Goal: Transaction & Acquisition: Purchase product/service

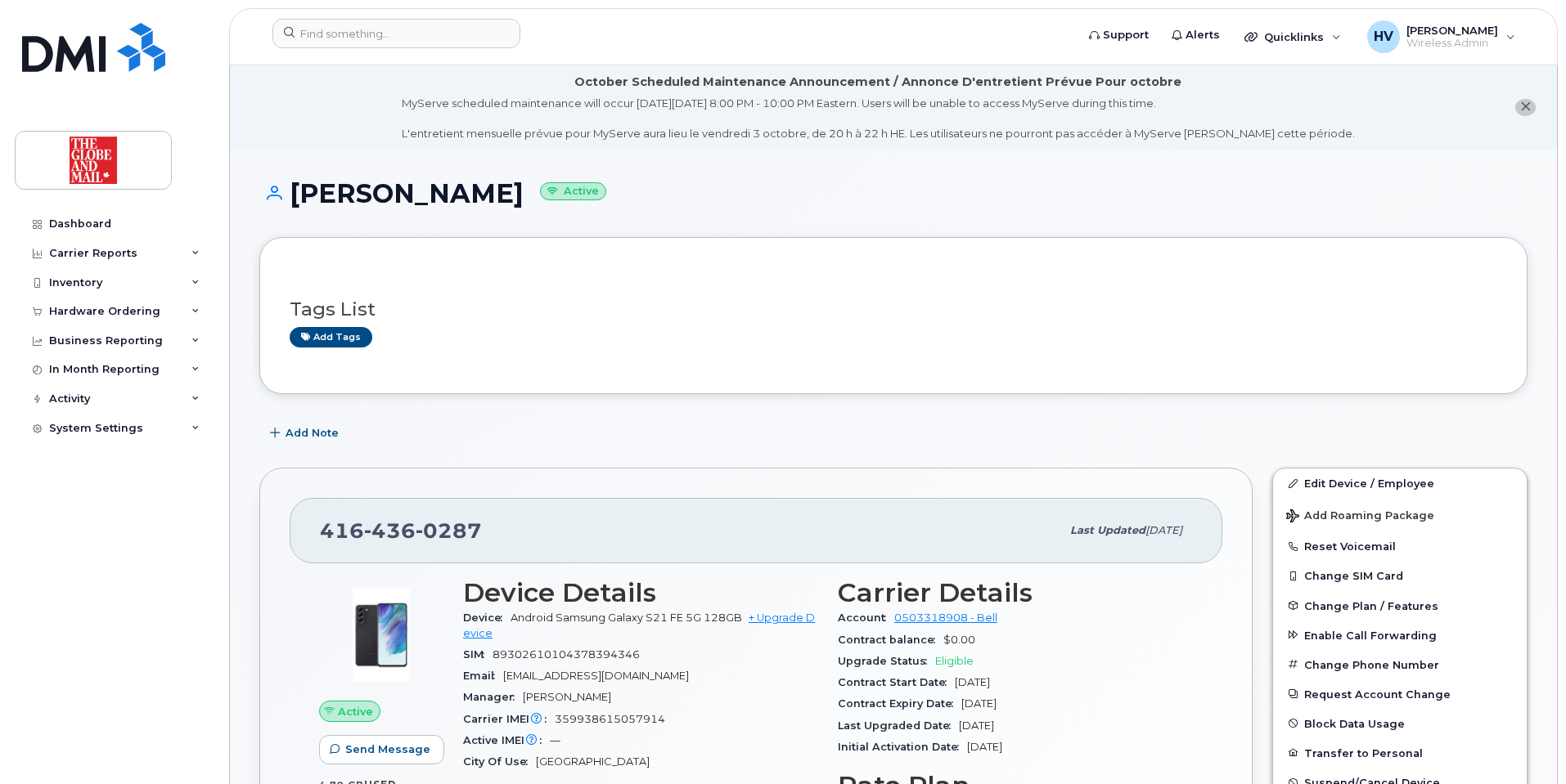
scroll to position [243, 0]
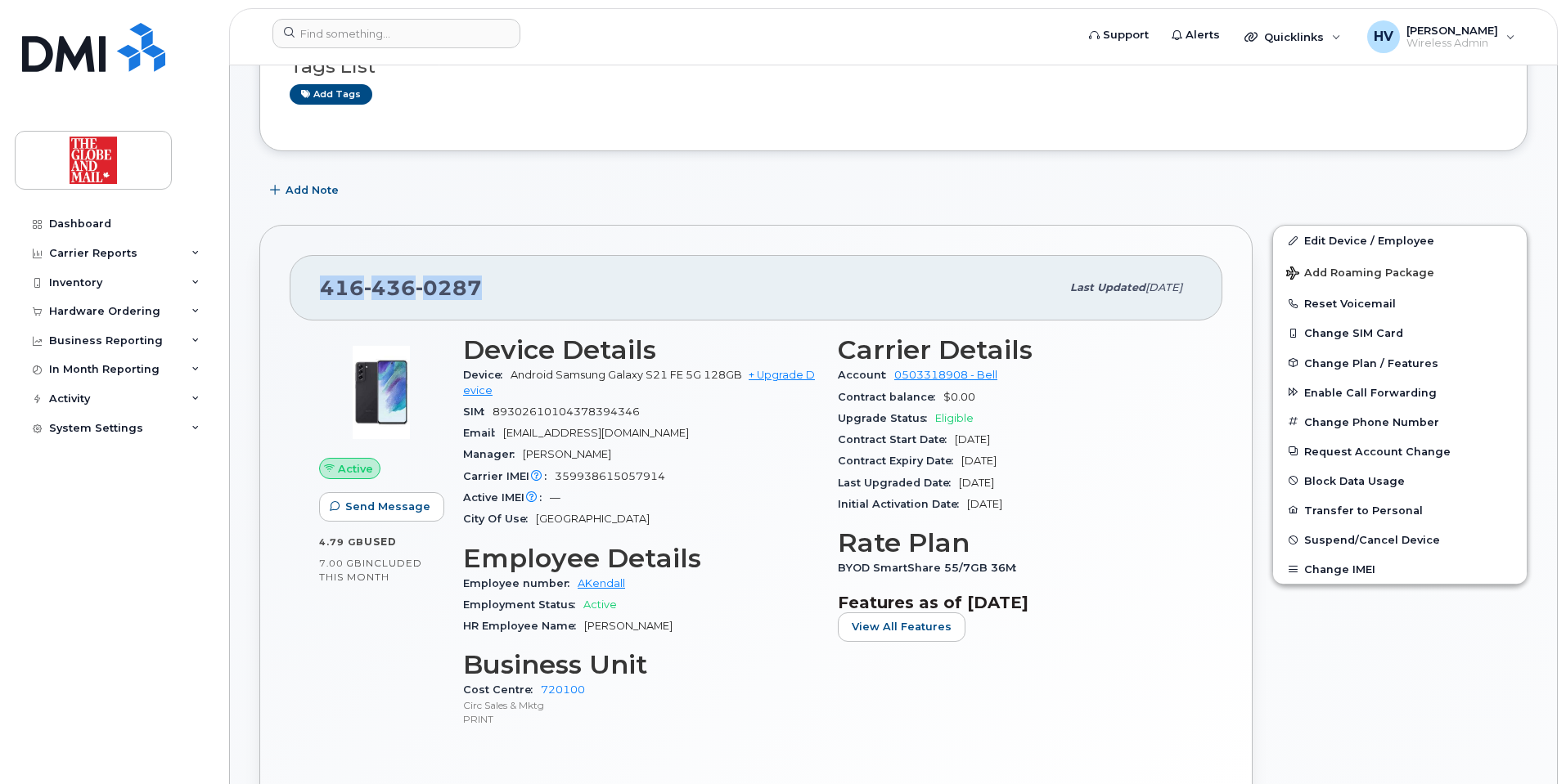
drag, startPoint x: 324, startPoint y: 286, endPoint x: 479, endPoint y: 286, distance: 155.0
click at [479, 286] on span "416 436 0287" at bounding box center [400, 288] width 162 height 25
copy span "416 436 0287"
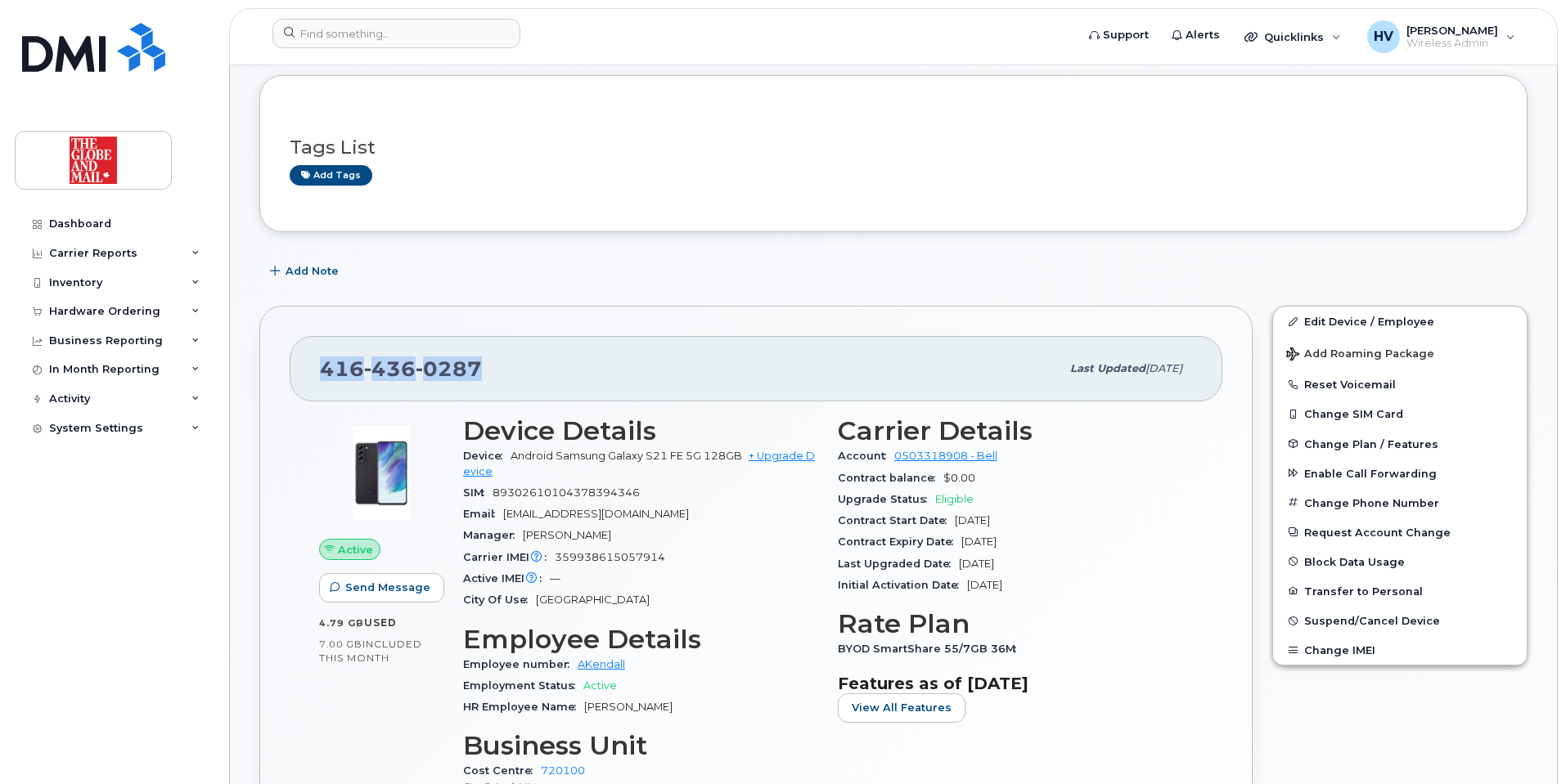
scroll to position [161, 0]
click at [776, 454] on link "+ Upgrade Device" at bounding box center [639, 463] width 352 height 27
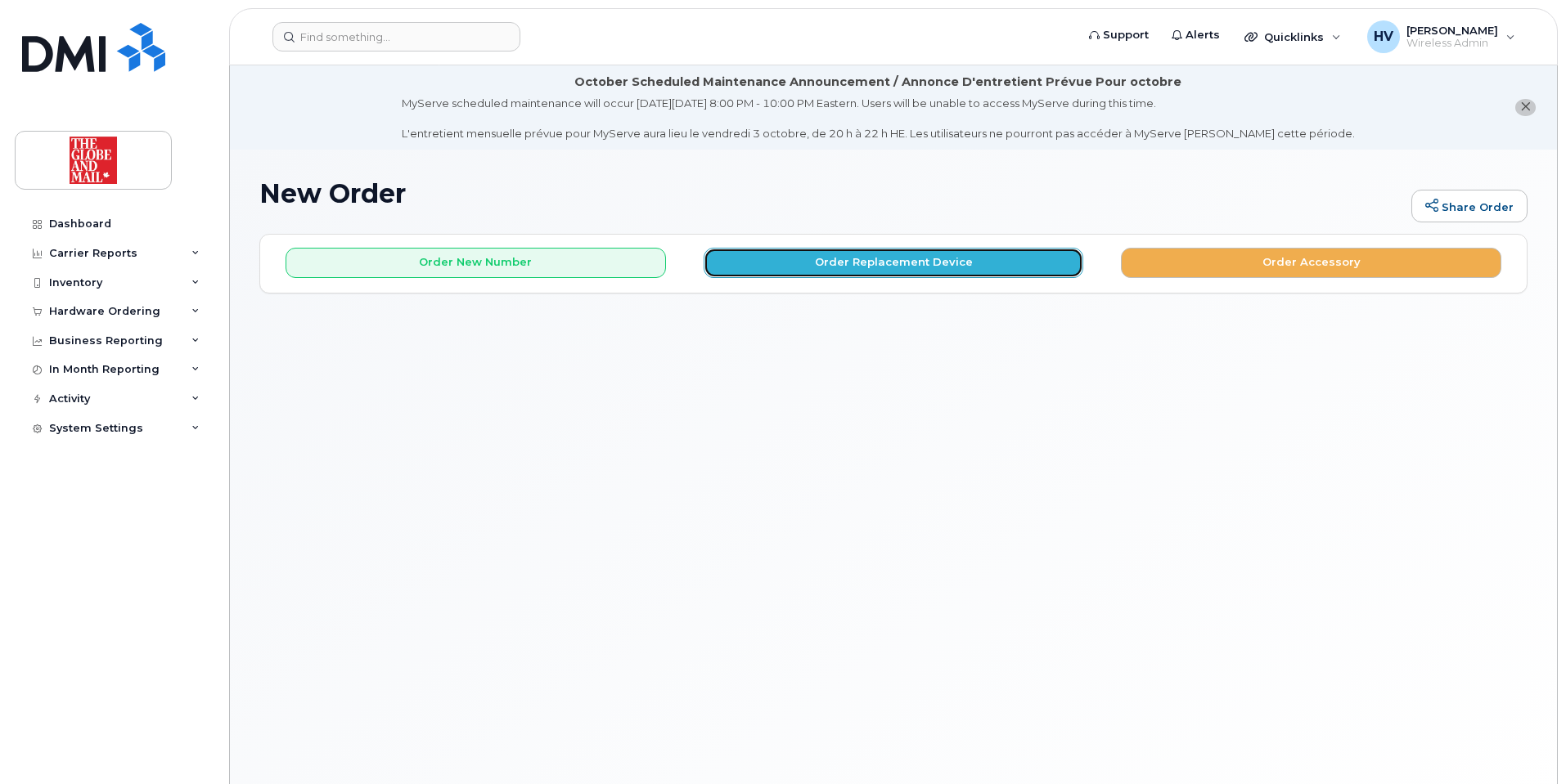
click at [888, 263] on button "Order Replacement Device" at bounding box center [894, 263] width 380 height 30
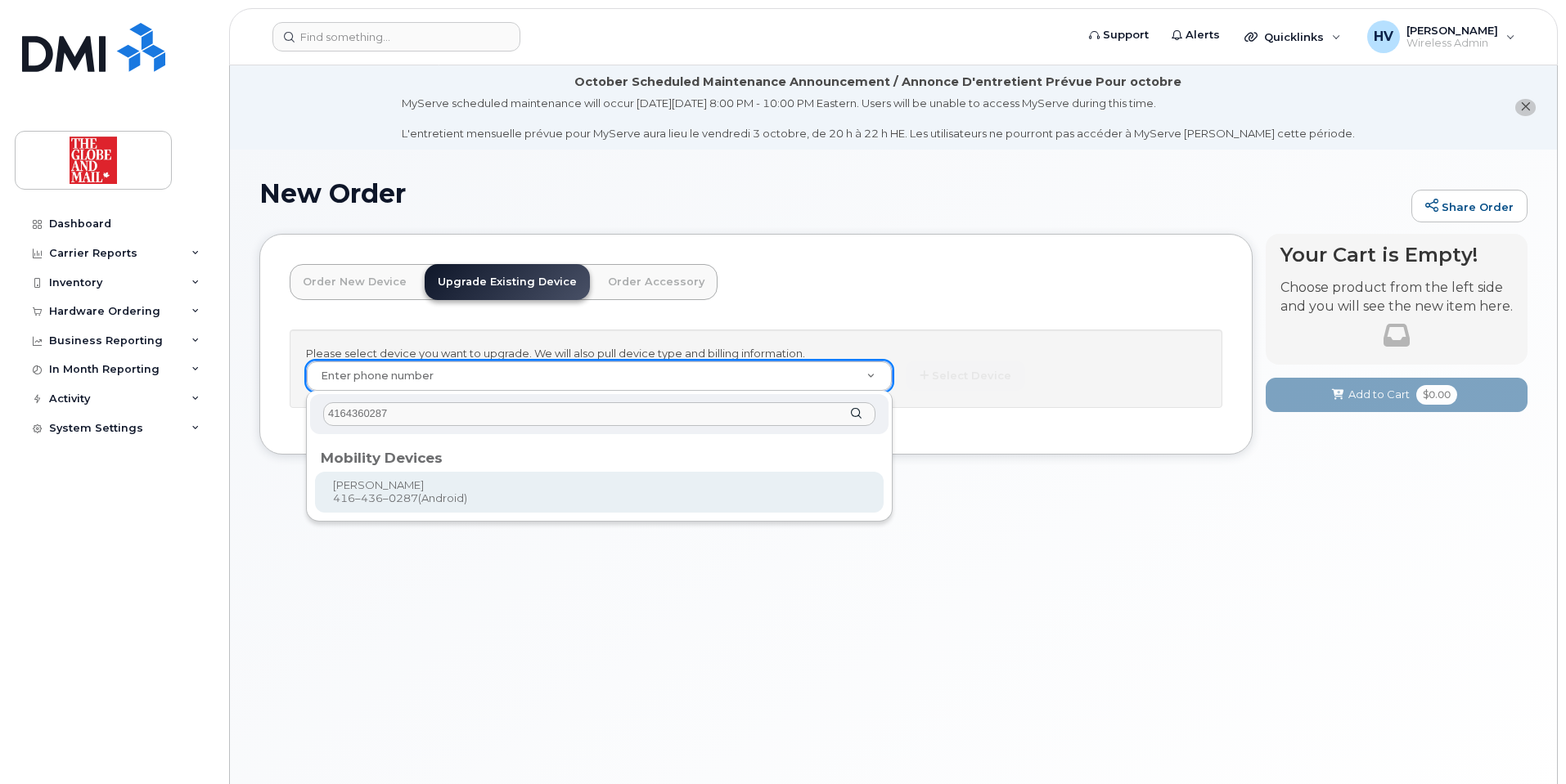
type input "4164360287"
drag, startPoint x: 386, startPoint y: 489, endPoint x: 397, endPoint y: 477, distance: 16.3
type input "360122"
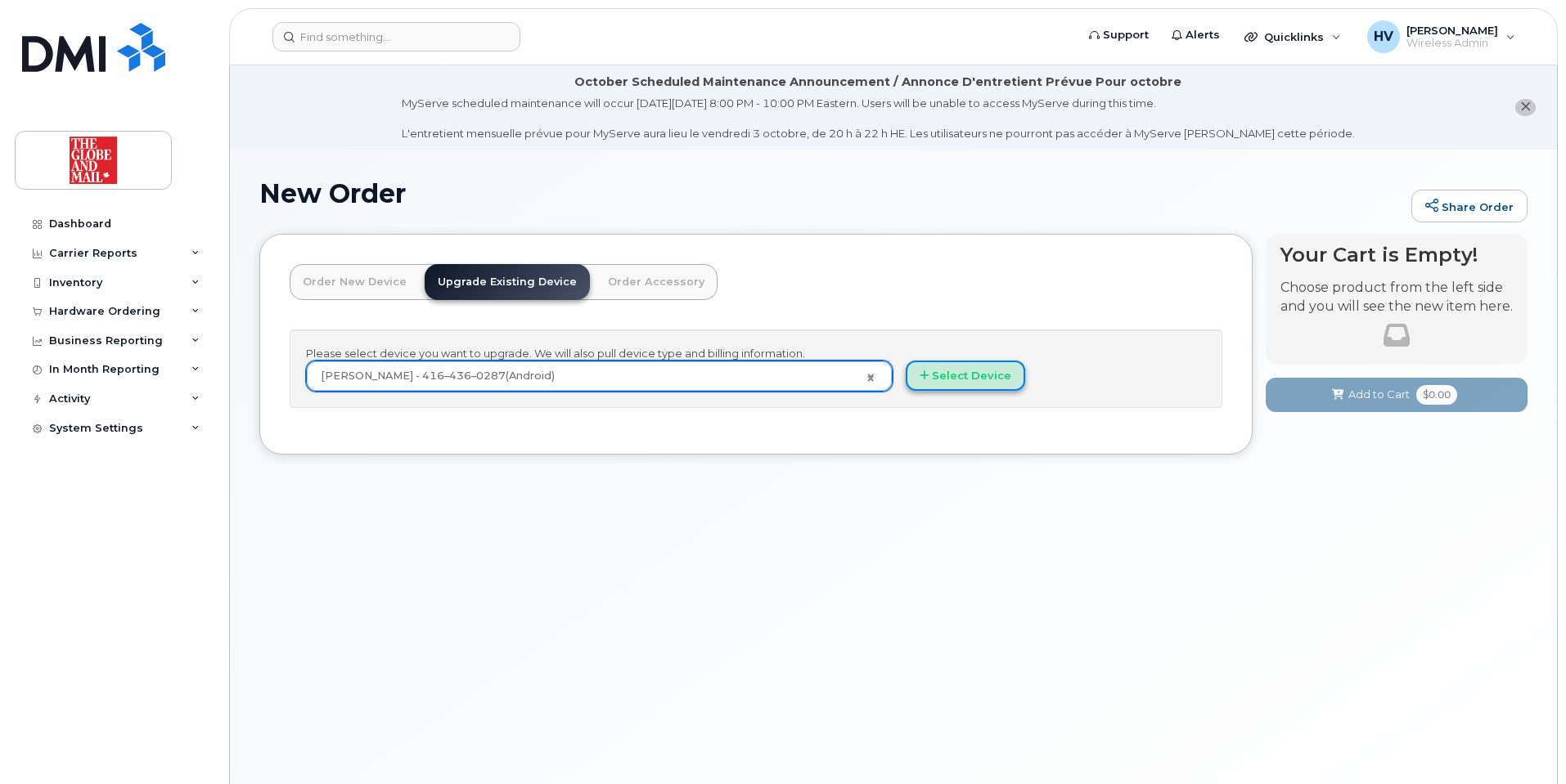
click at [937, 379] on button "Select Device" at bounding box center [965, 375] width 119 height 30
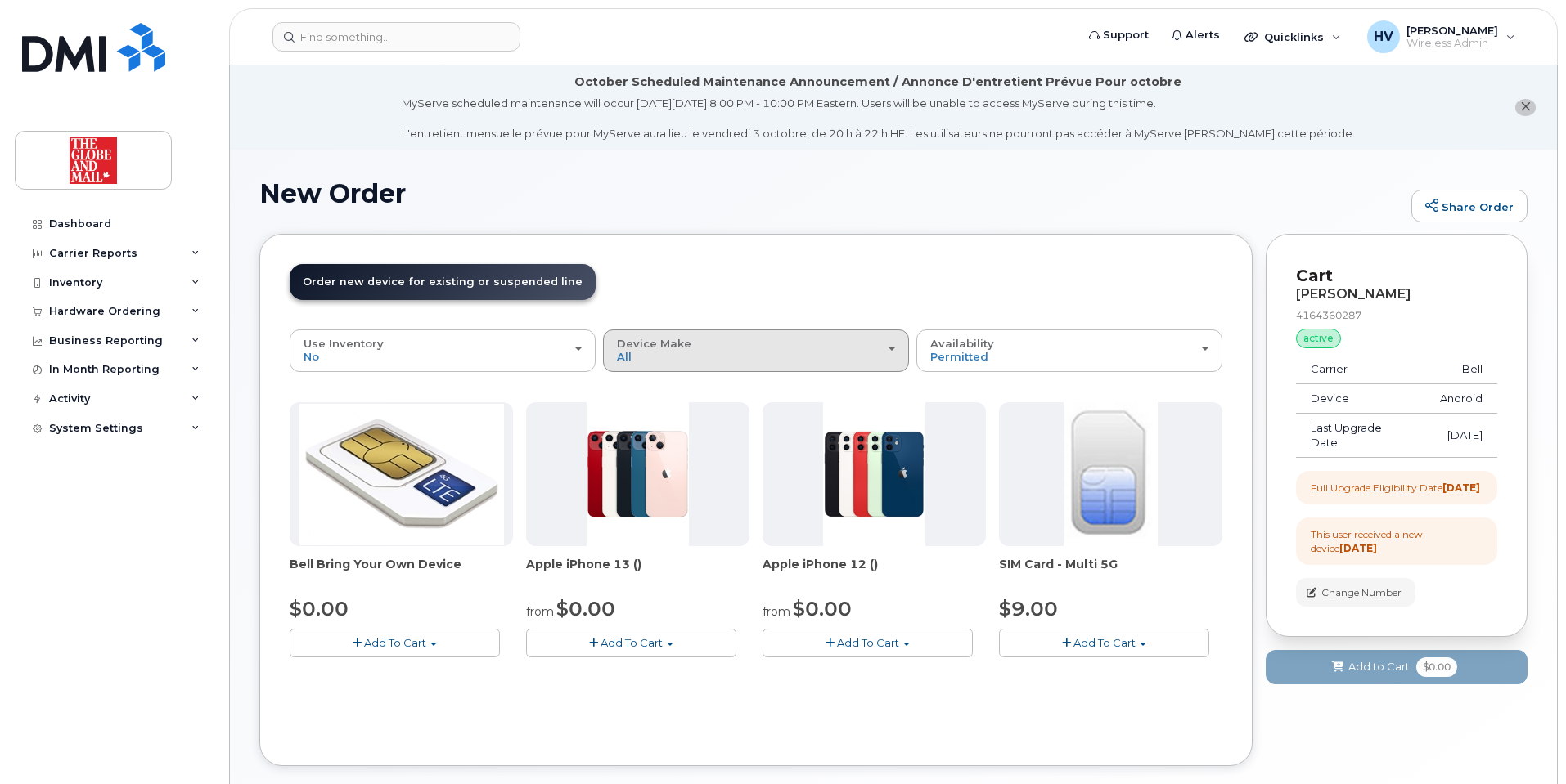
click at [894, 352] on div "Device Make All Cell Phone iPhone" at bounding box center [756, 350] width 278 height 26
click at [648, 392] on div "All" at bounding box center [756, 388] width 298 height 20
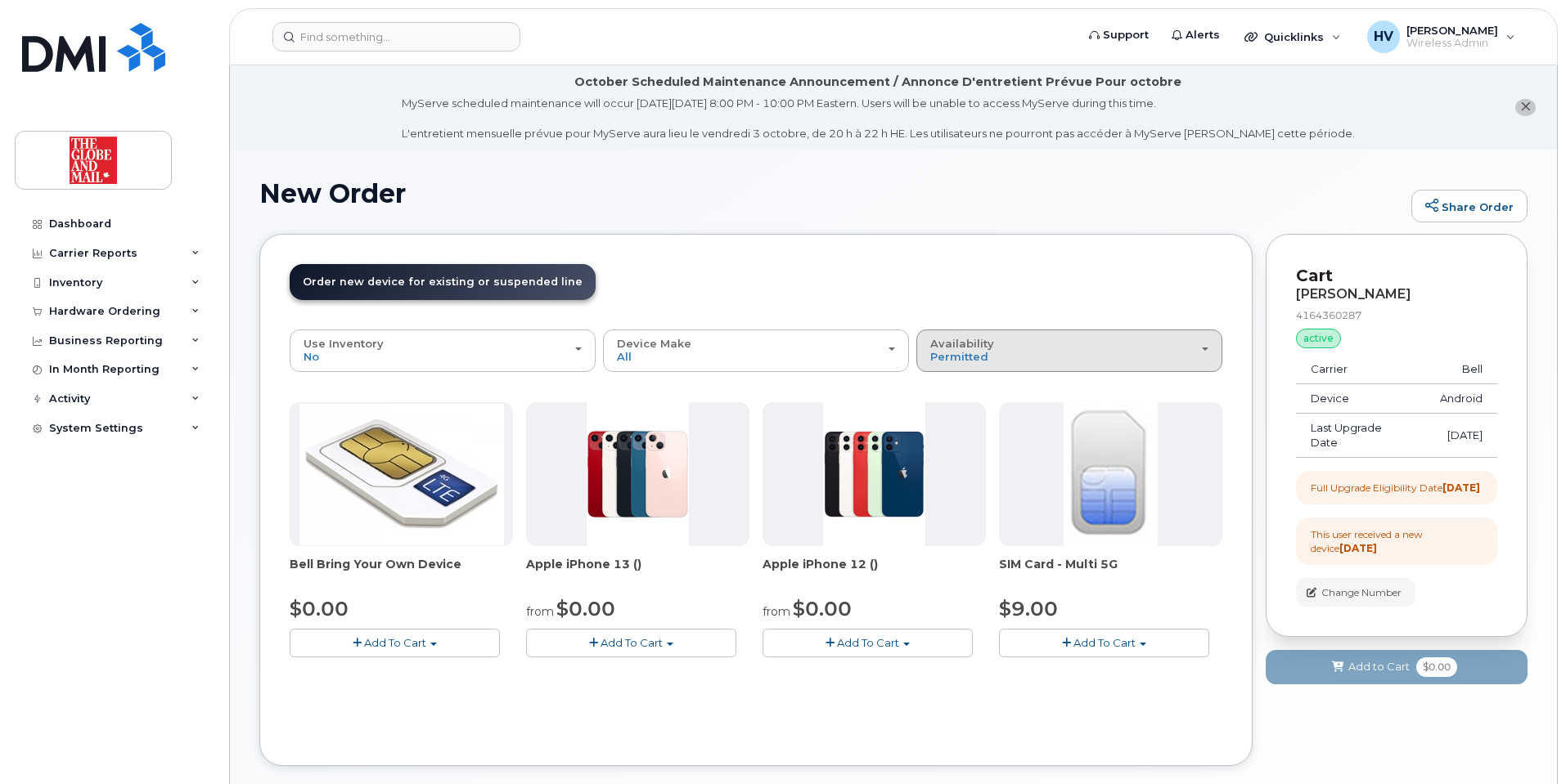
click at [1203, 352] on div "Availability Permitted All" at bounding box center [1069, 350] width 278 height 26
click at [939, 411] on label "All" at bounding box center [937, 416] width 35 height 20
click at [0, 0] on input "All" at bounding box center [0, 0] width 0 height 0
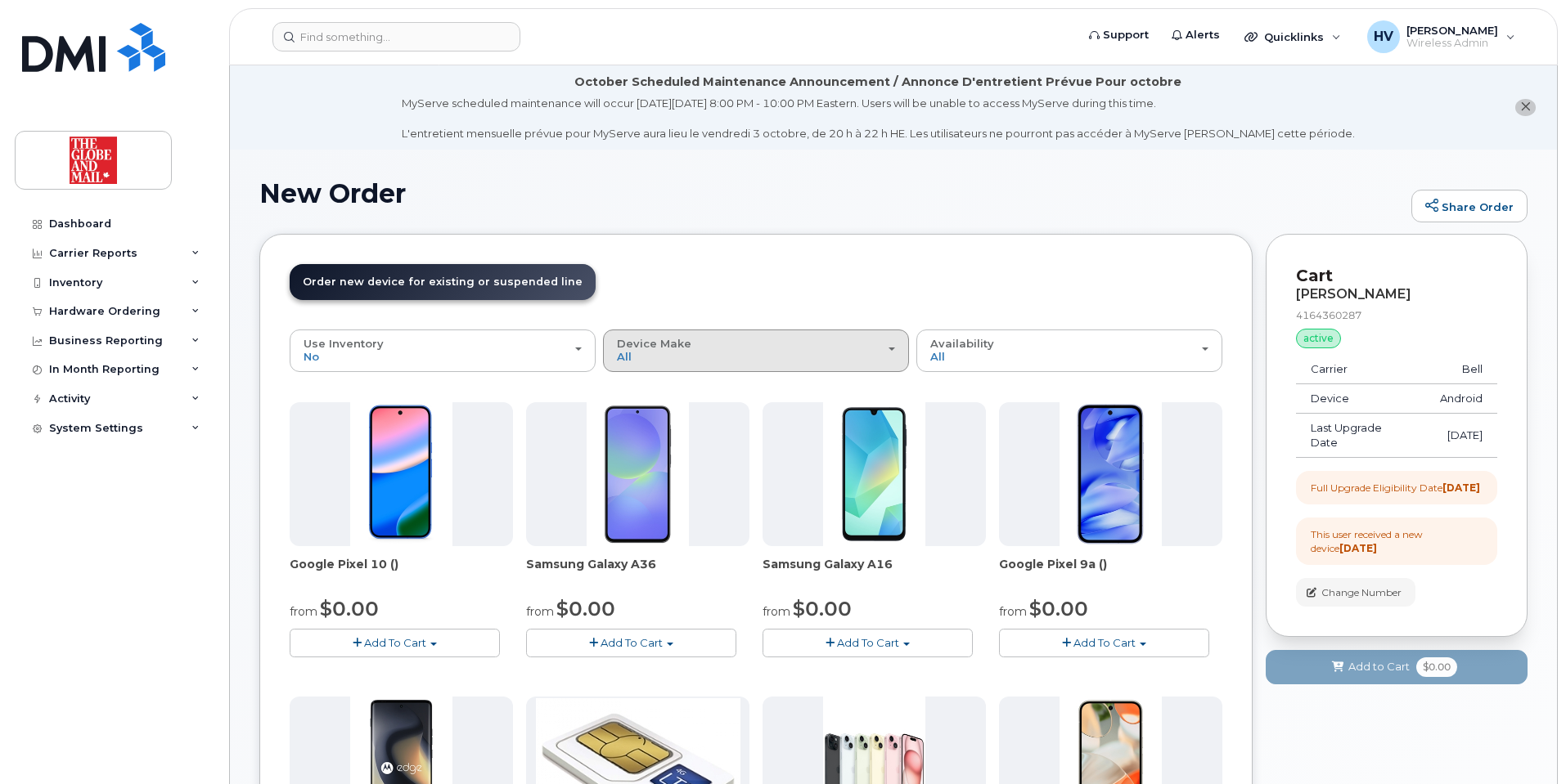
click at [894, 352] on div "Device Make All Android Cell Phone HUB iPhone" at bounding box center [756, 350] width 278 height 26
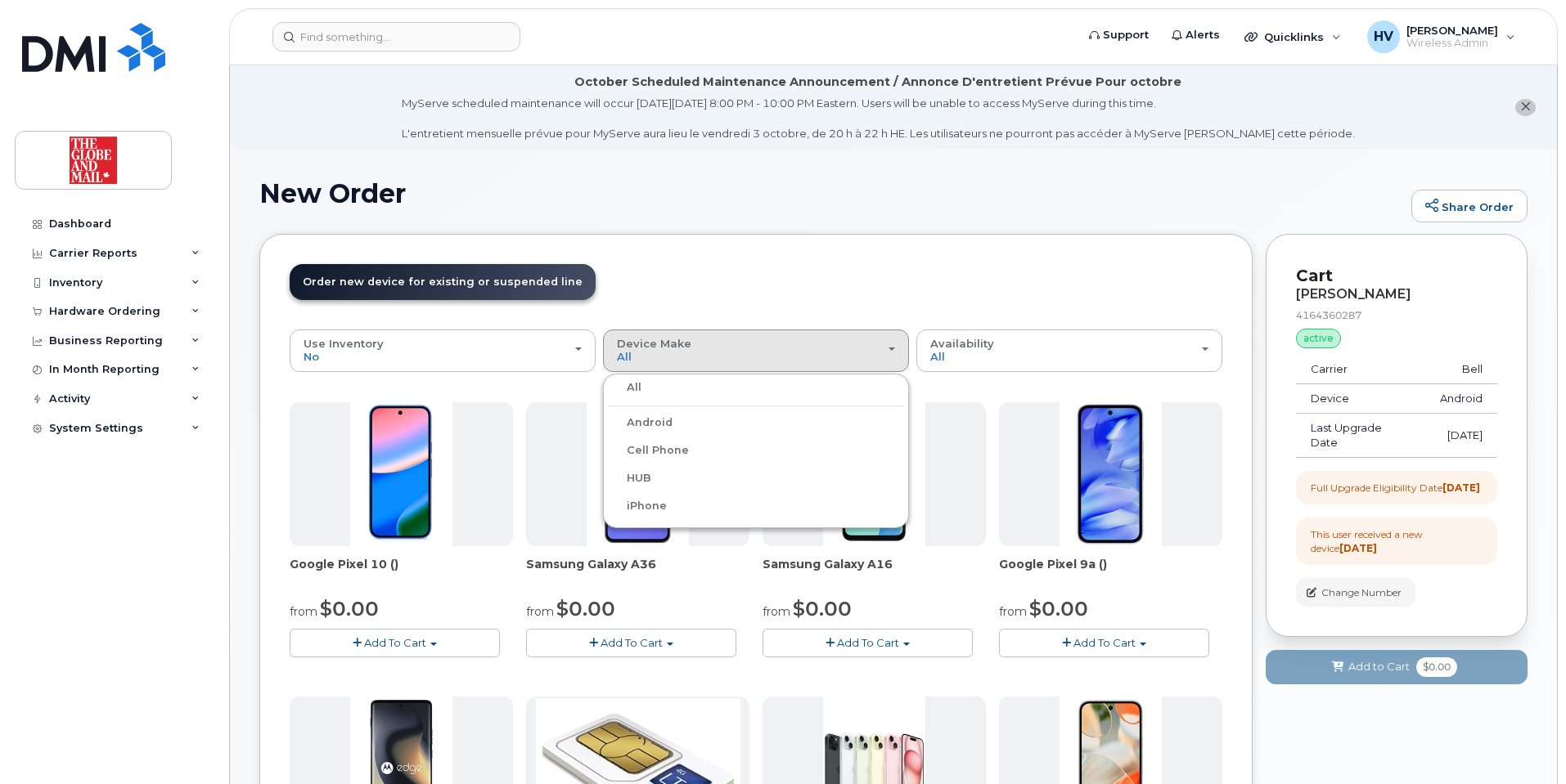
click at [653, 422] on label "Android" at bounding box center [640, 423] width 66 height 20
click at [0, 0] on input "Android" at bounding box center [0, 0] width 0 height 0
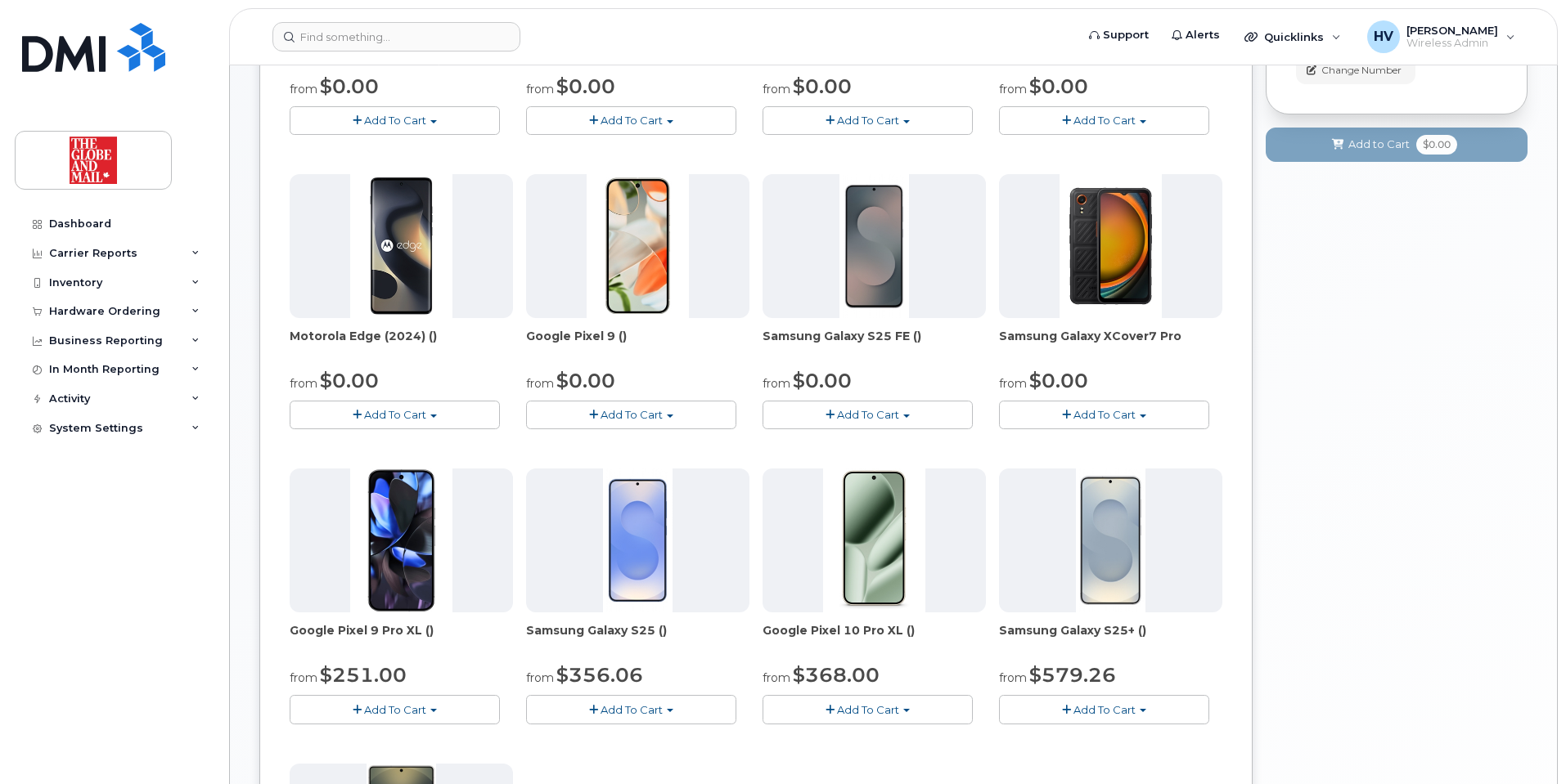
scroll to position [490, 0]
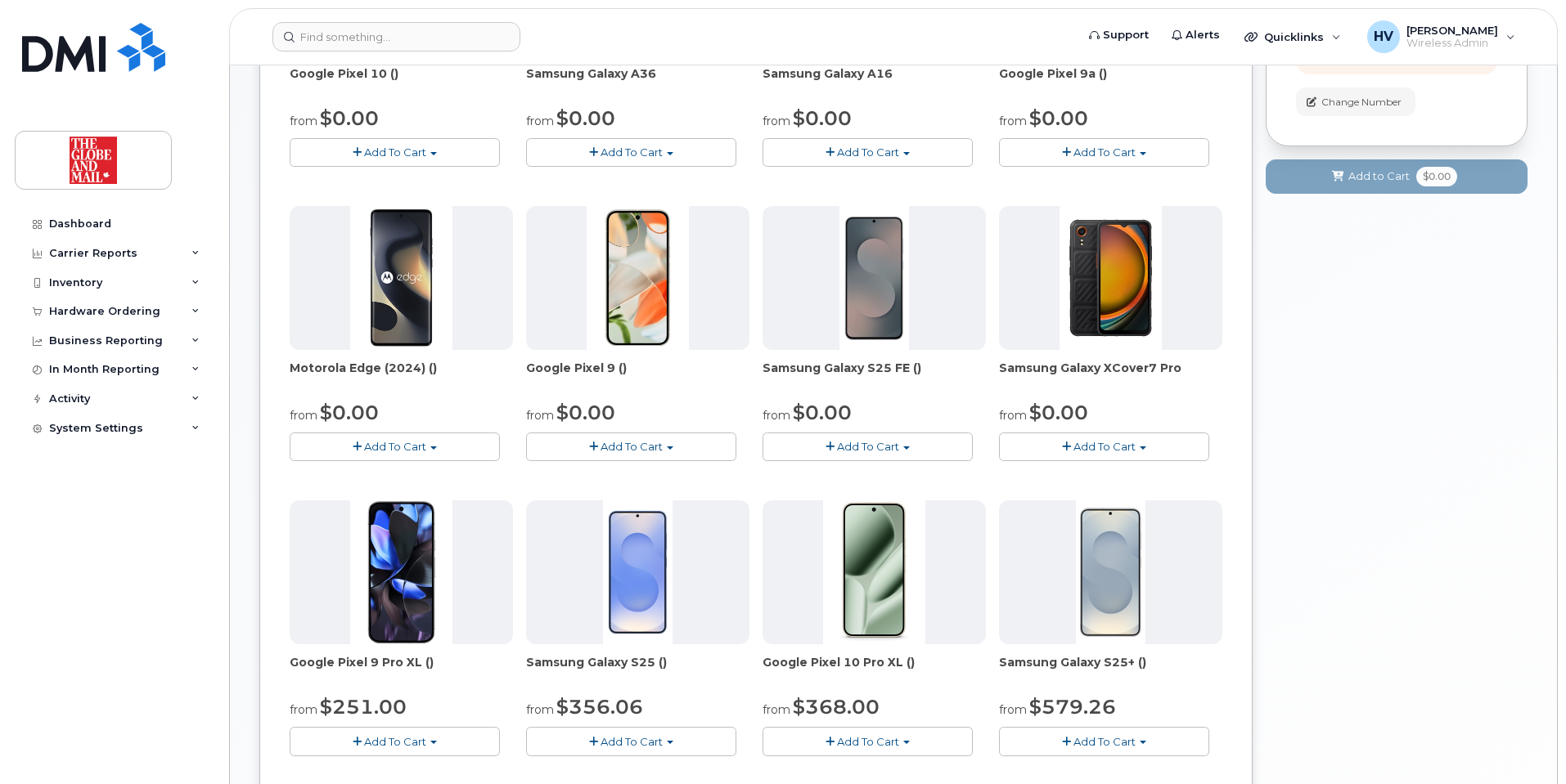
click at [867, 447] on span "Add To Cart" at bounding box center [868, 446] width 63 height 13
click at [872, 472] on link "$0.00 - 3 year term - voice & data plan (128GB)" at bounding box center [909, 477] width 284 height 21
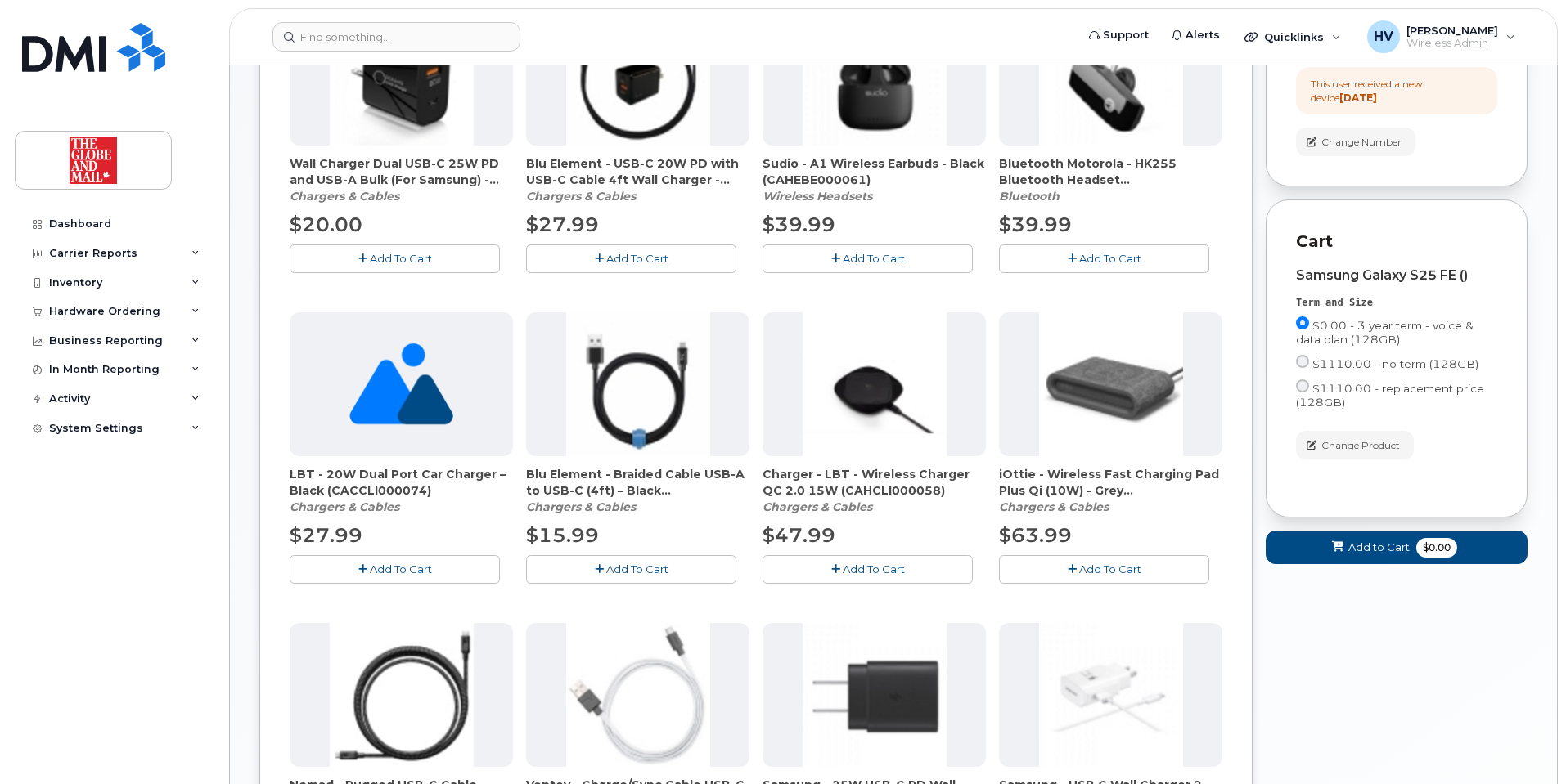
scroll to position [245, 0]
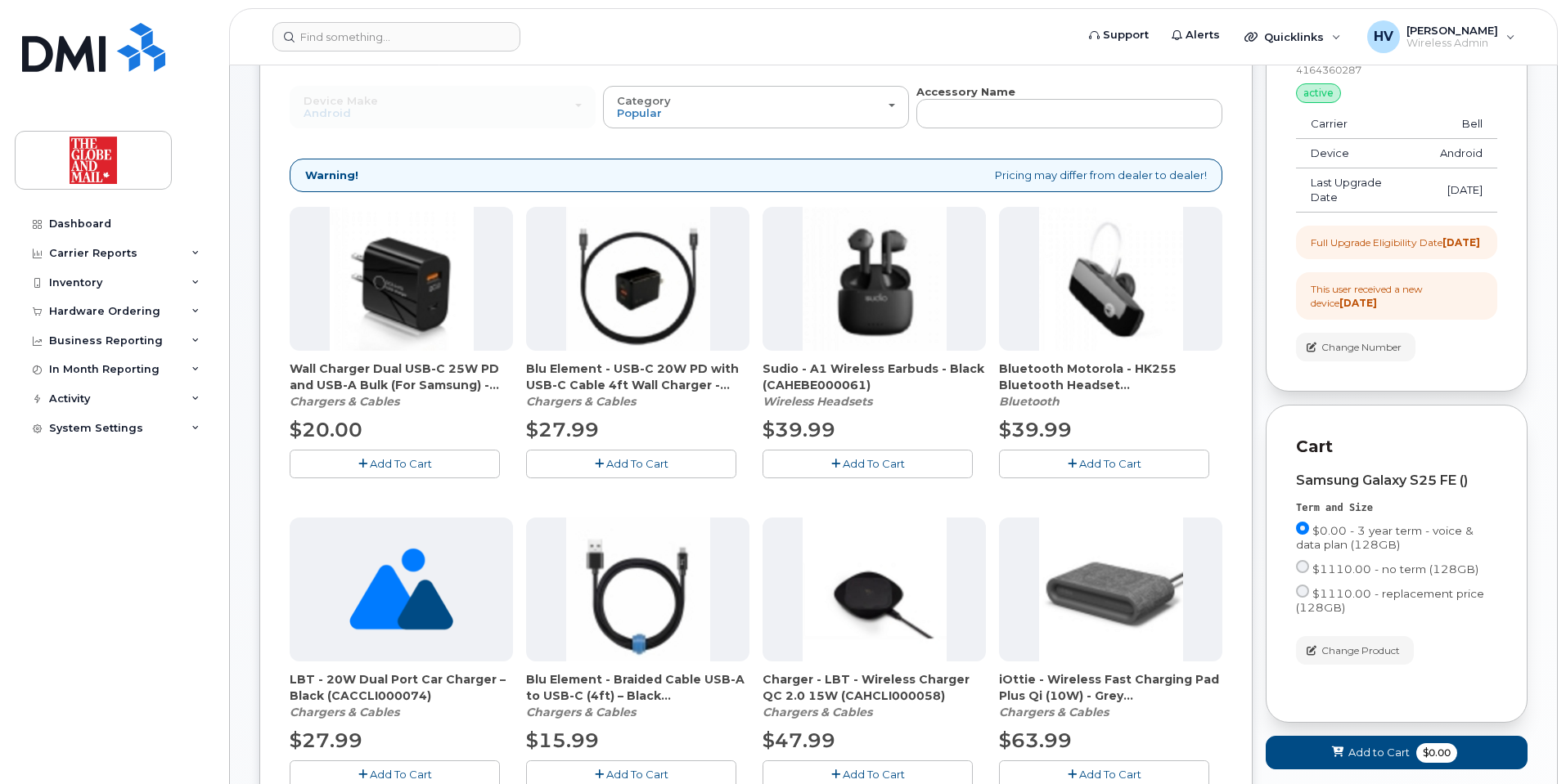
click at [390, 457] on button "Add To Cart" at bounding box center [395, 463] width 211 height 29
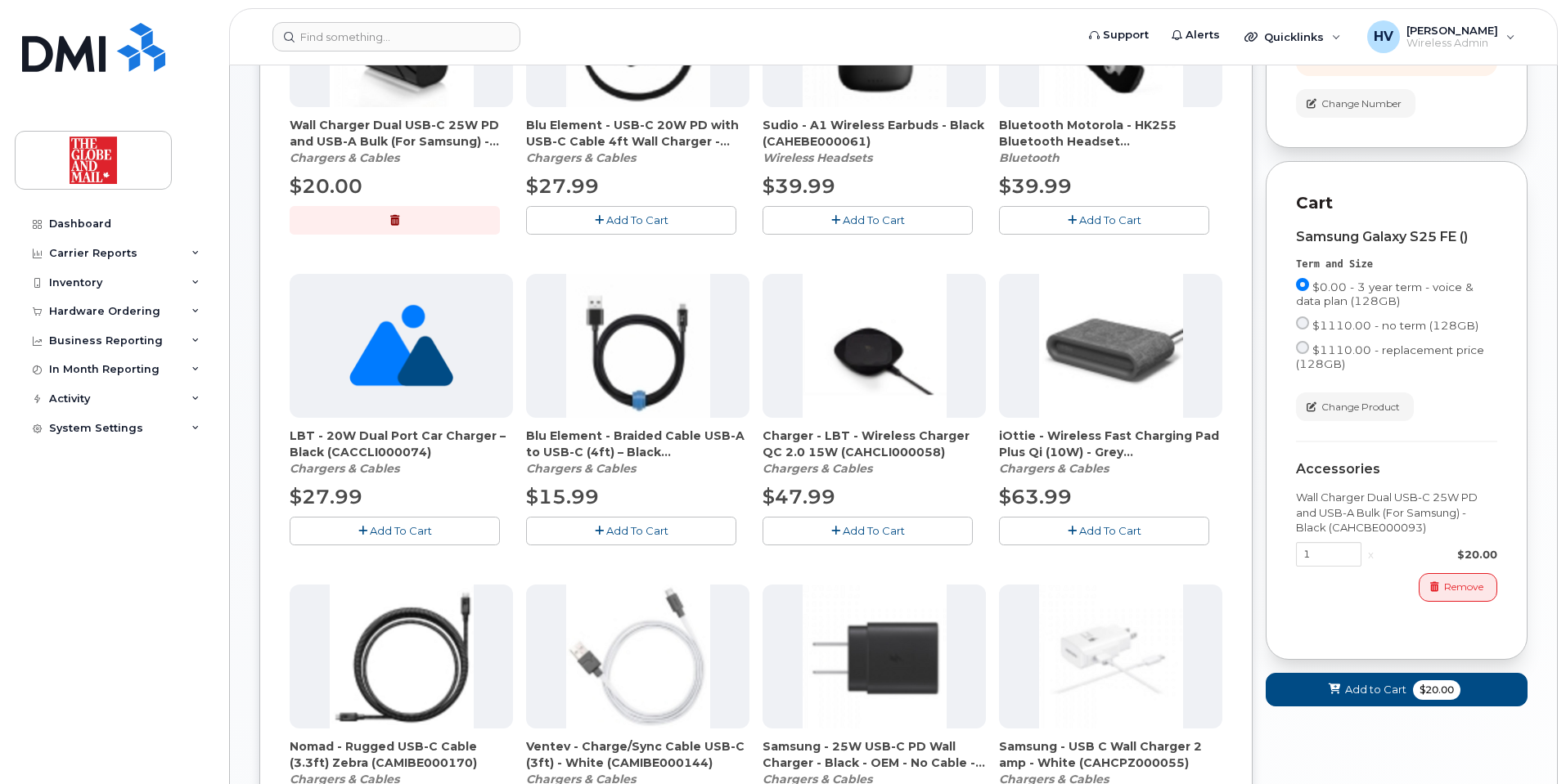
scroll to position [490, 0]
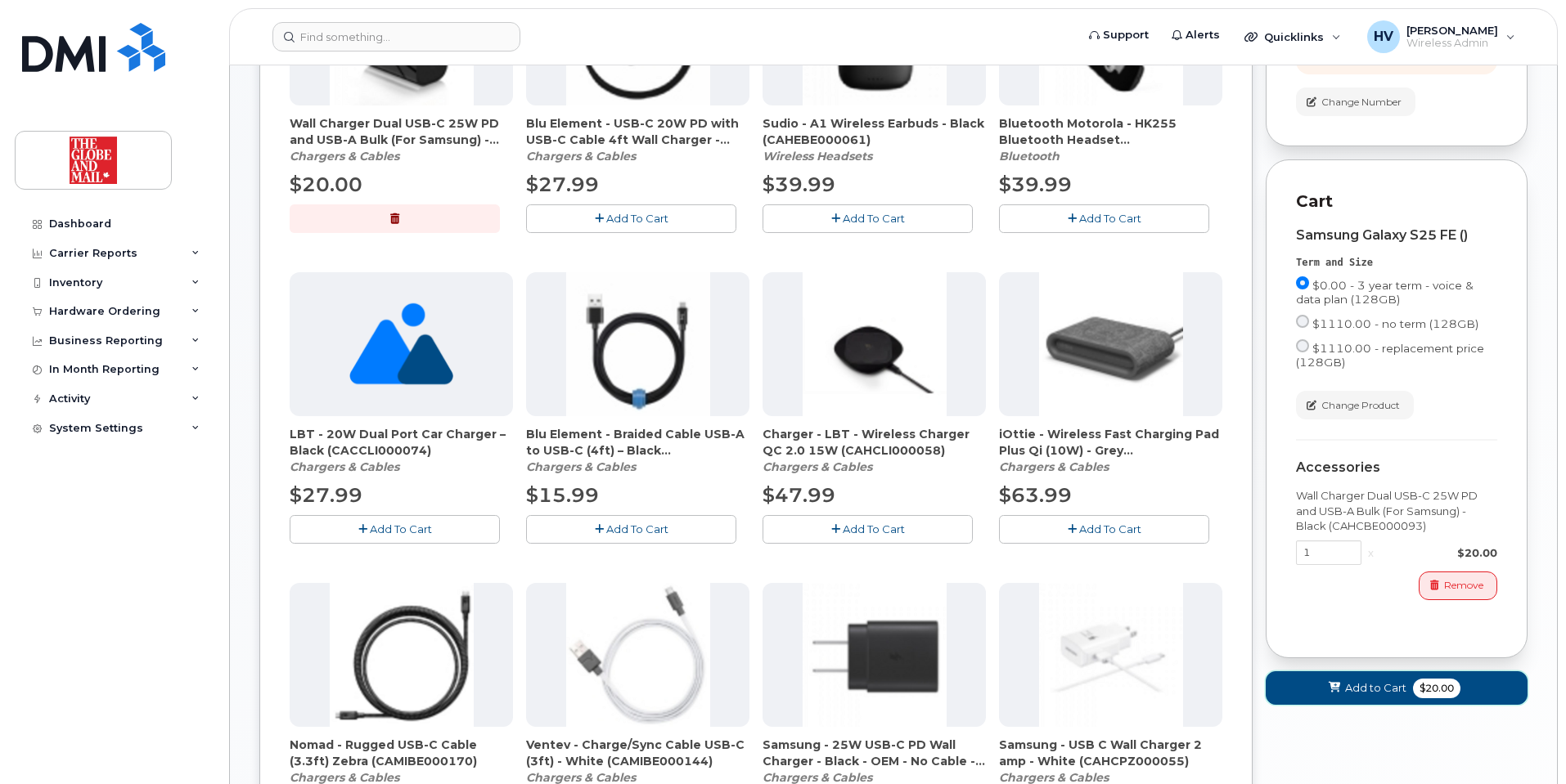
click at [1390, 696] on span "Add to Cart" at bounding box center [1376, 689] width 62 height 16
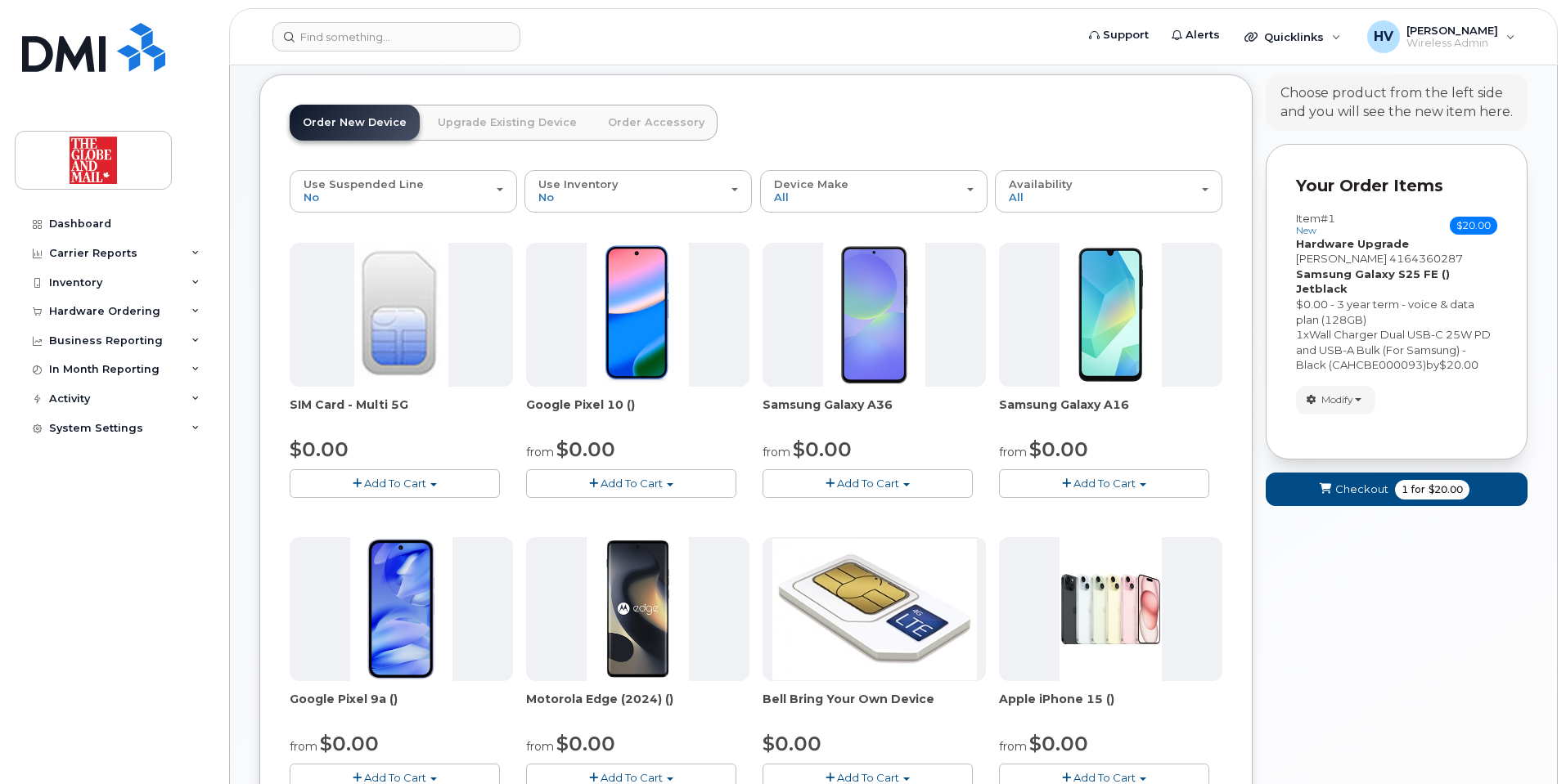
scroll to position [156, 0]
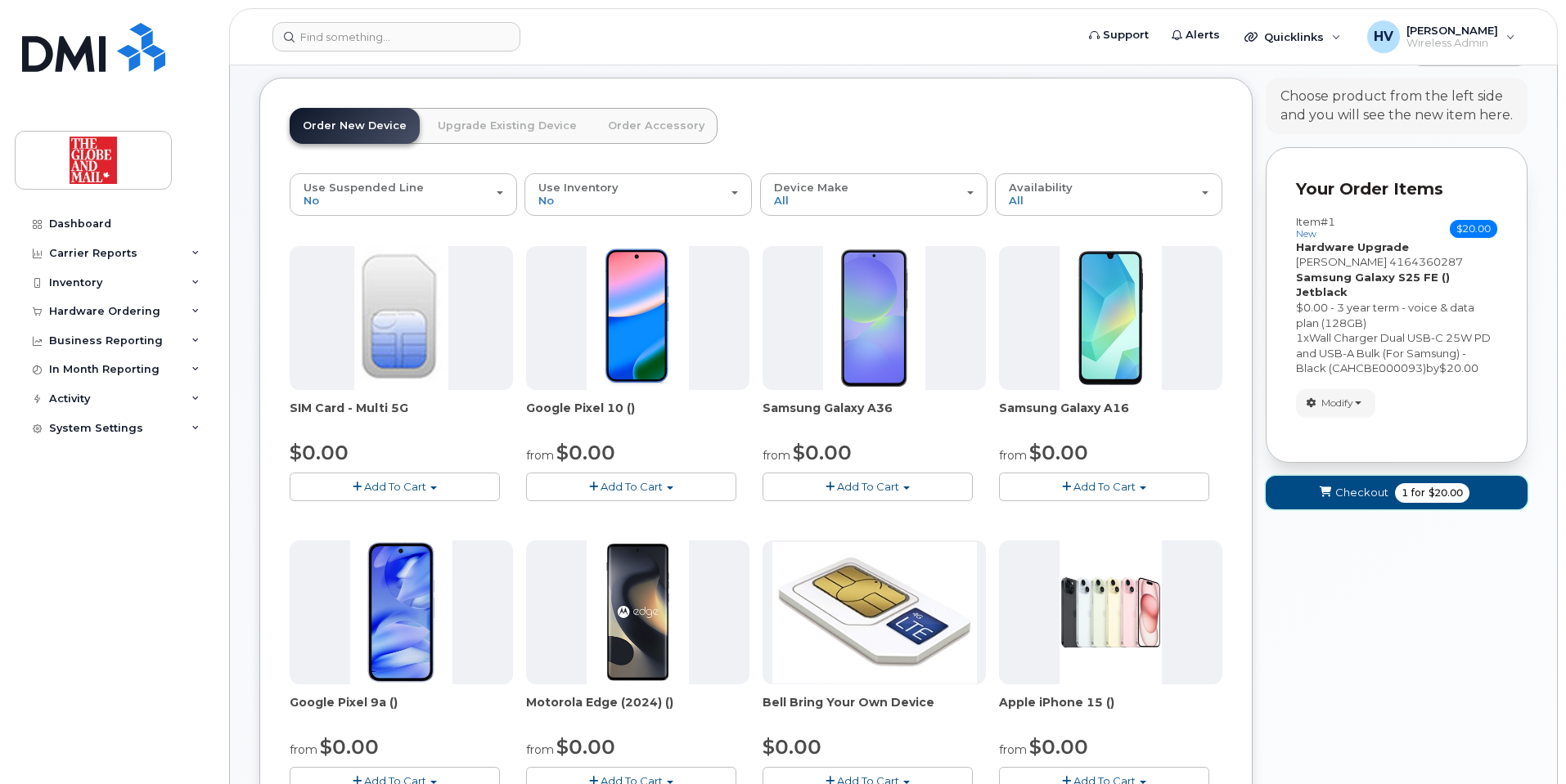
click at [1352, 485] on span "Checkout" at bounding box center [1362, 493] width 54 height 16
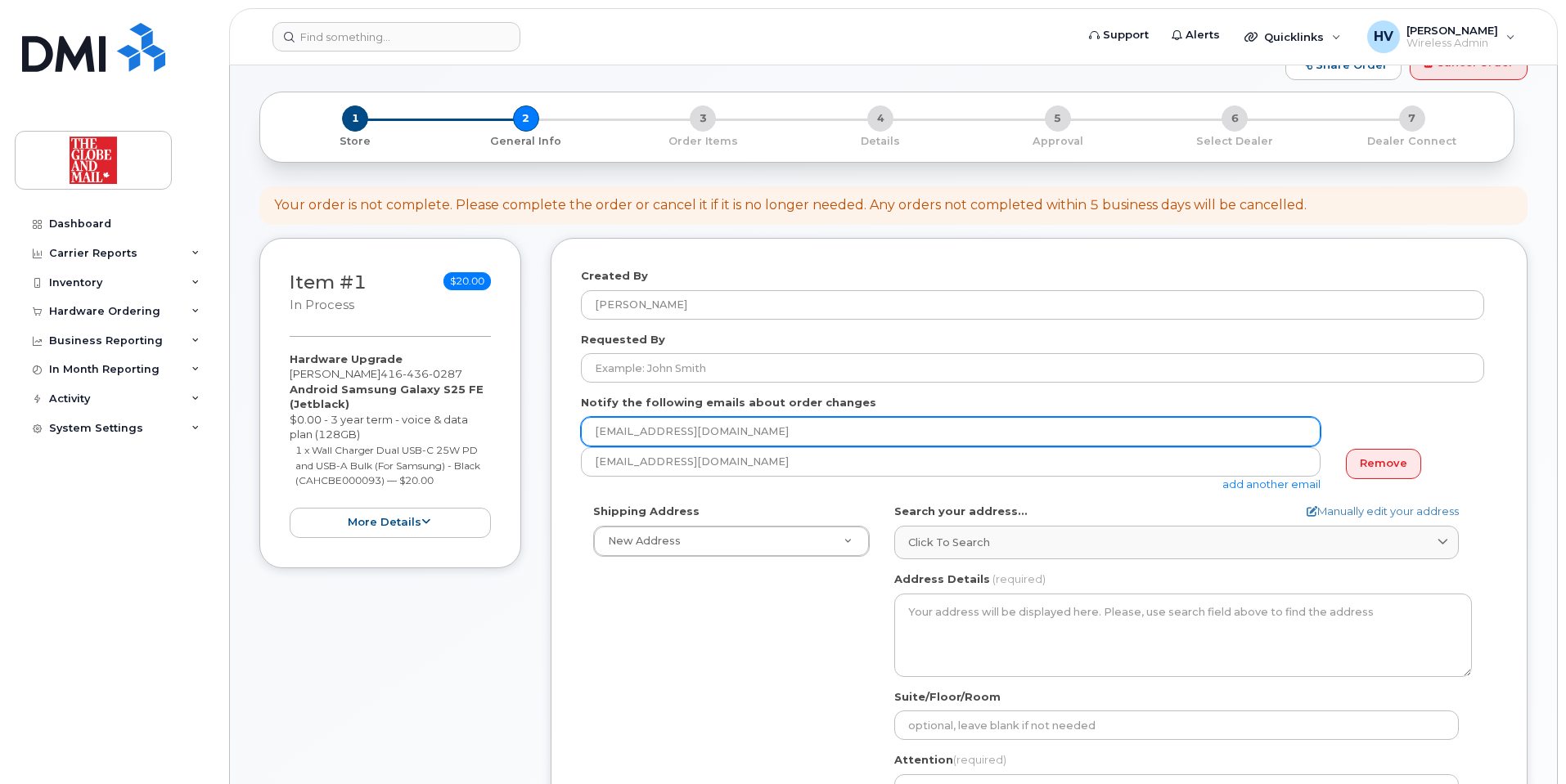
scroll to position [245, 0]
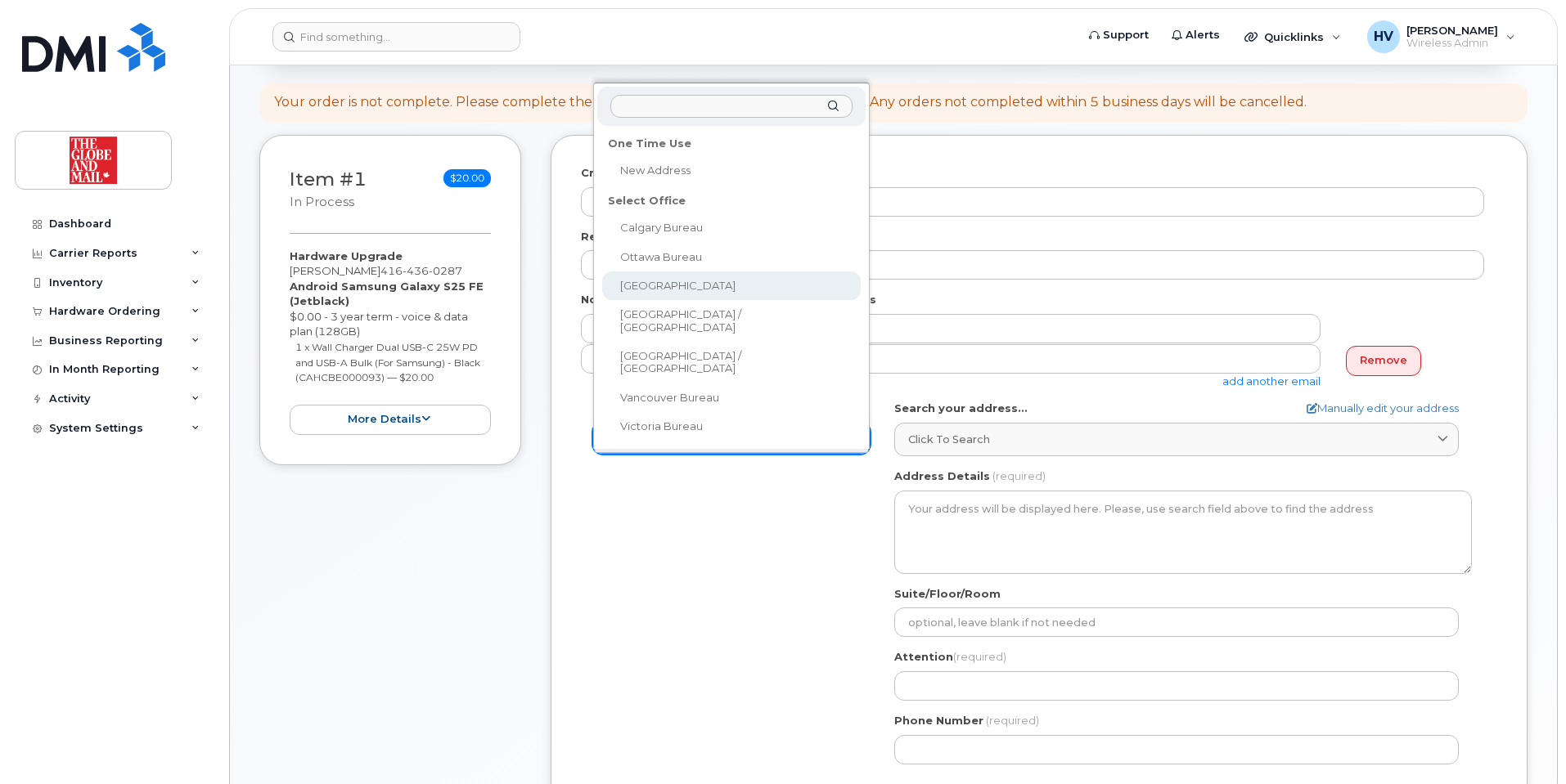
select select
type textarea "351 King St E. Toronto Ontario M5A 1L1"
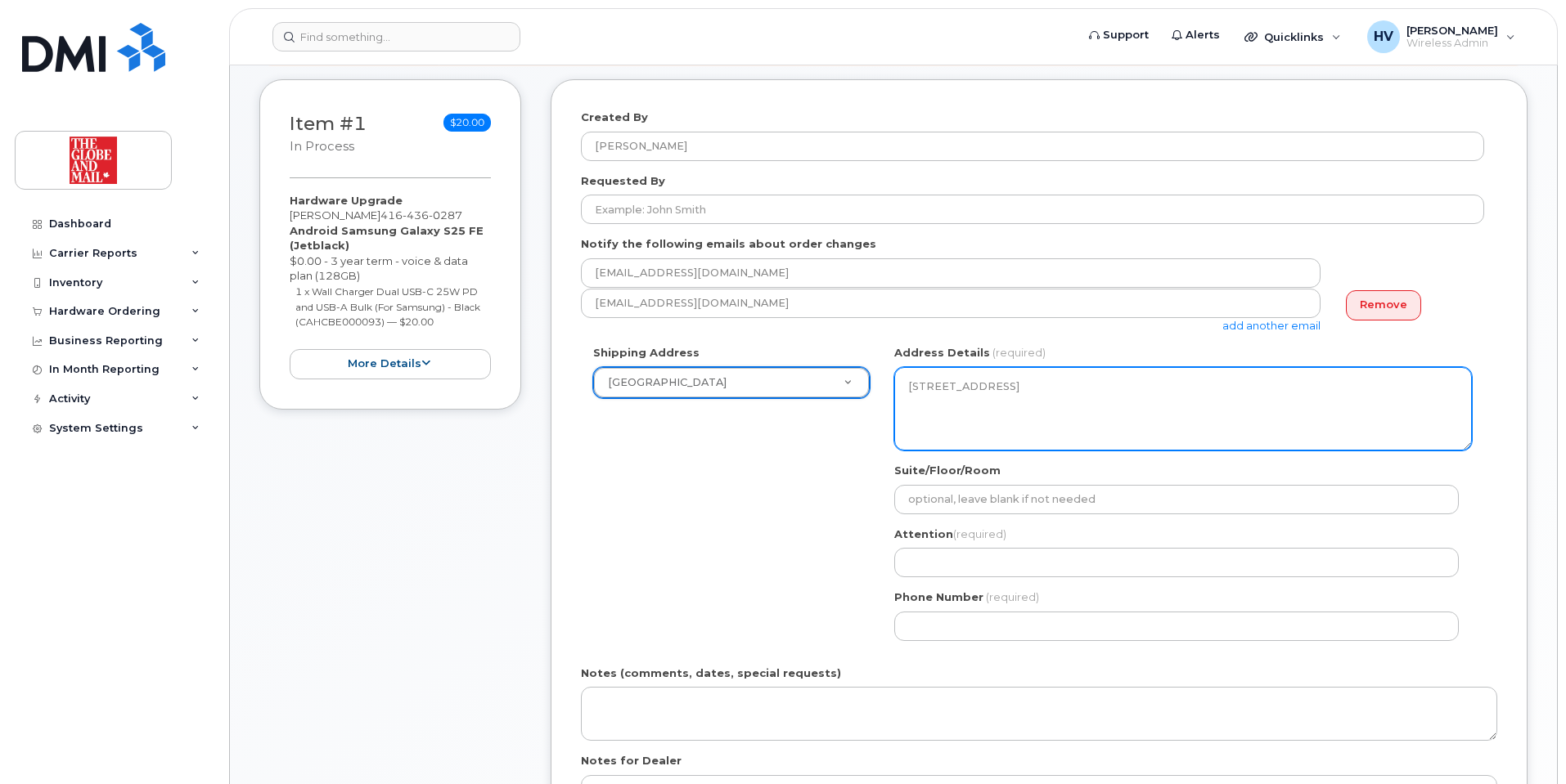
scroll to position [327, 0]
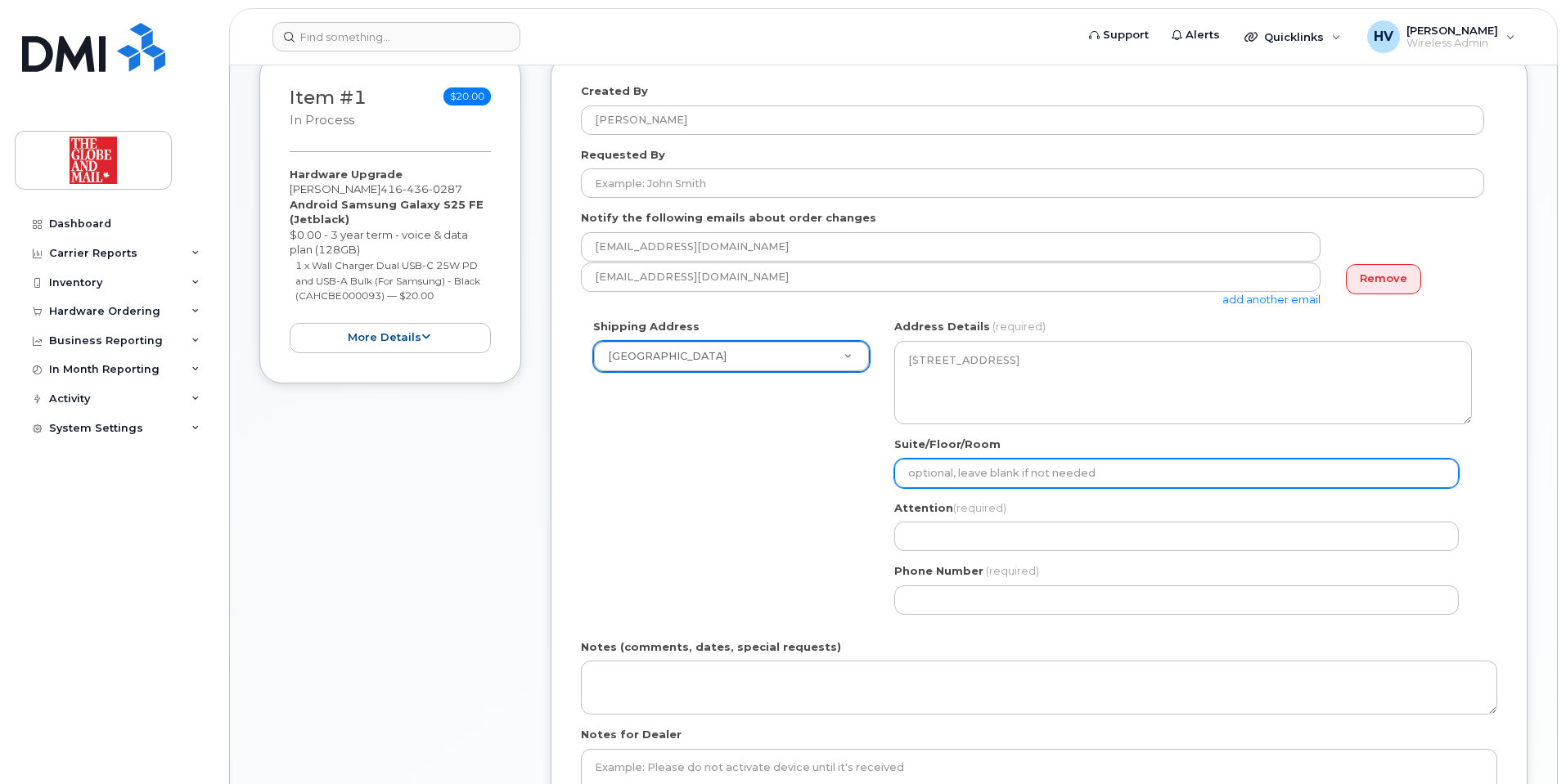
click at [1033, 478] on input "Suite/Floor/Room" at bounding box center [1177, 473] width 565 height 30
type input "16 floor"
select select
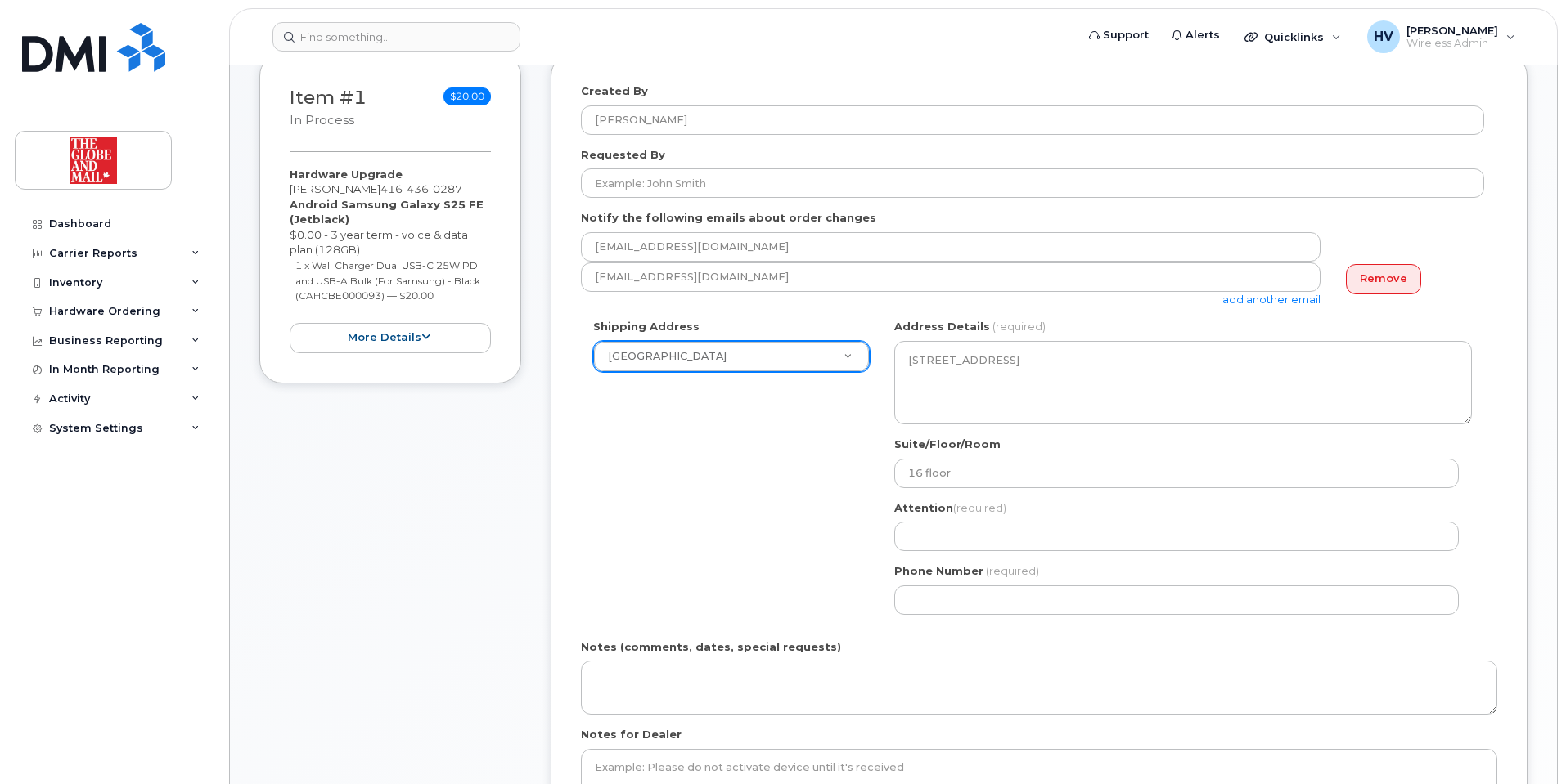
click at [1019, 519] on div "Attention (required)" at bounding box center [1184, 526] width 578 height 52
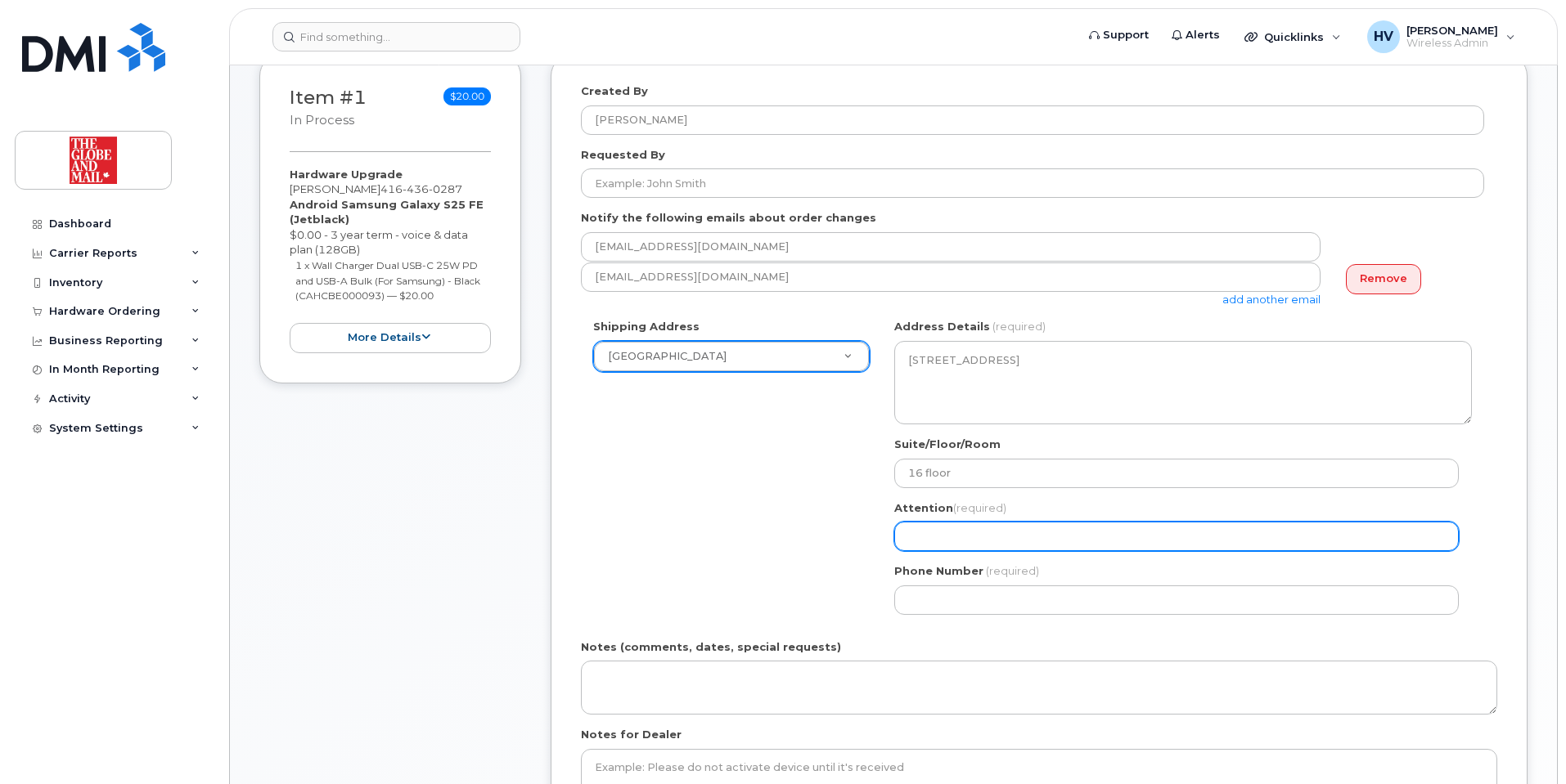
click at [1015, 532] on input "Attention (required)" at bounding box center [1177, 537] width 565 height 30
type input "[EMAIL_ADDRESS][DOMAIN_NAME]"
select select
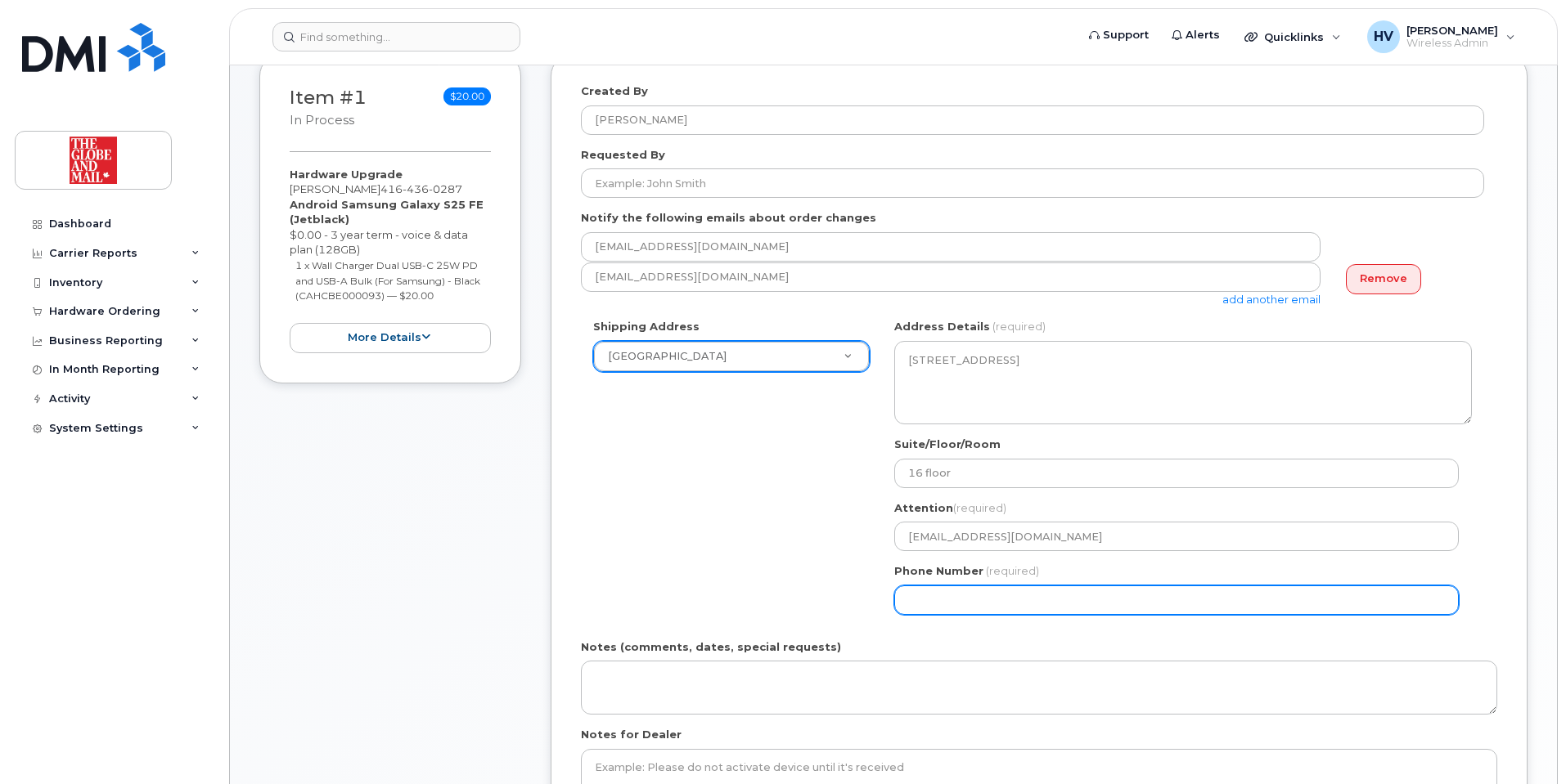
click at [1026, 592] on input "Phone Number" at bounding box center [1177, 600] width 565 height 30
type input "4165855297"
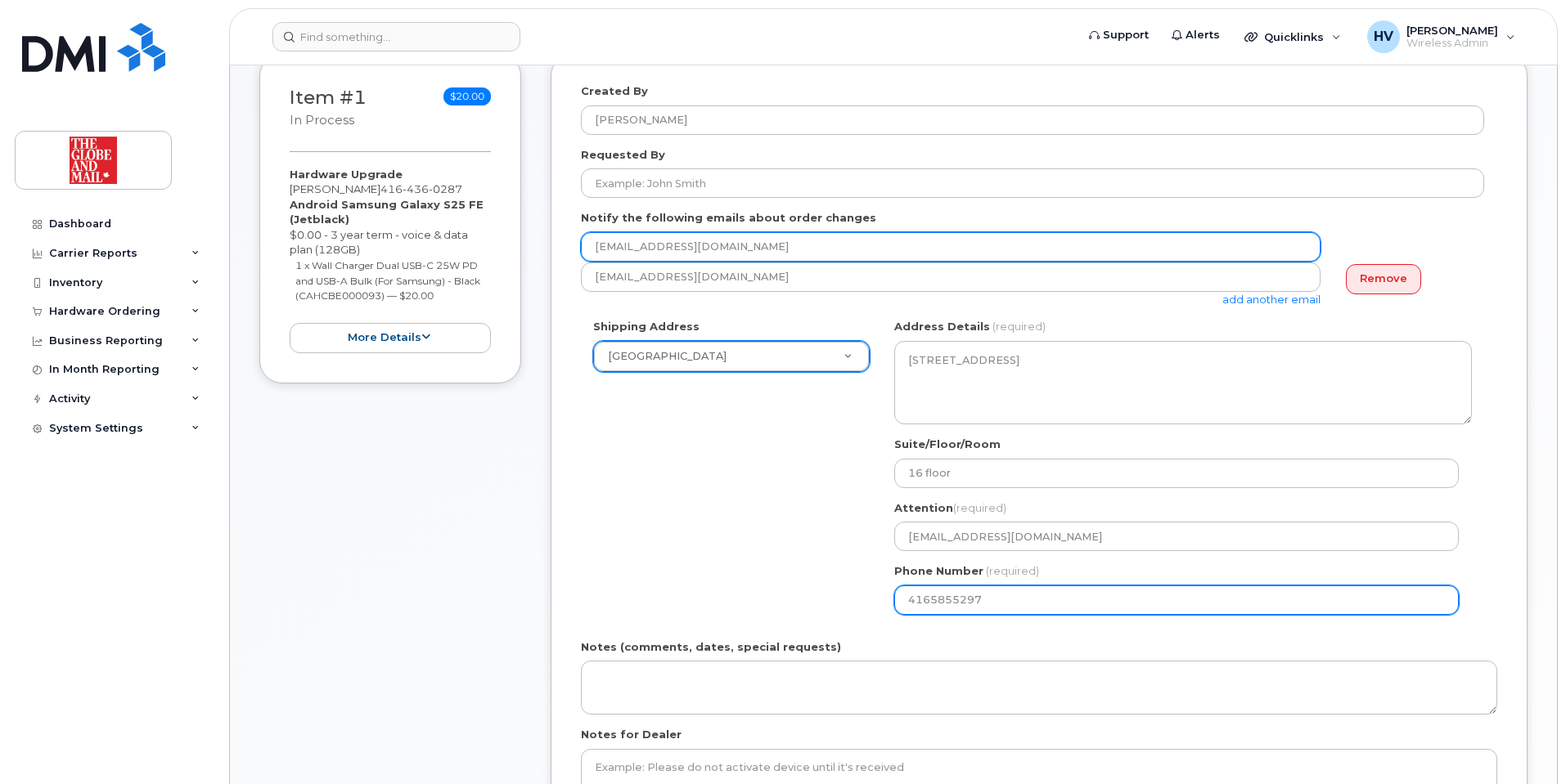
type input "[EMAIL_ADDRESS][DOMAIN_NAME]"
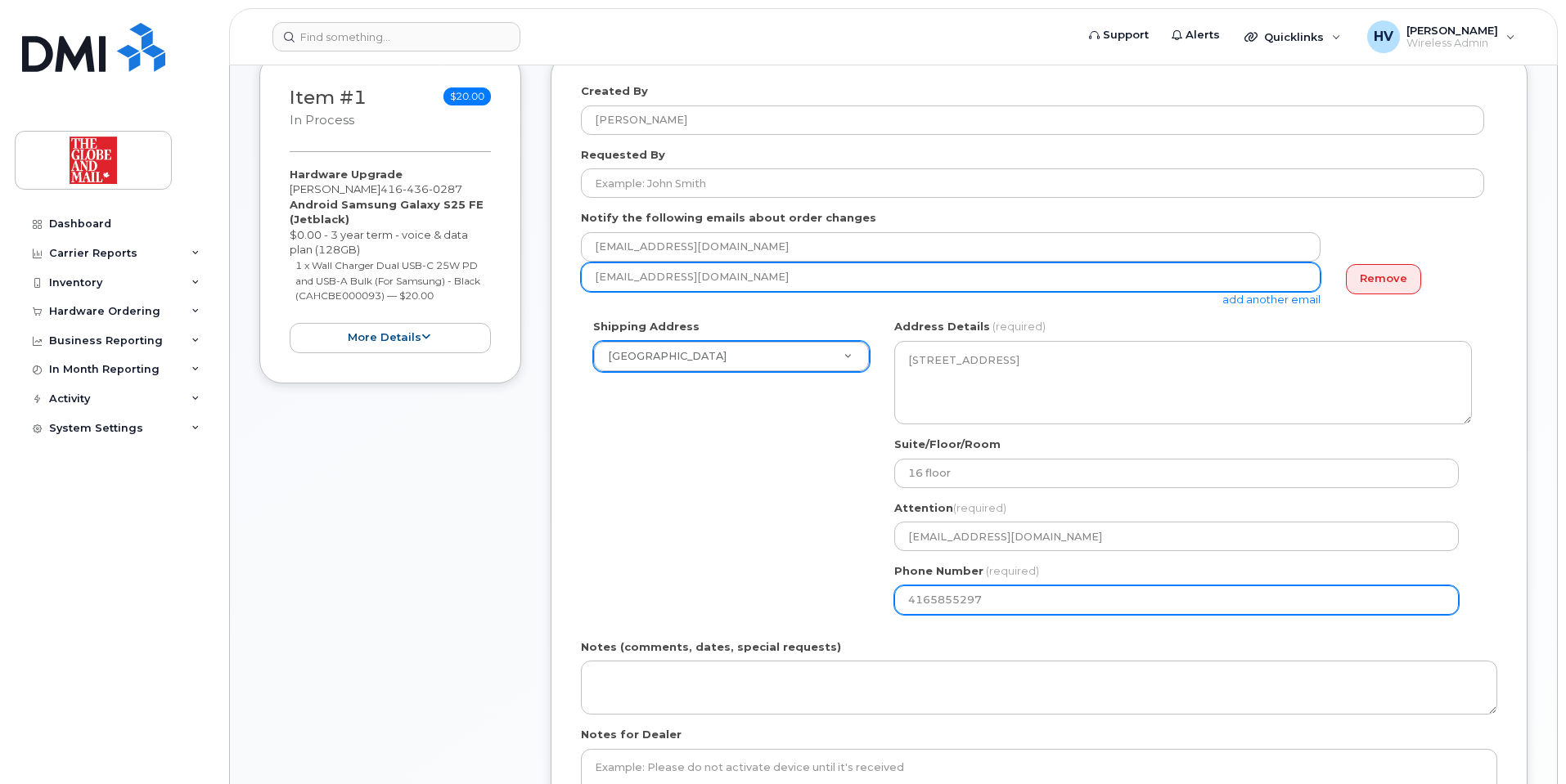
type input "[EMAIL_ADDRESS][DOMAIN_NAME]"
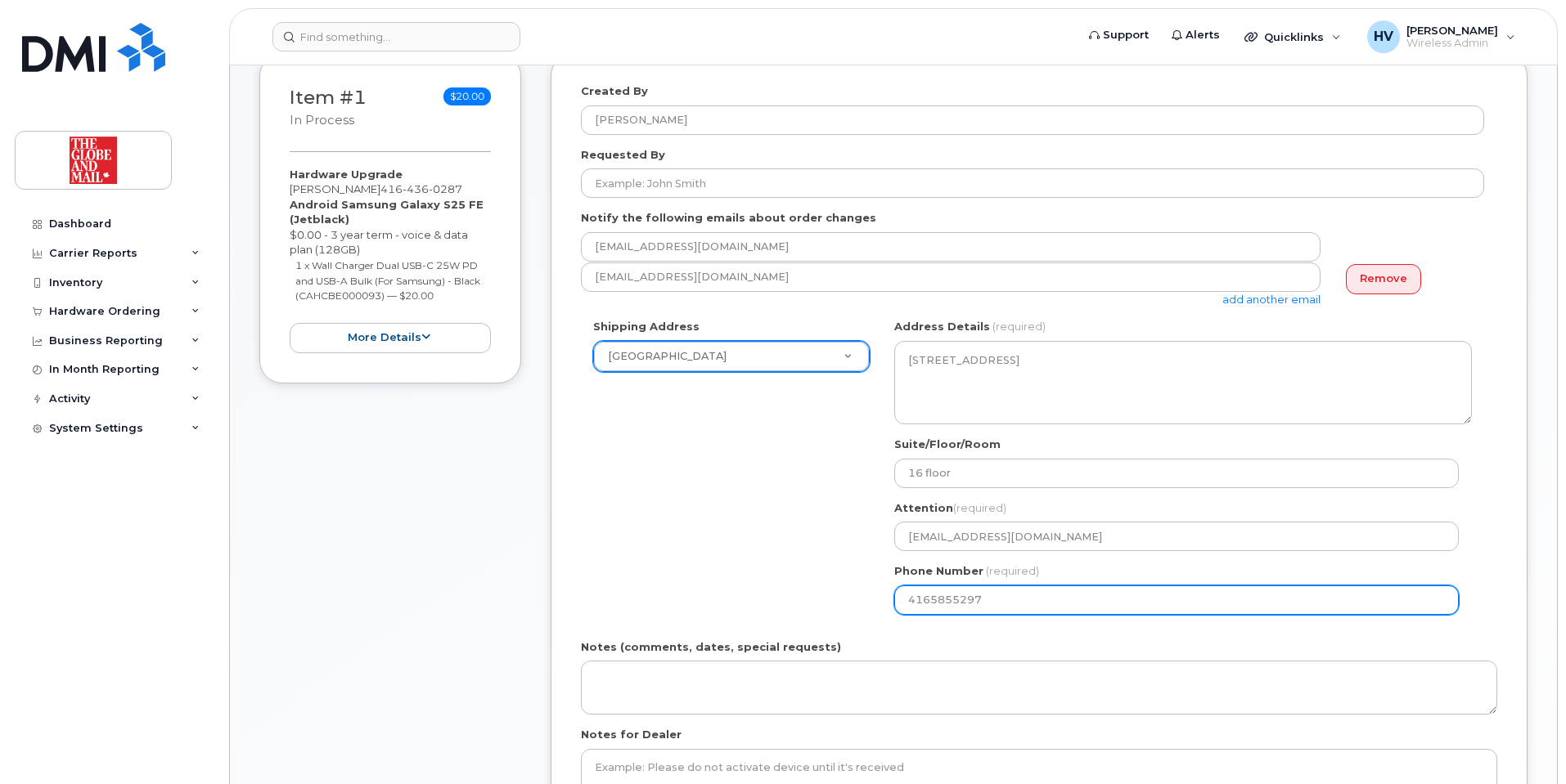
select select
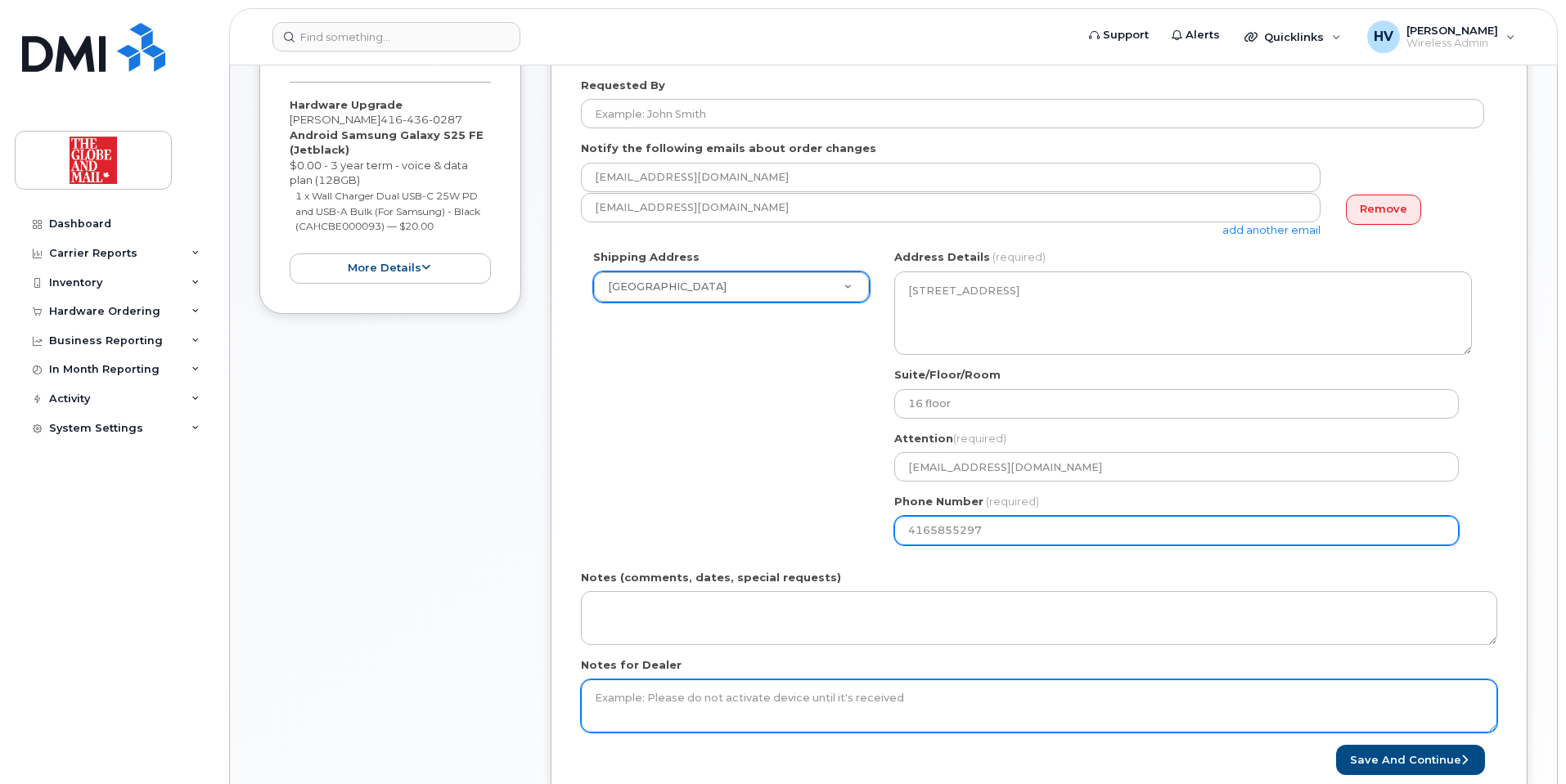
scroll to position [490, 0]
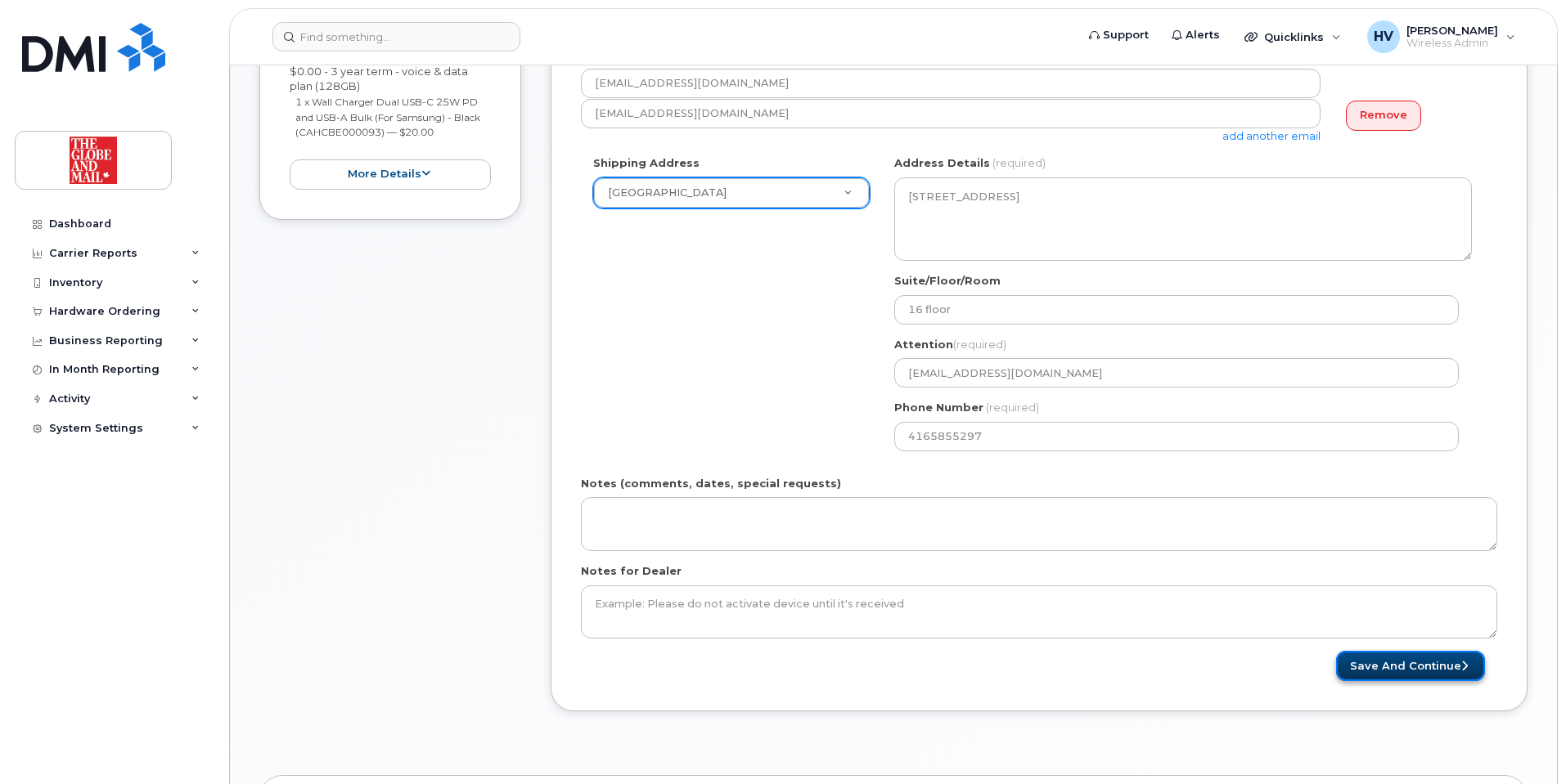
click at [1383, 664] on button "Save and Continue" at bounding box center [1411, 666] width 149 height 30
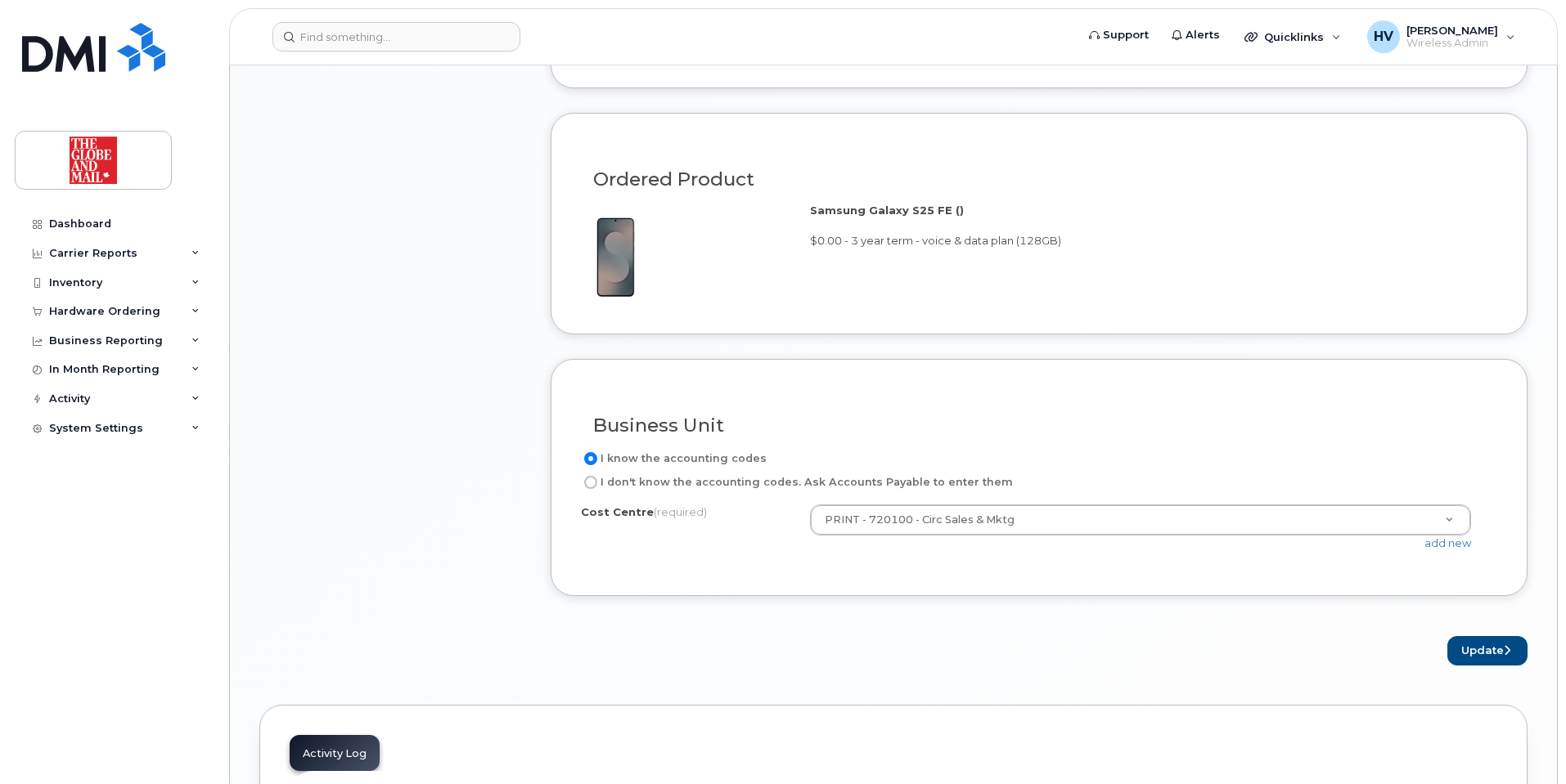
scroll to position [1309, 0]
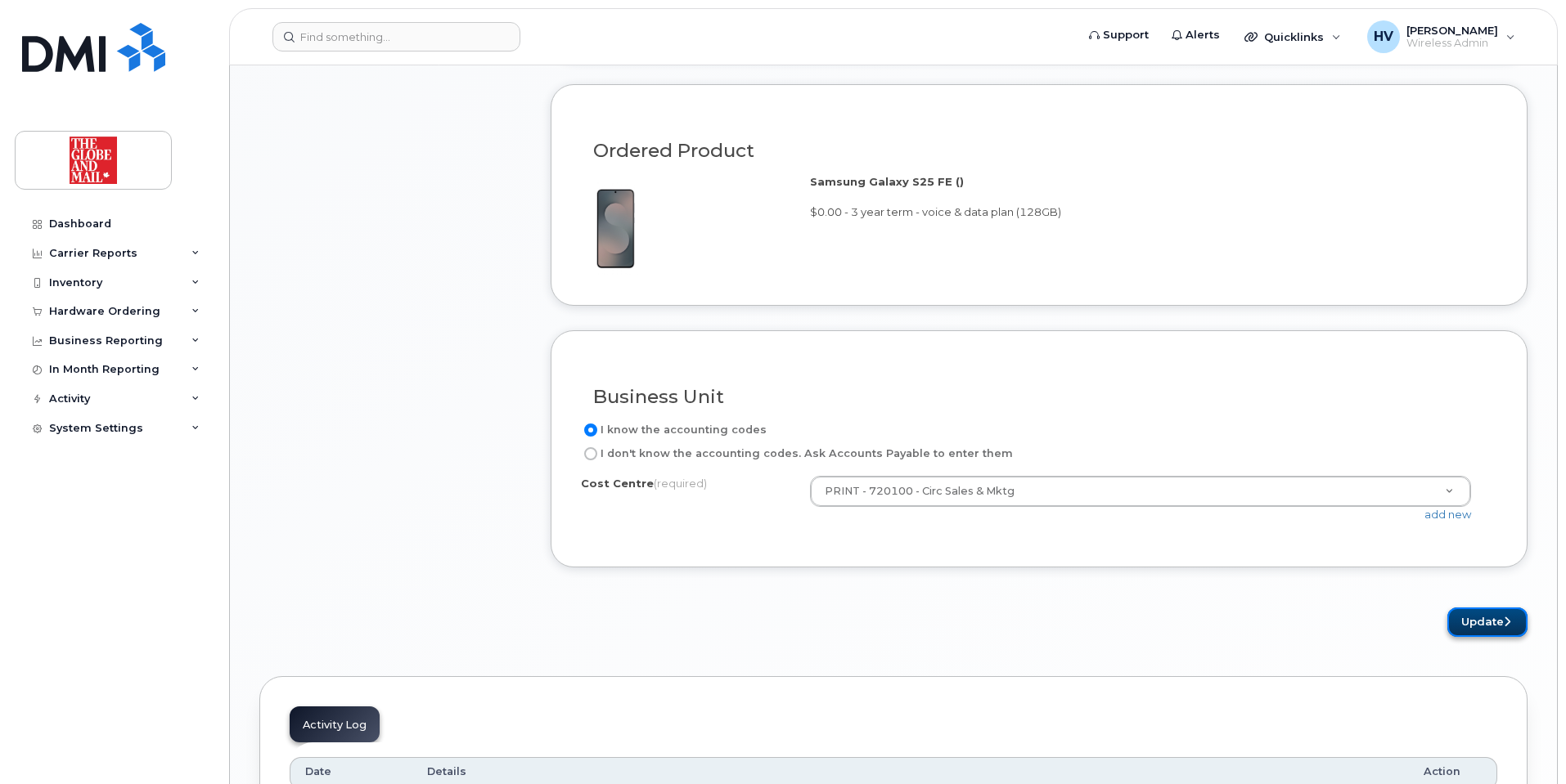
click at [1487, 624] on button "Update" at bounding box center [1488, 622] width 80 height 30
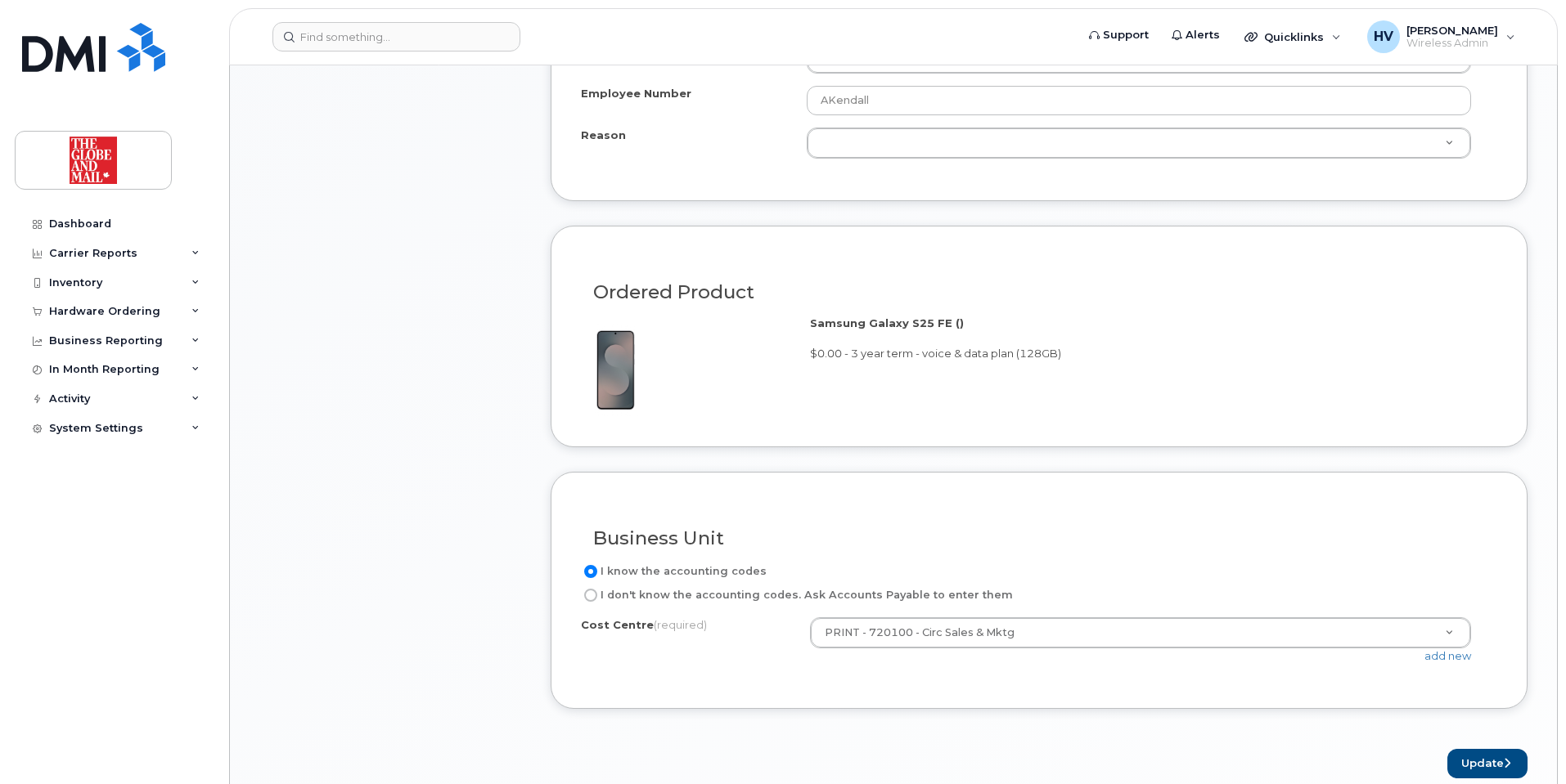
scroll to position [1049, 0]
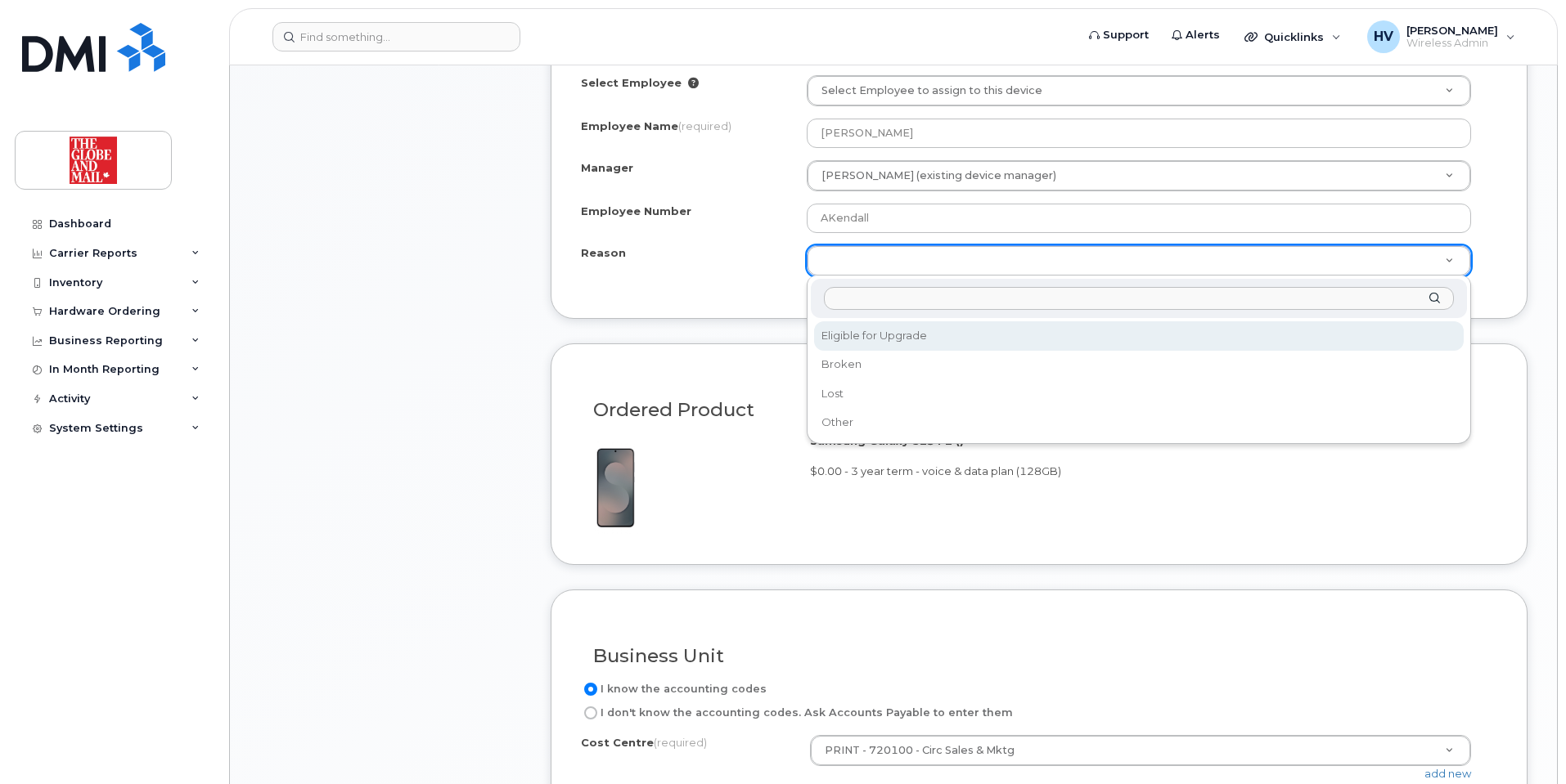
select select "eligible_for_upgrade"
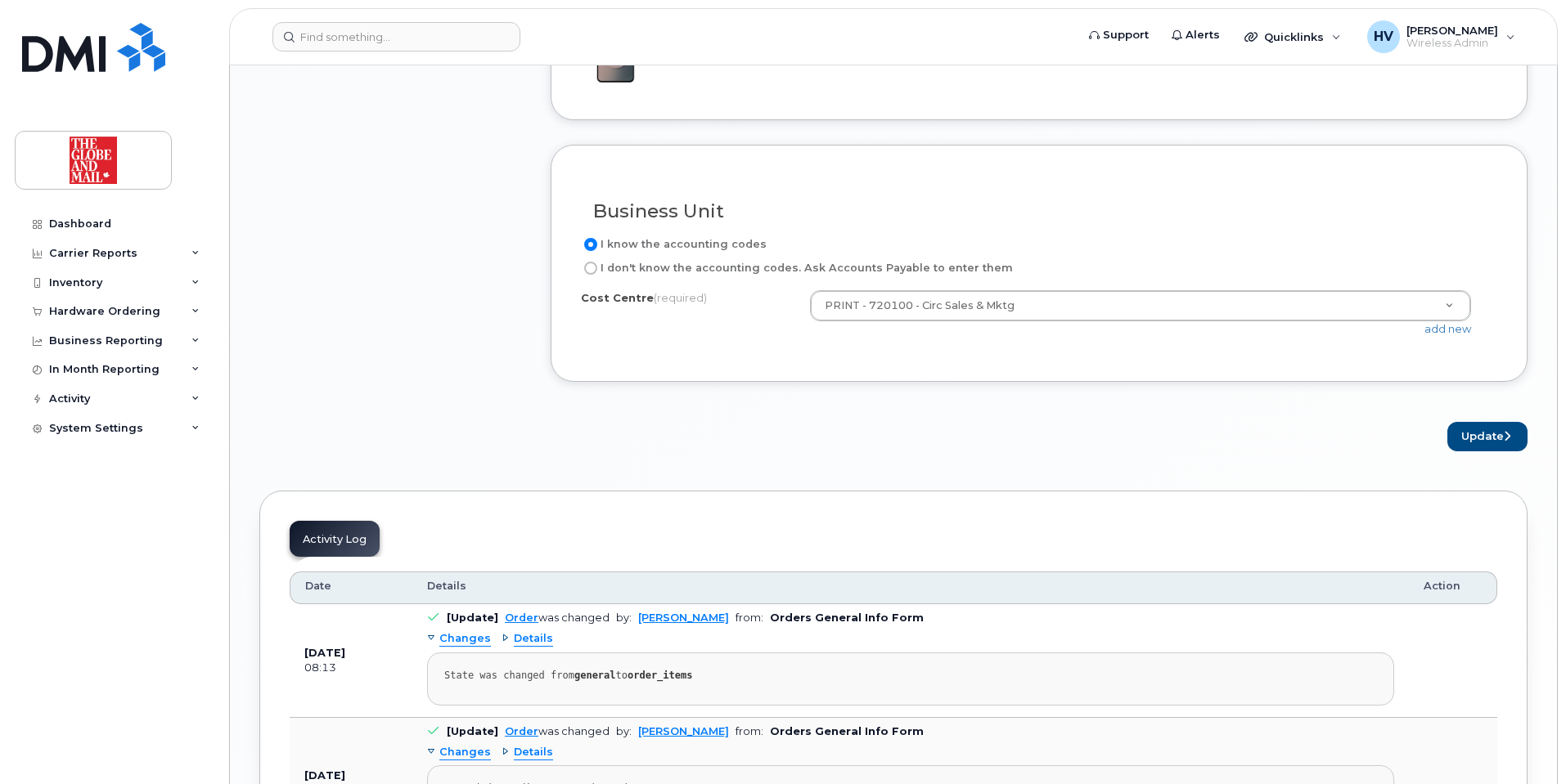
scroll to position [1622, 0]
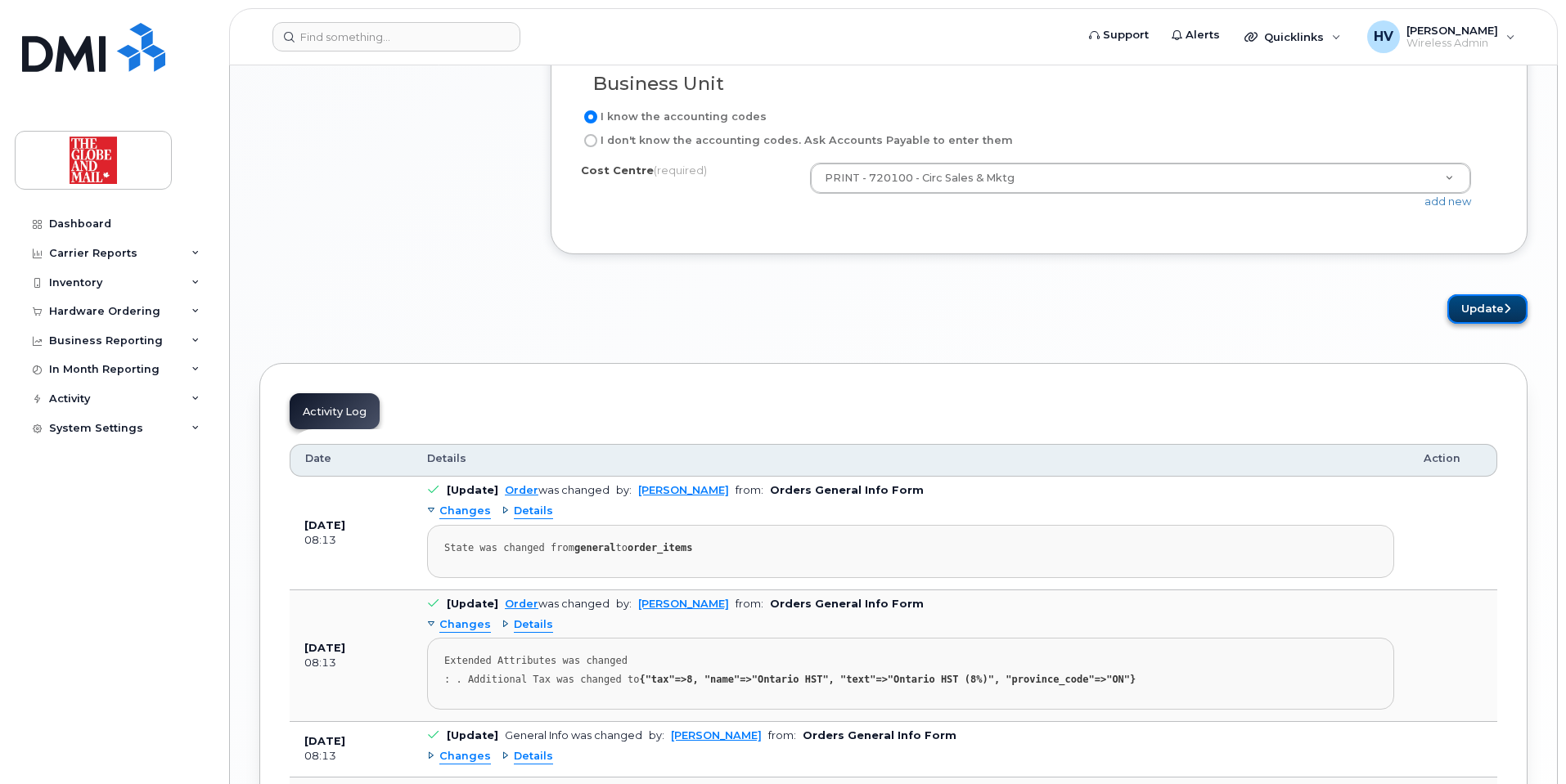
click at [1466, 310] on button "Update" at bounding box center [1488, 310] width 80 height 30
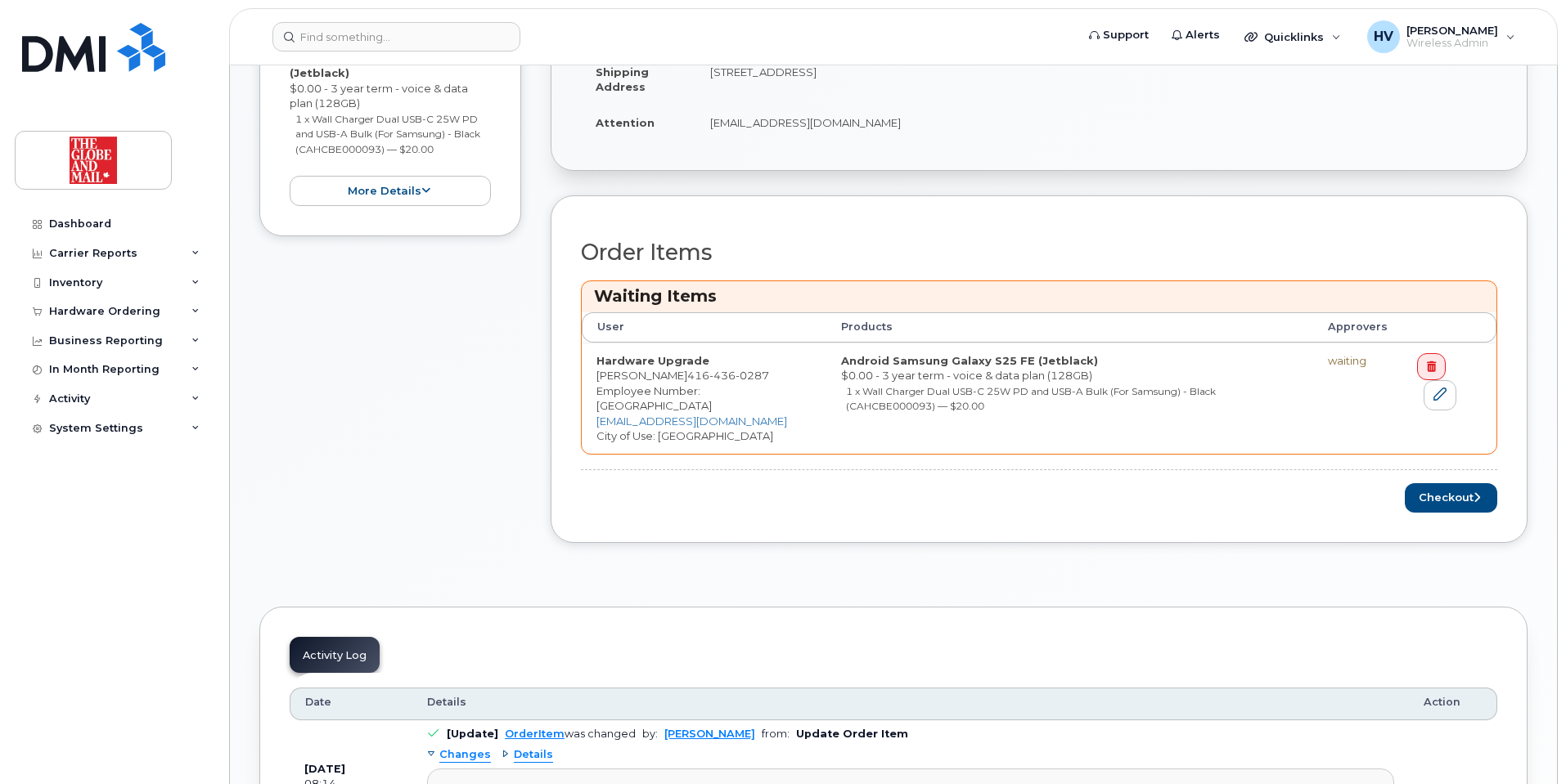
scroll to position [573, 0]
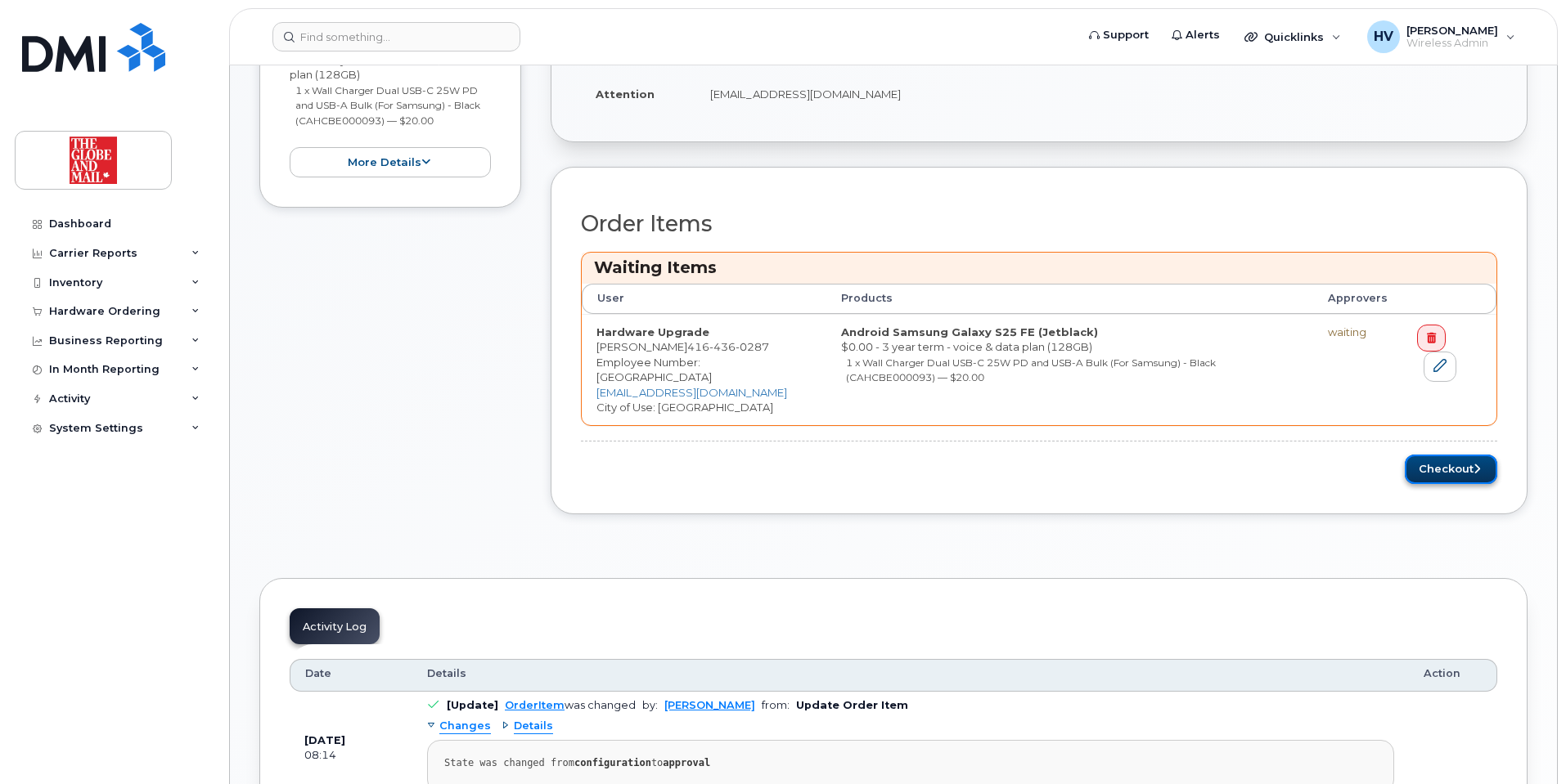
click at [1450, 466] on button "Checkout" at bounding box center [1451, 469] width 92 height 30
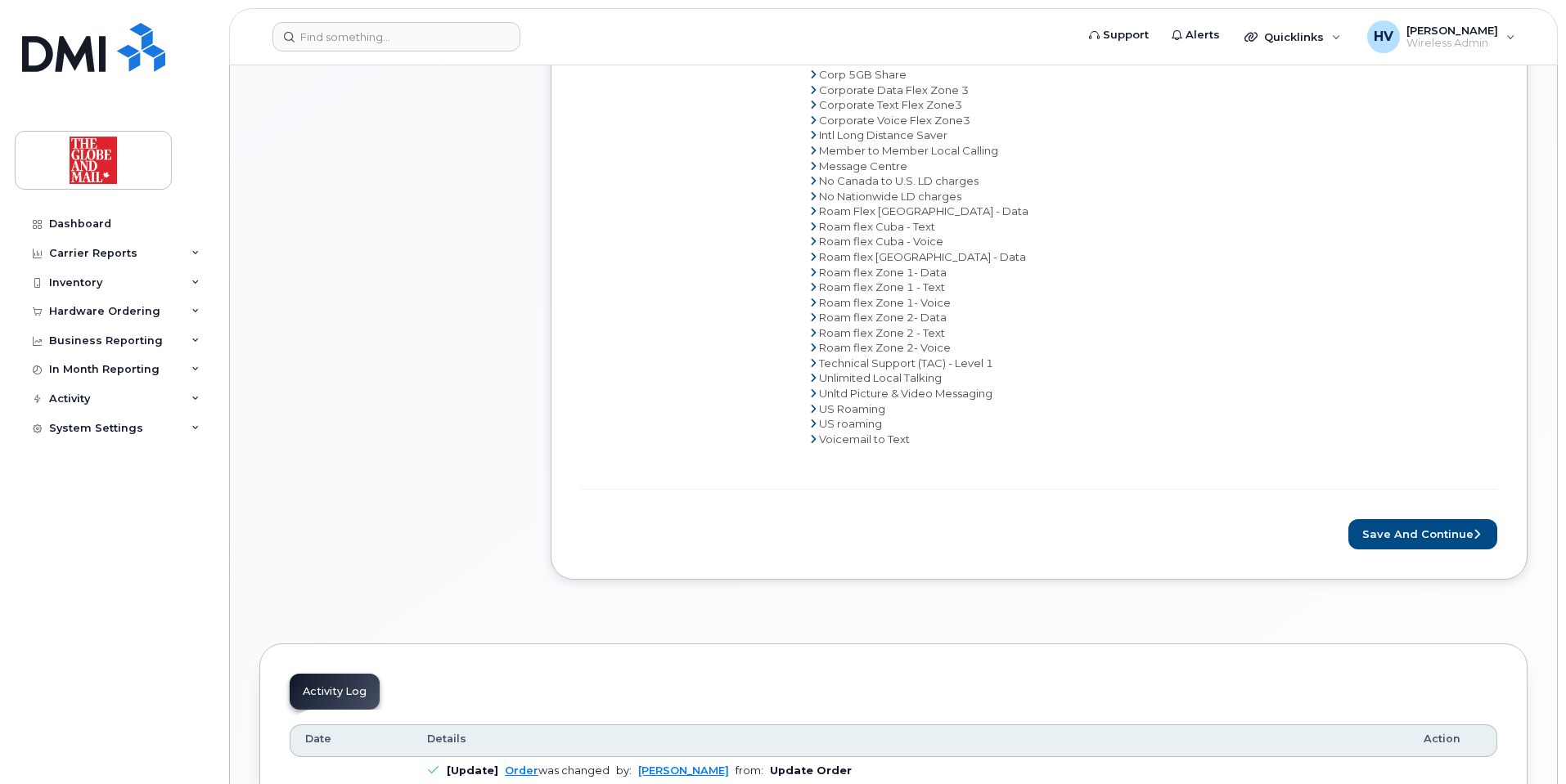
scroll to position [899, 0]
click at [1420, 534] on button "Save and Continue" at bounding box center [1423, 533] width 149 height 30
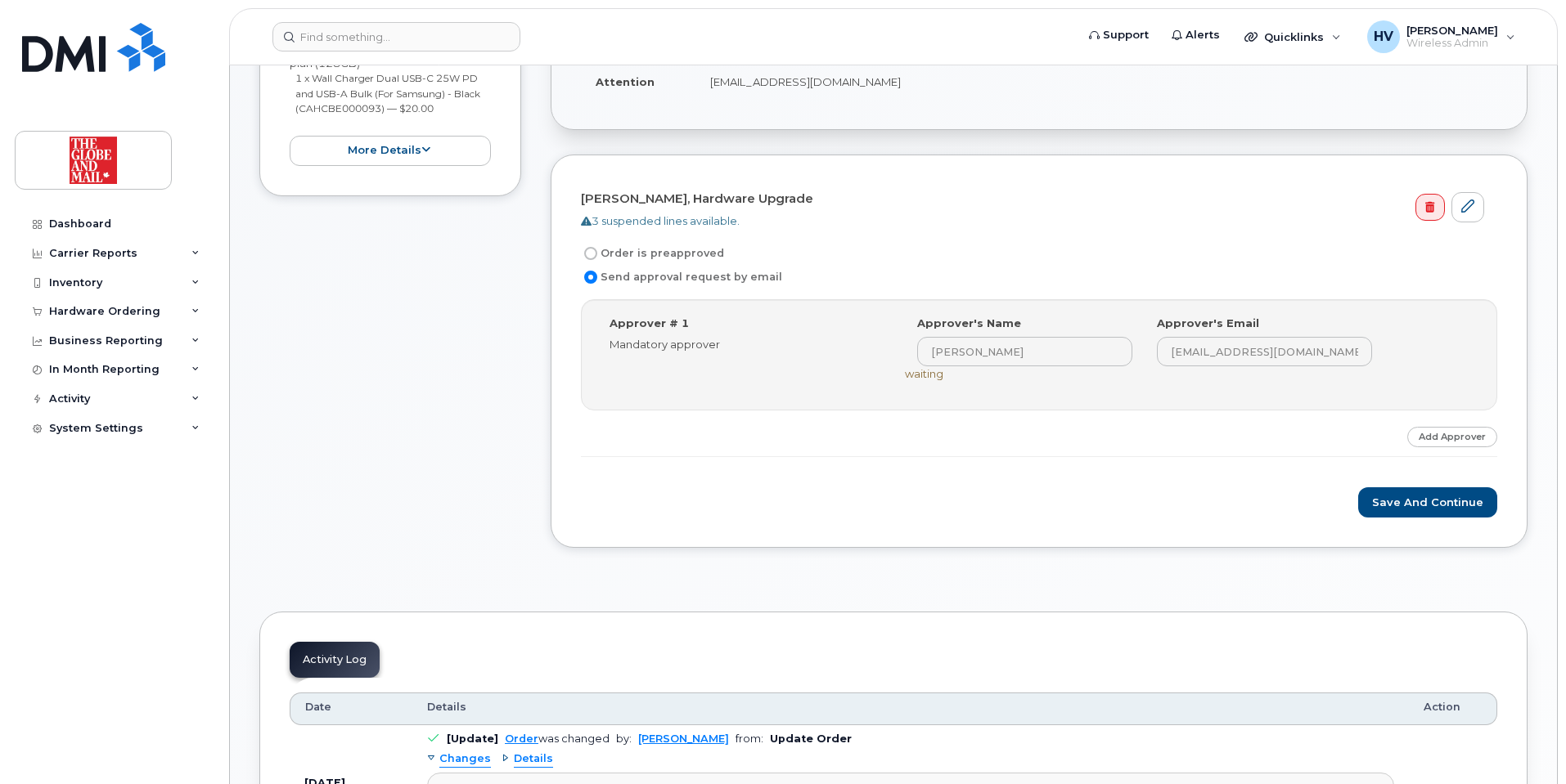
scroll to position [490, 0]
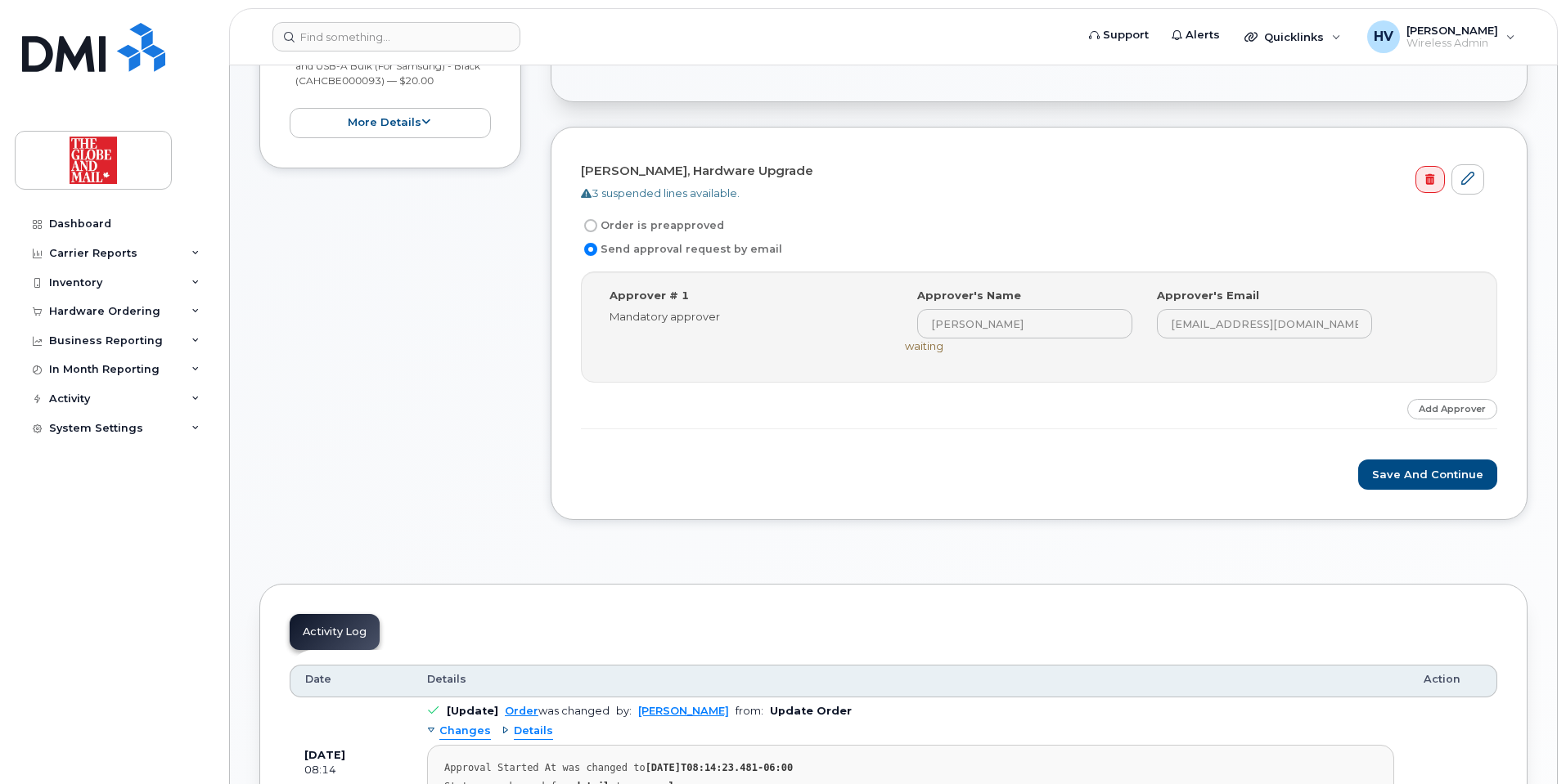
click at [645, 224] on label "Order is preapproved" at bounding box center [652, 226] width 143 height 20
click at [598, 224] on input "Order is preapproved" at bounding box center [590, 225] width 13 height 13
radio input "true"
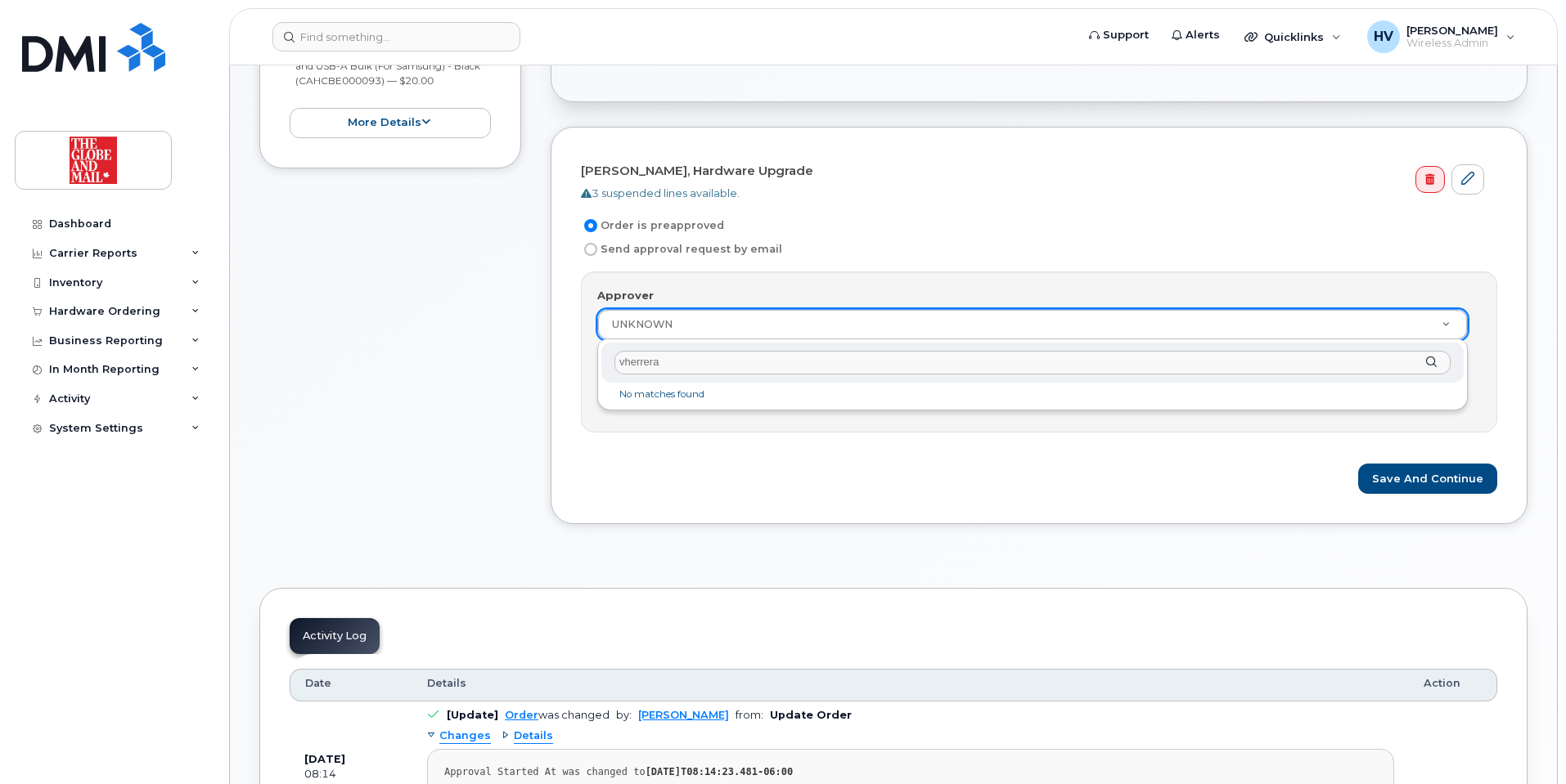
click at [723, 357] on input "vherrera" at bounding box center [1033, 363] width 836 height 24
click at [723, 356] on input "vherrera" at bounding box center [1033, 363] width 836 height 24
type input "victor"
select select "90381"
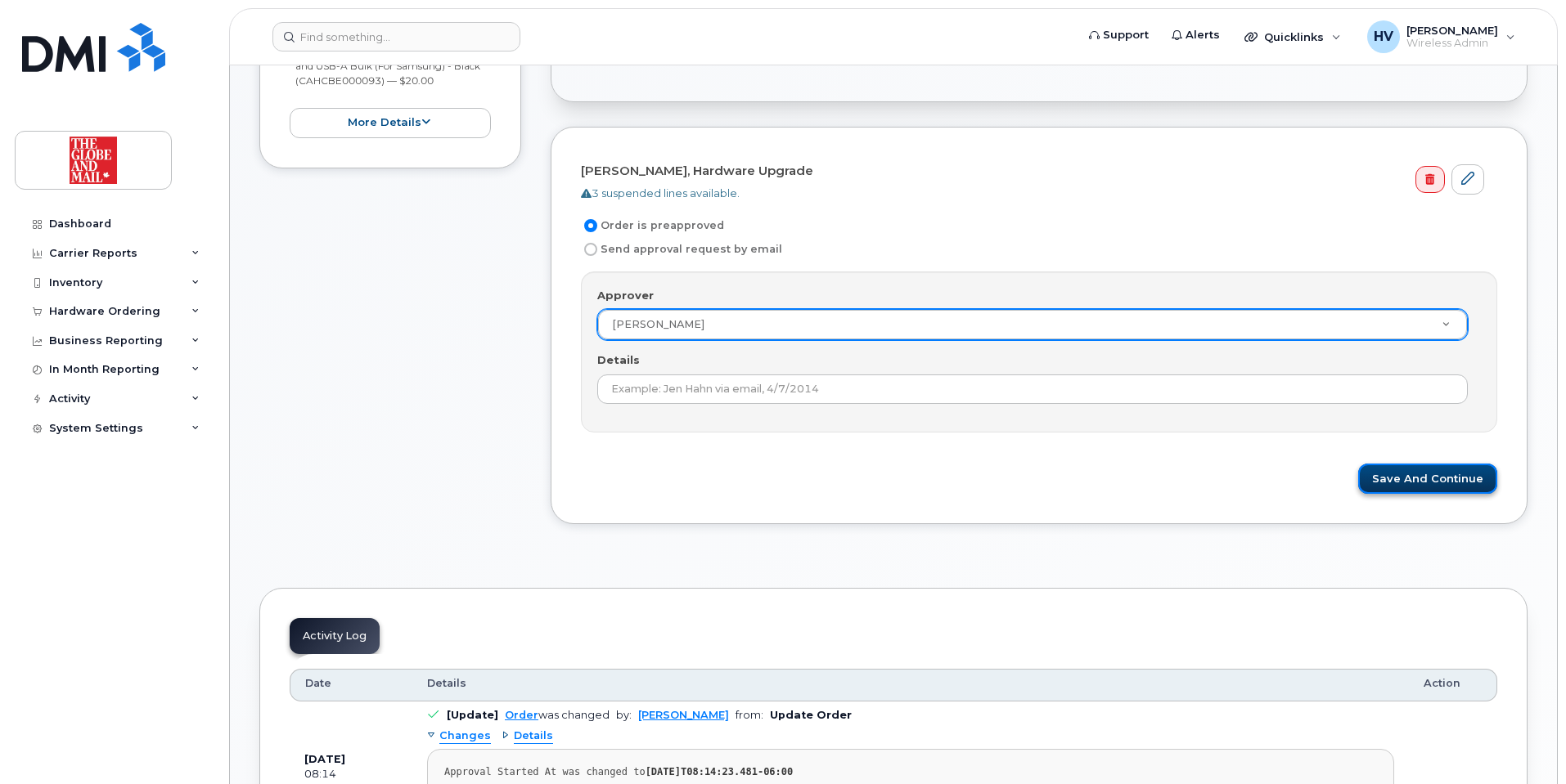
click at [1465, 478] on button "Save and Continue" at bounding box center [1428, 478] width 139 height 30
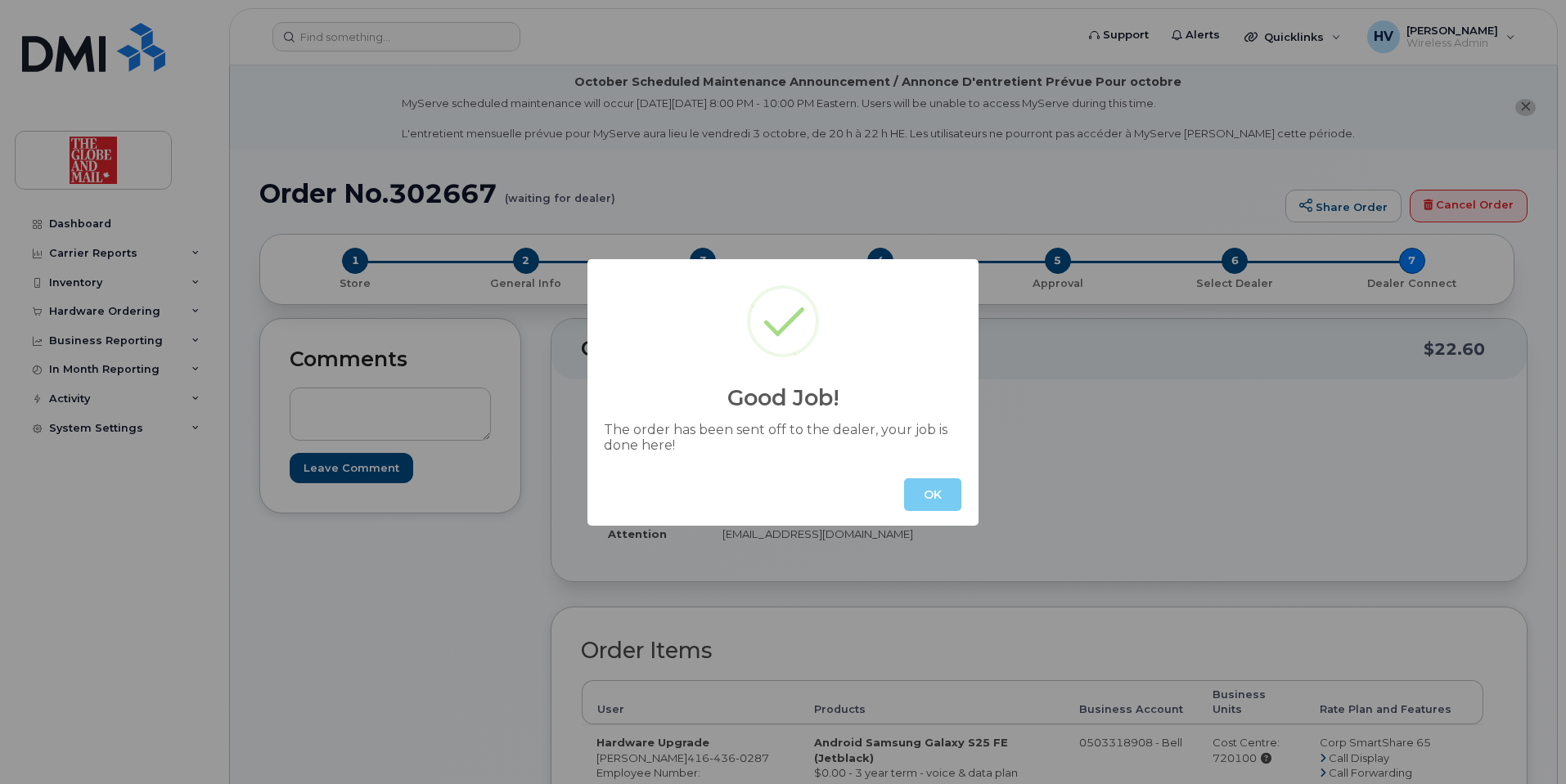
click at [921, 490] on button "OK" at bounding box center [933, 494] width 58 height 33
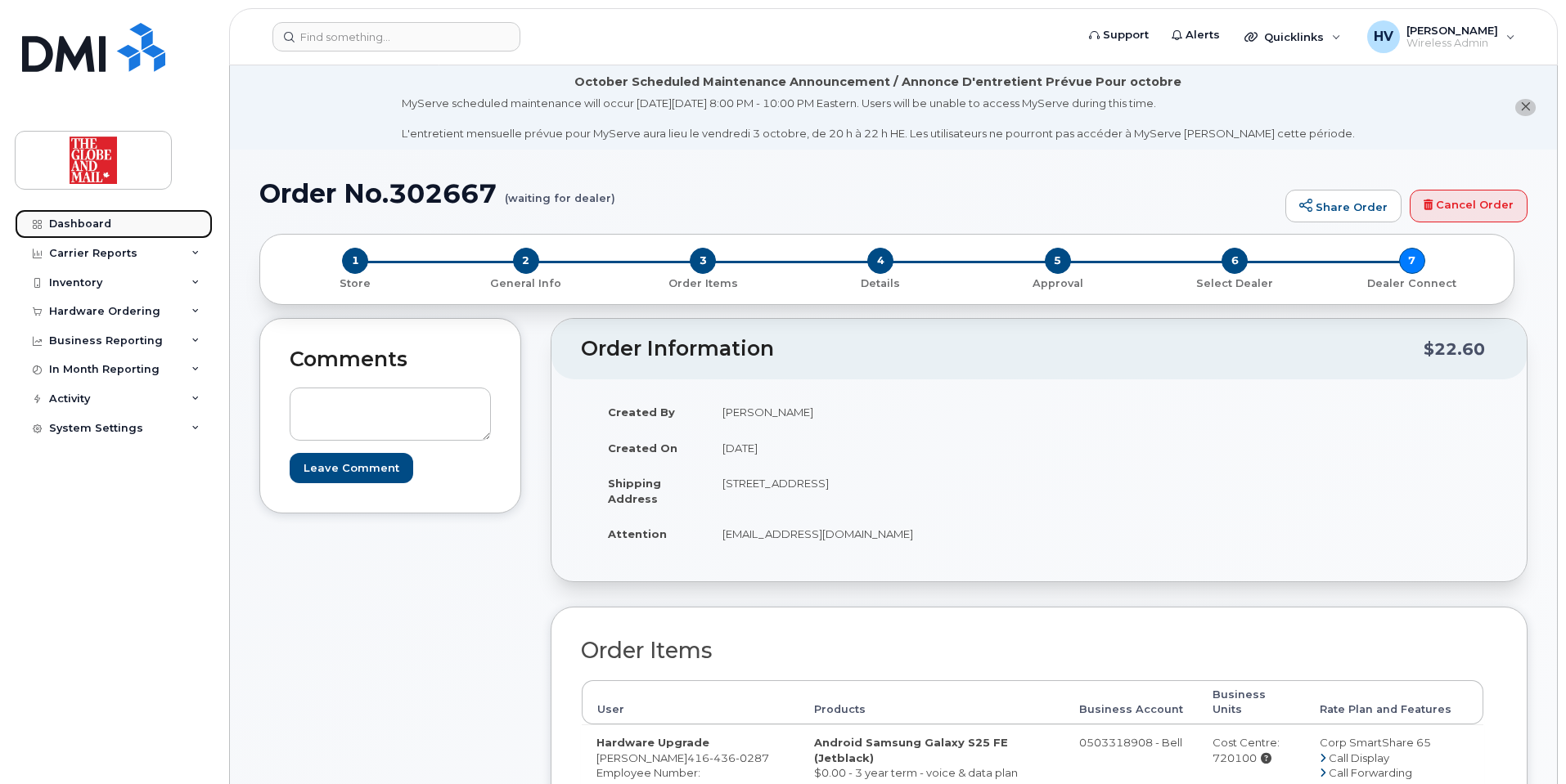
click at [88, 223] on div "Dashboard" at bounding box center [79, 223] width 63 height 13
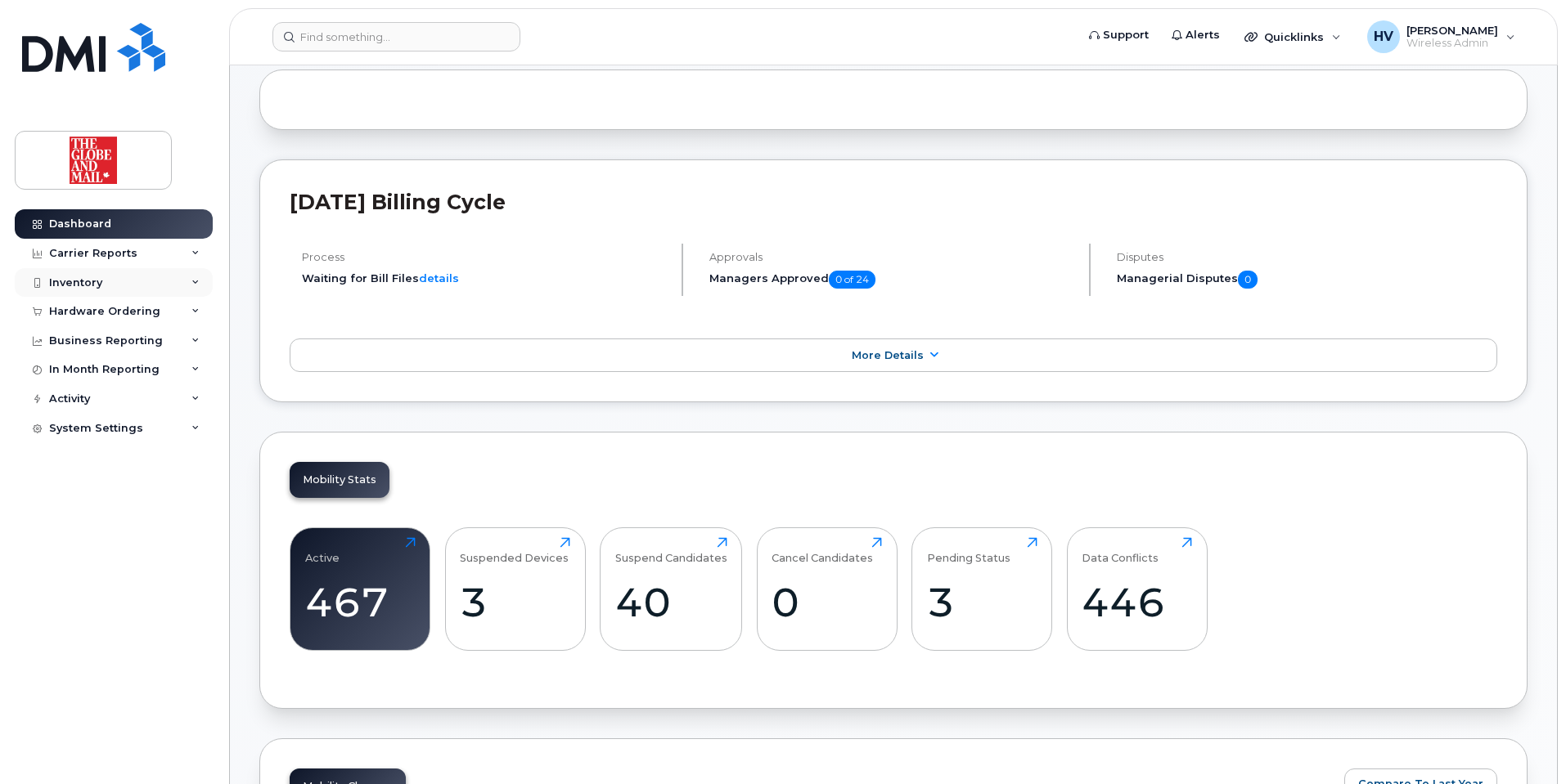
scroll to position [164, 0]
click at [84, 309] on div "Hardware Ordering" at bounding box center [104, 311] width 111 height 13
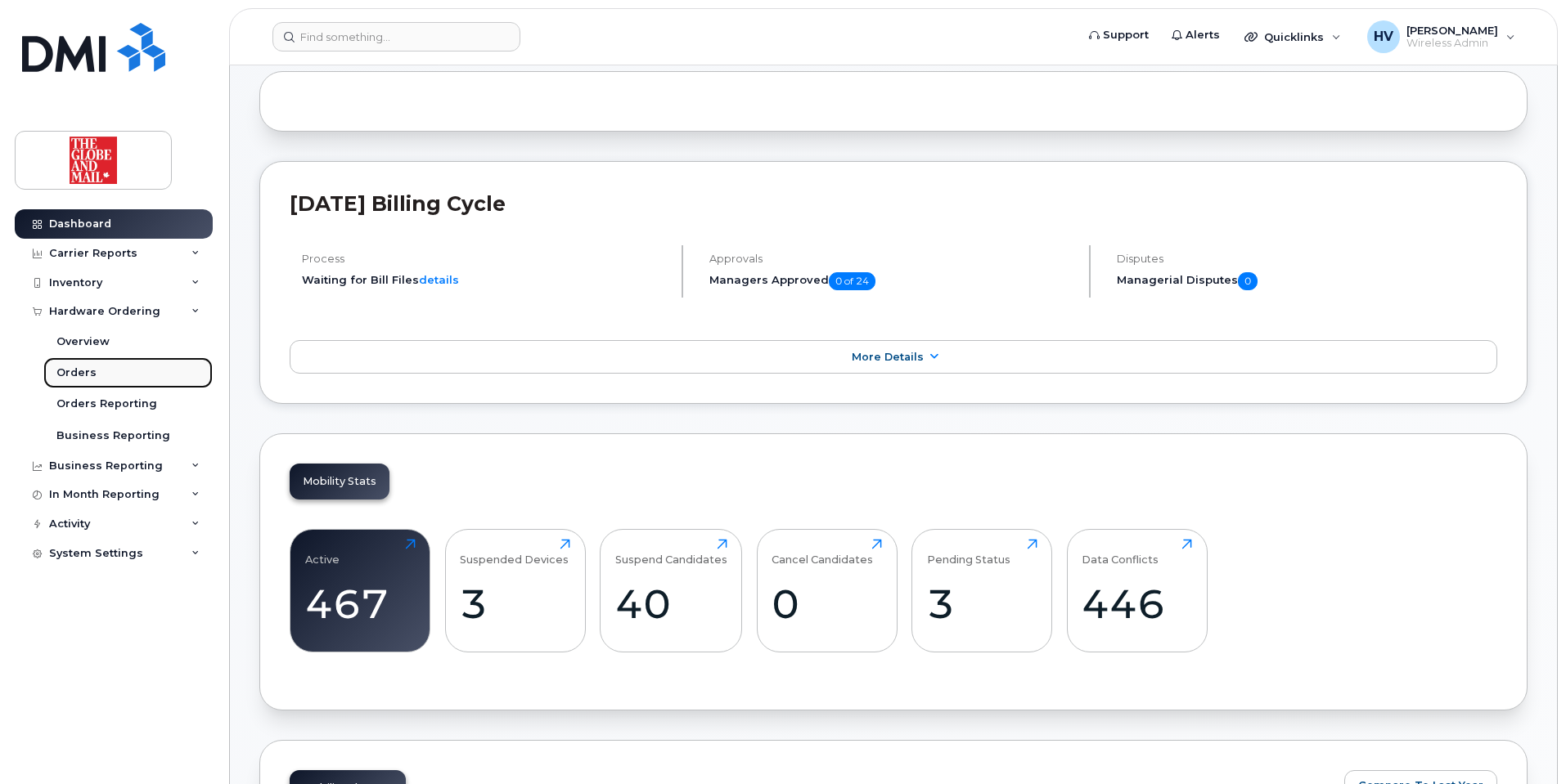
click at [86, 372] on div "Orders" at bounding box center [76, 372] width 40 height 15
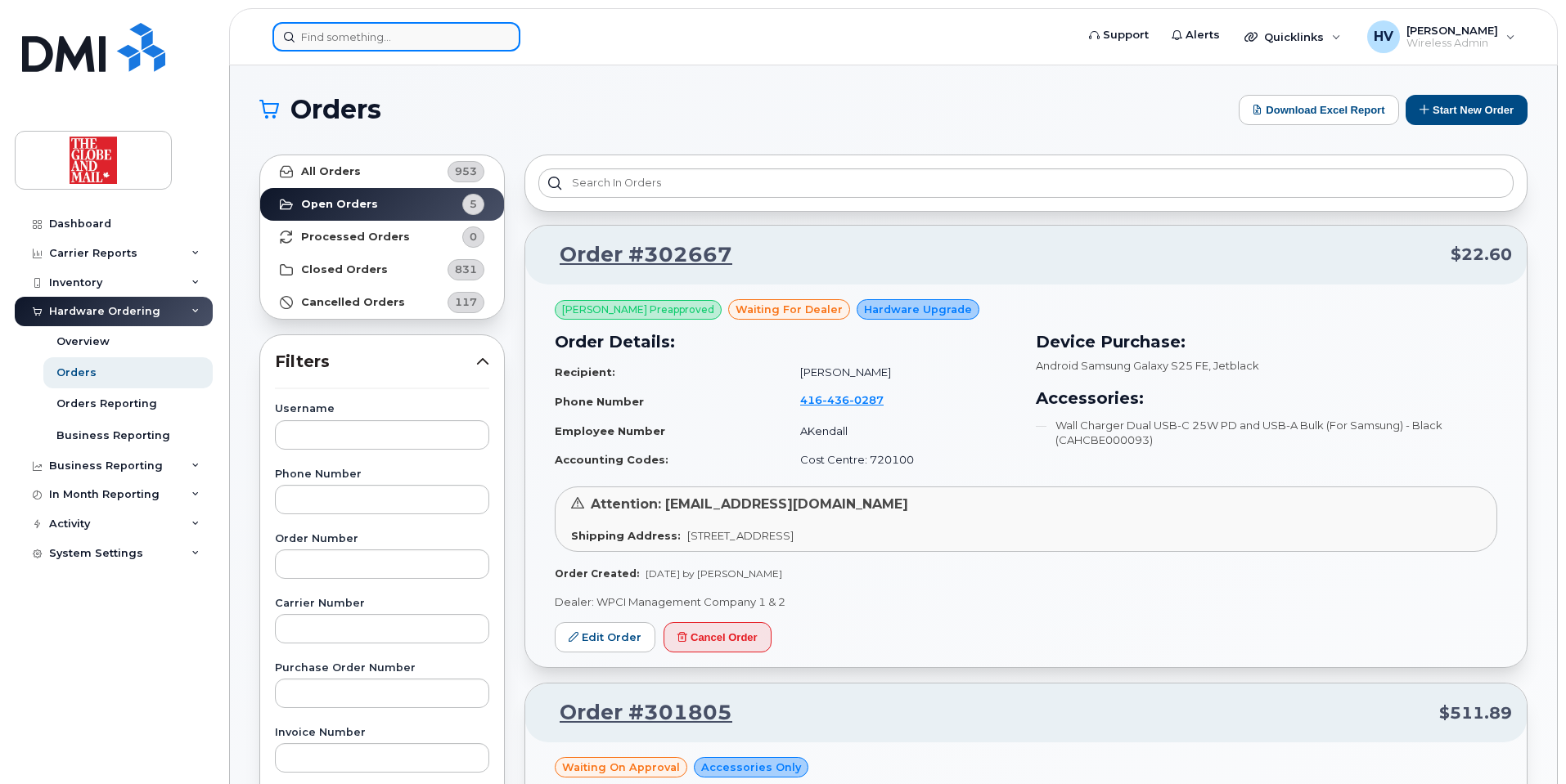
click at [328, 35] on input at bounding box center [396, 37] width 248 height 30
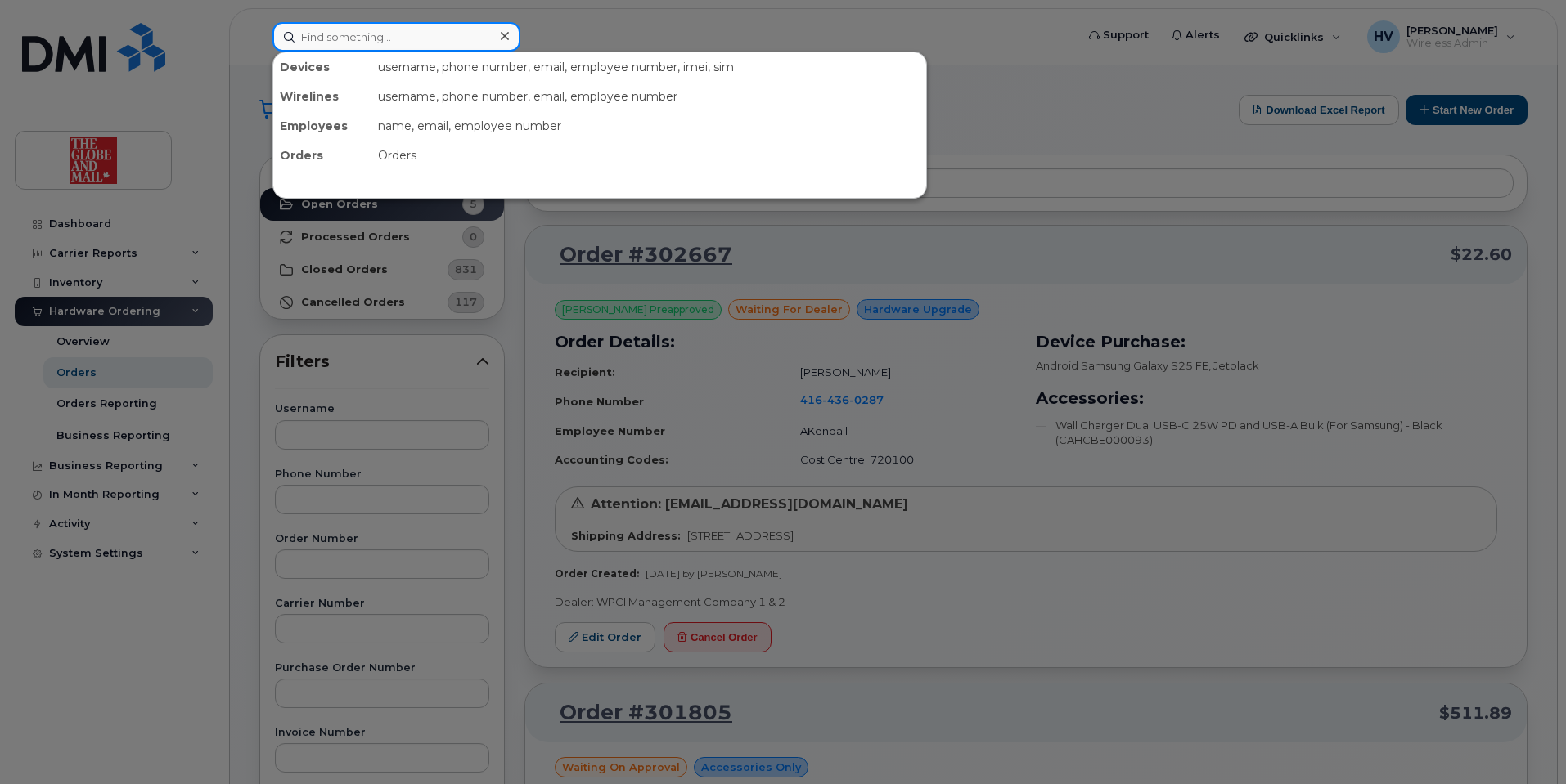
click at [383, 32] on input at bounding box center [396, 37] width 248 height 30
paste input "nvanpraet"
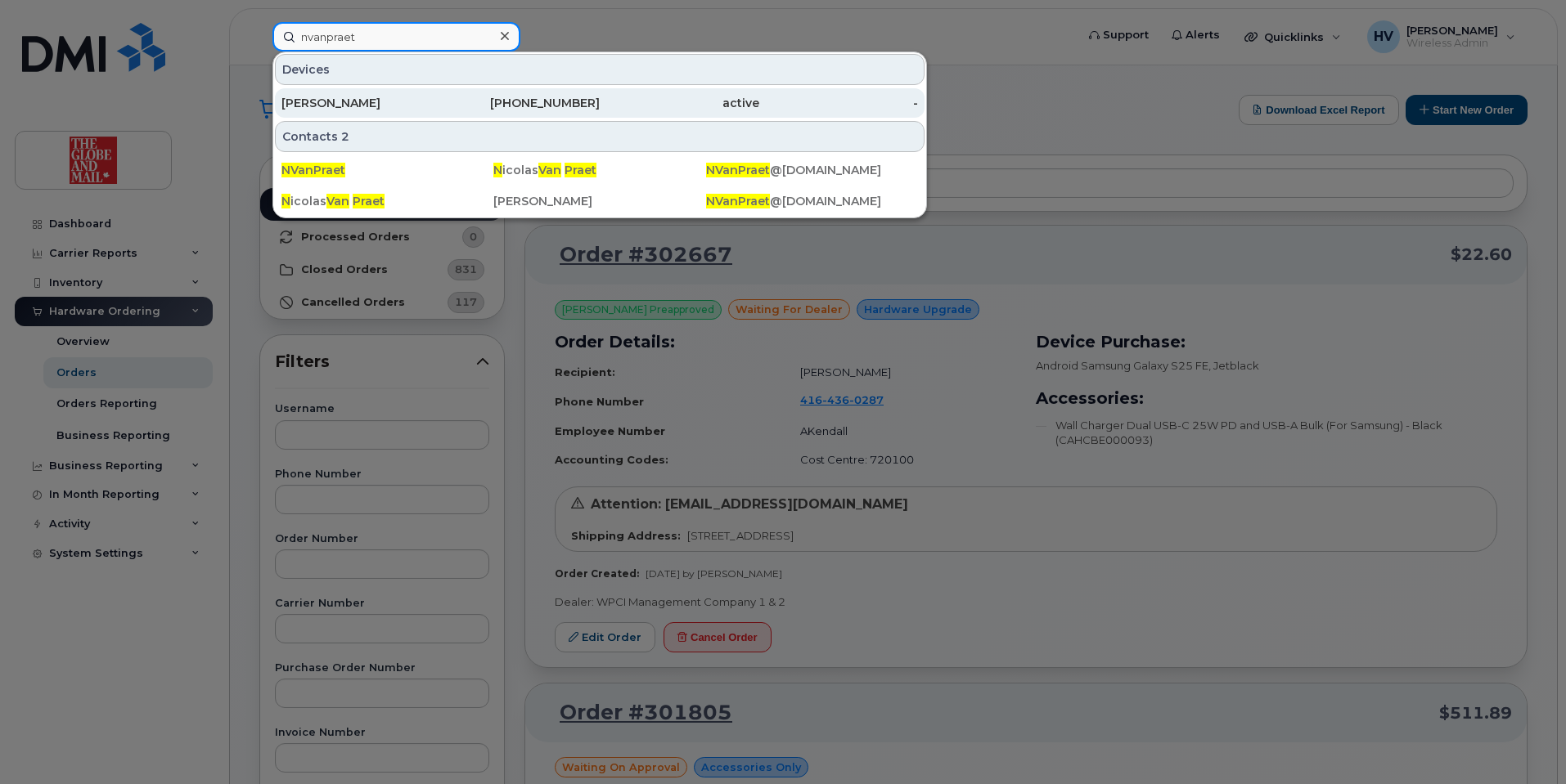
type input "nvanpraet"
click at [396, 100] on div "[PERSON_NAME]" at bounding box center [360, 103] width 160 height 16
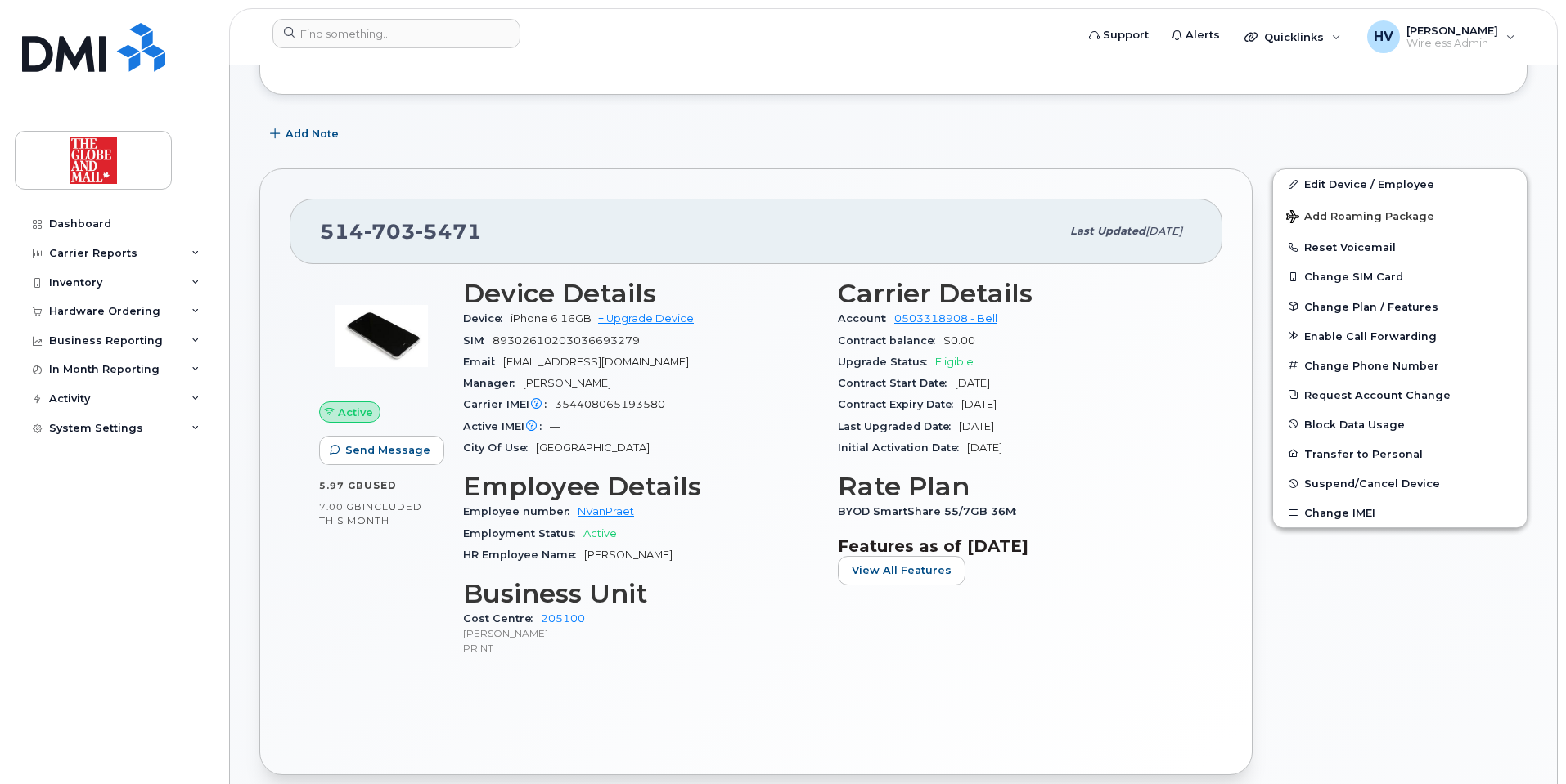
scroll to position [327, 0]
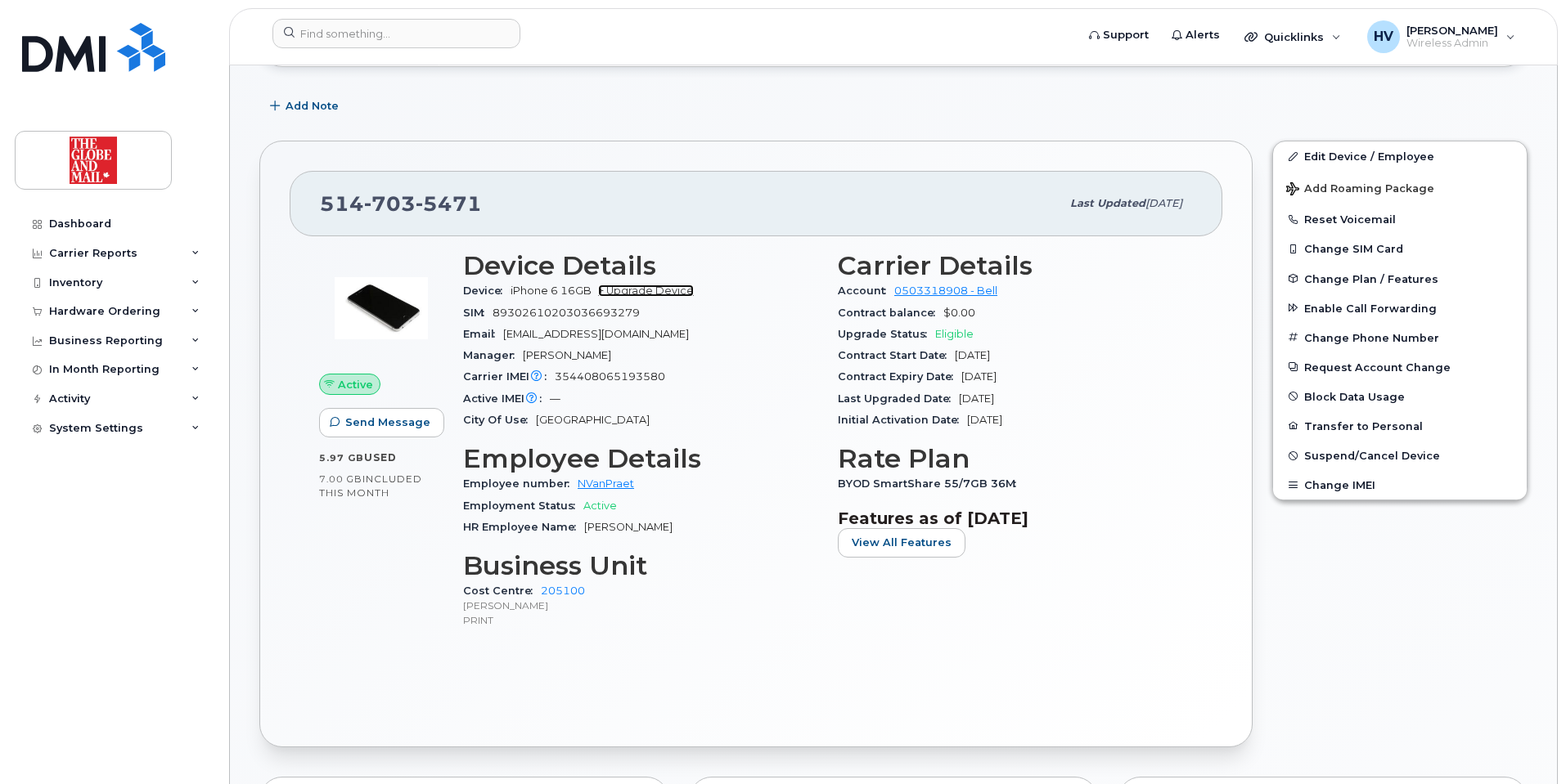
click at [682, 291] on link "+ Upgrade Device" at bounding box center [645, 291] width 95 height 12
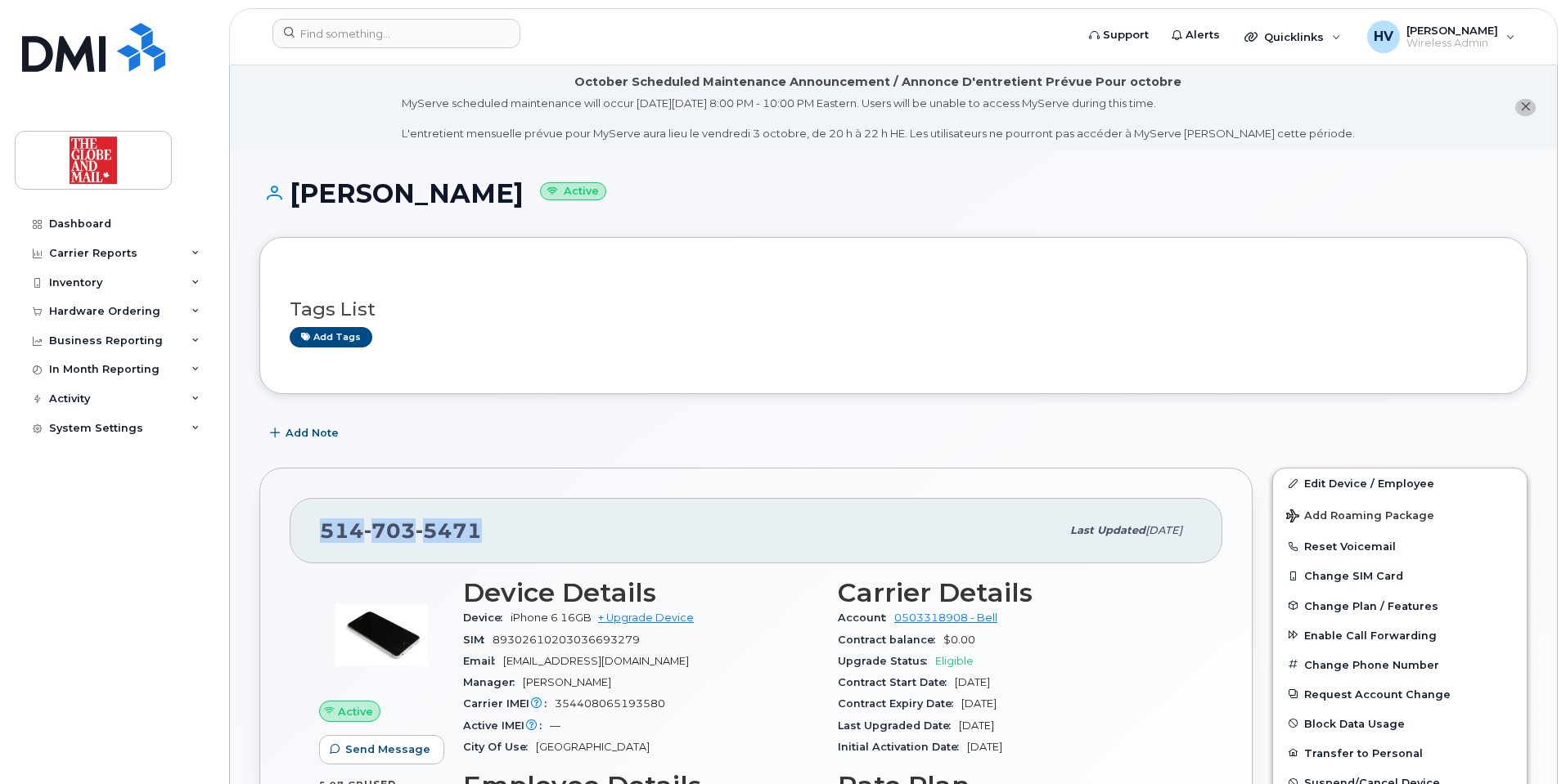
drag, startPoint x: 323, startPoint y: 530, endPoint x: 480, endPoint y: 542, distance: 157.5
click at [480, 542] on div "[PHONE_NUMBER]" at bounding box center [690, 531] width 741 height 35
copy span "514 703 5471"
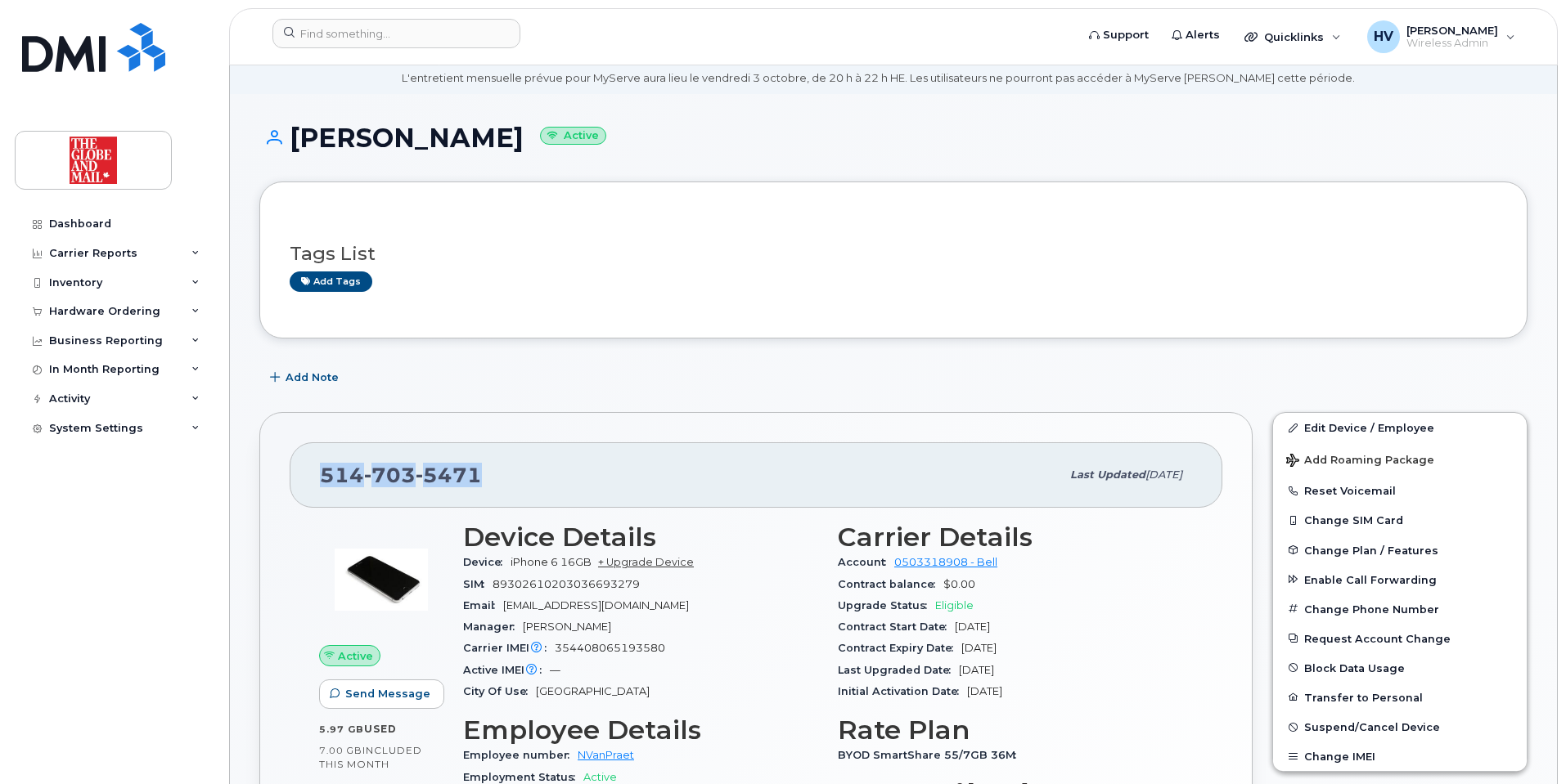
scroll to position [81, 0]
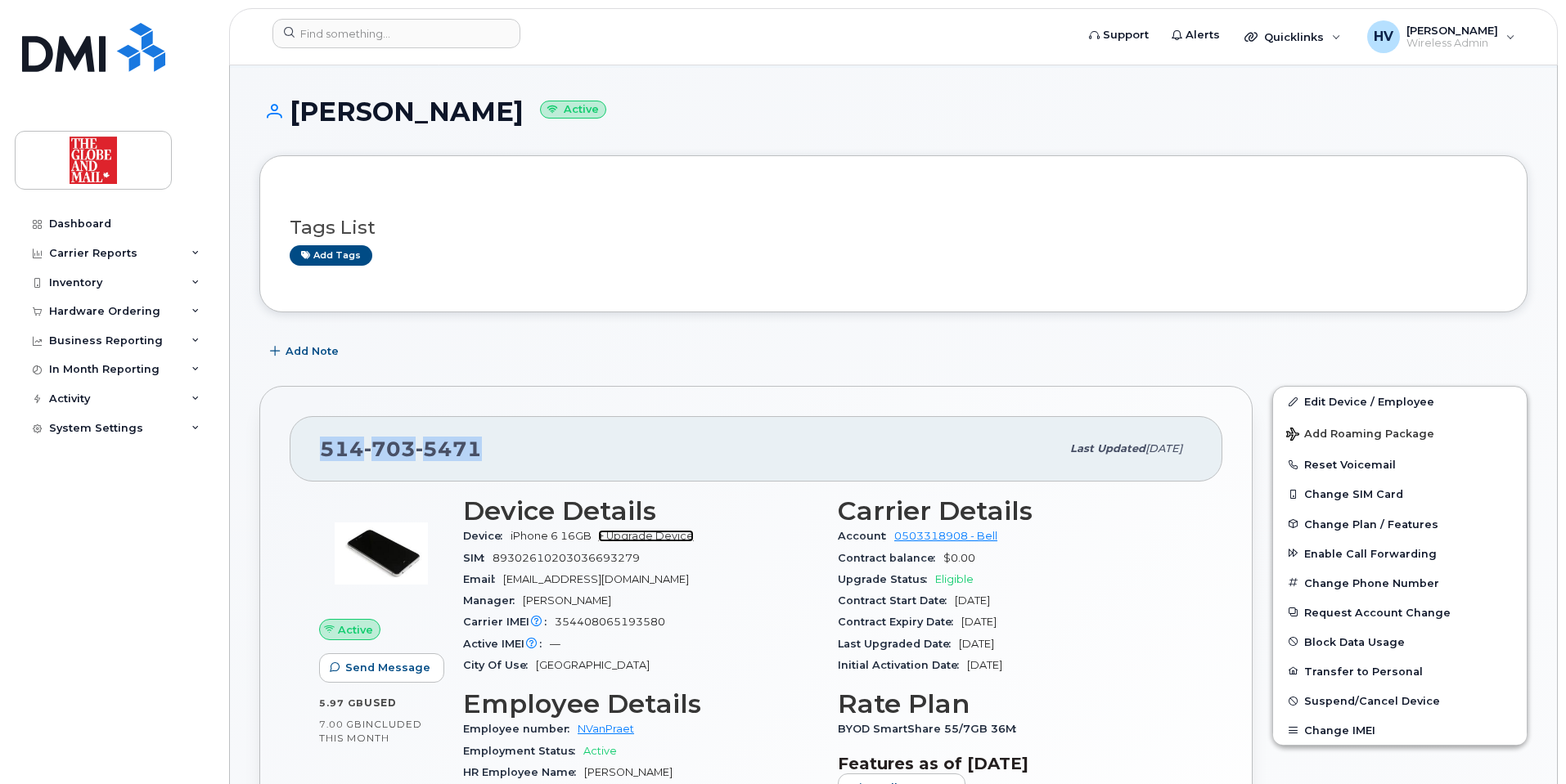
click at [681, 541] on link "+ Upgrade Device" at bounding box center [645, 536] width 95 height 12
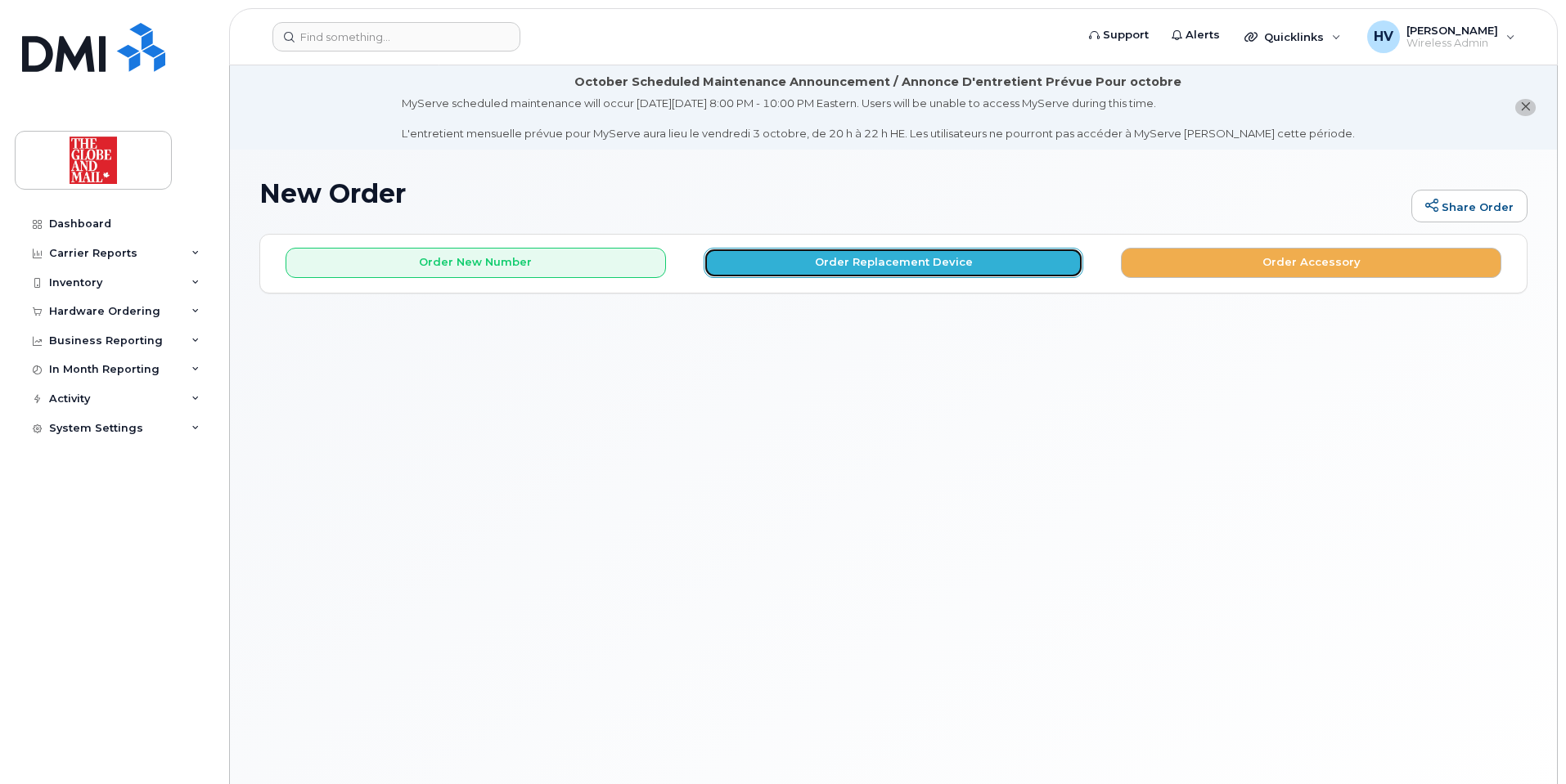
click at [926, 264] on button "Order Replacement Device" at bounding box center [894, 263] width 380 height 30
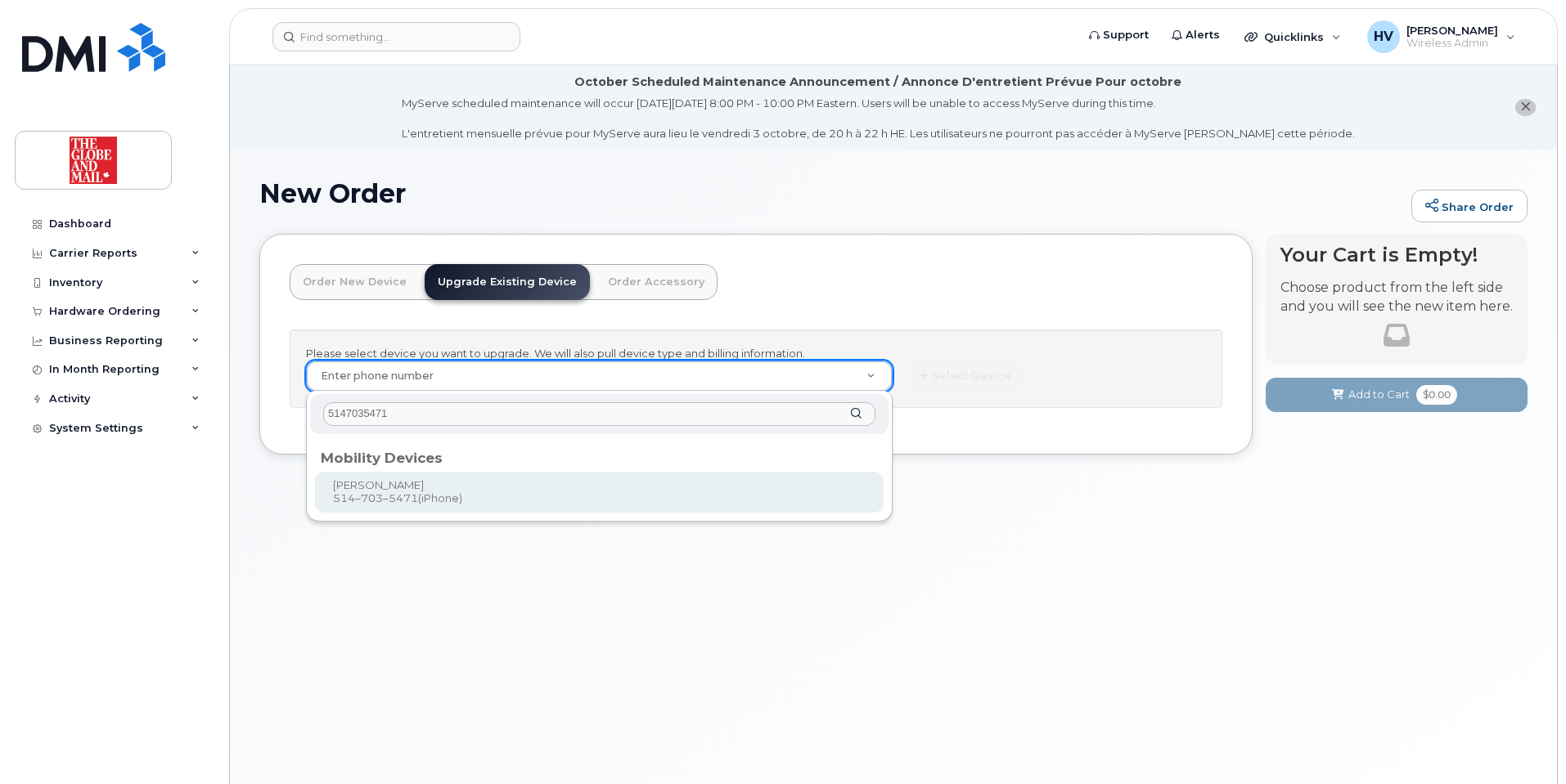
type input "5147035471"
type input "244014"
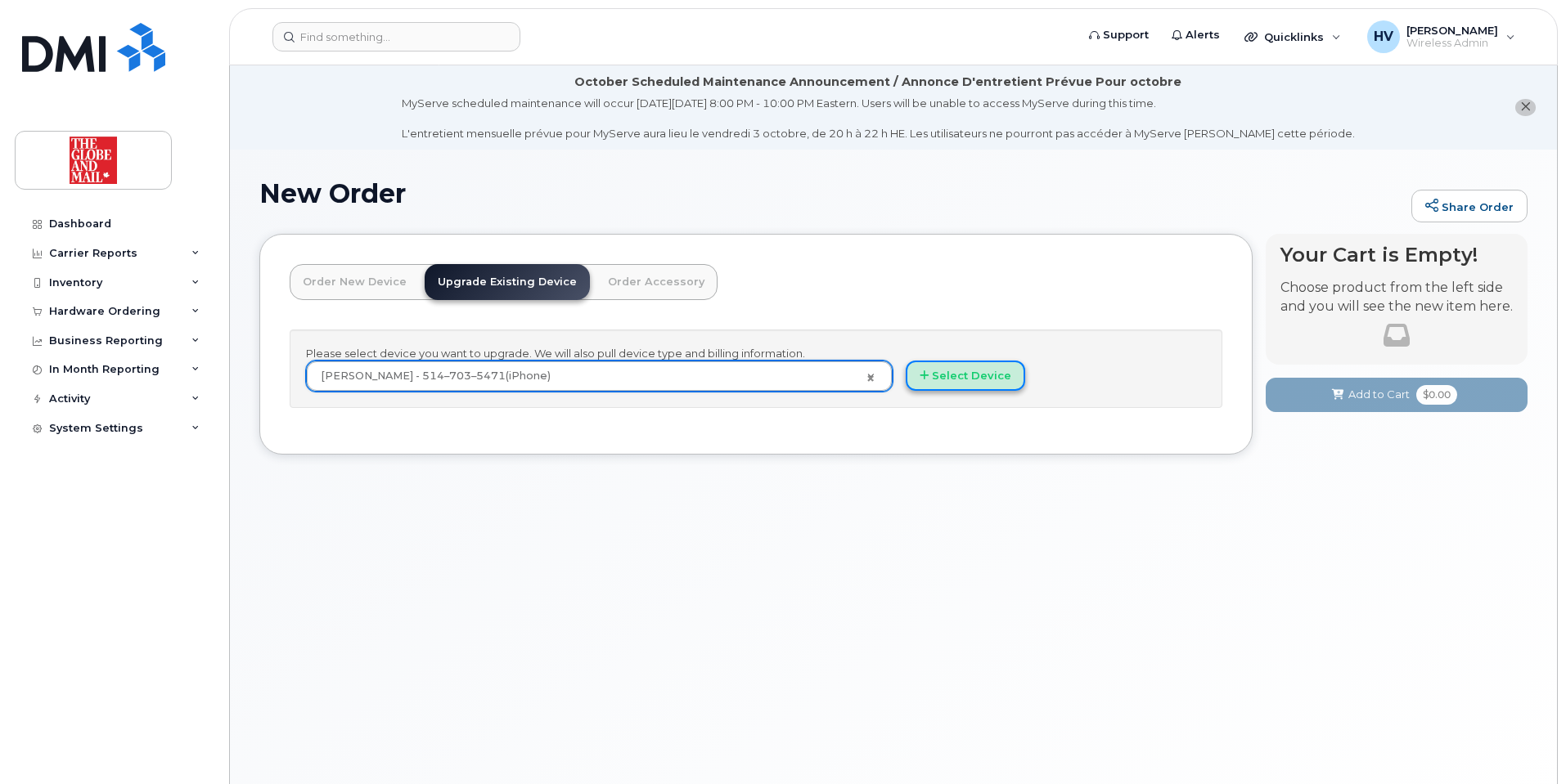
click at [973, 369] on button "Select Device" at bounding box center [965, 375] width 119 height 30
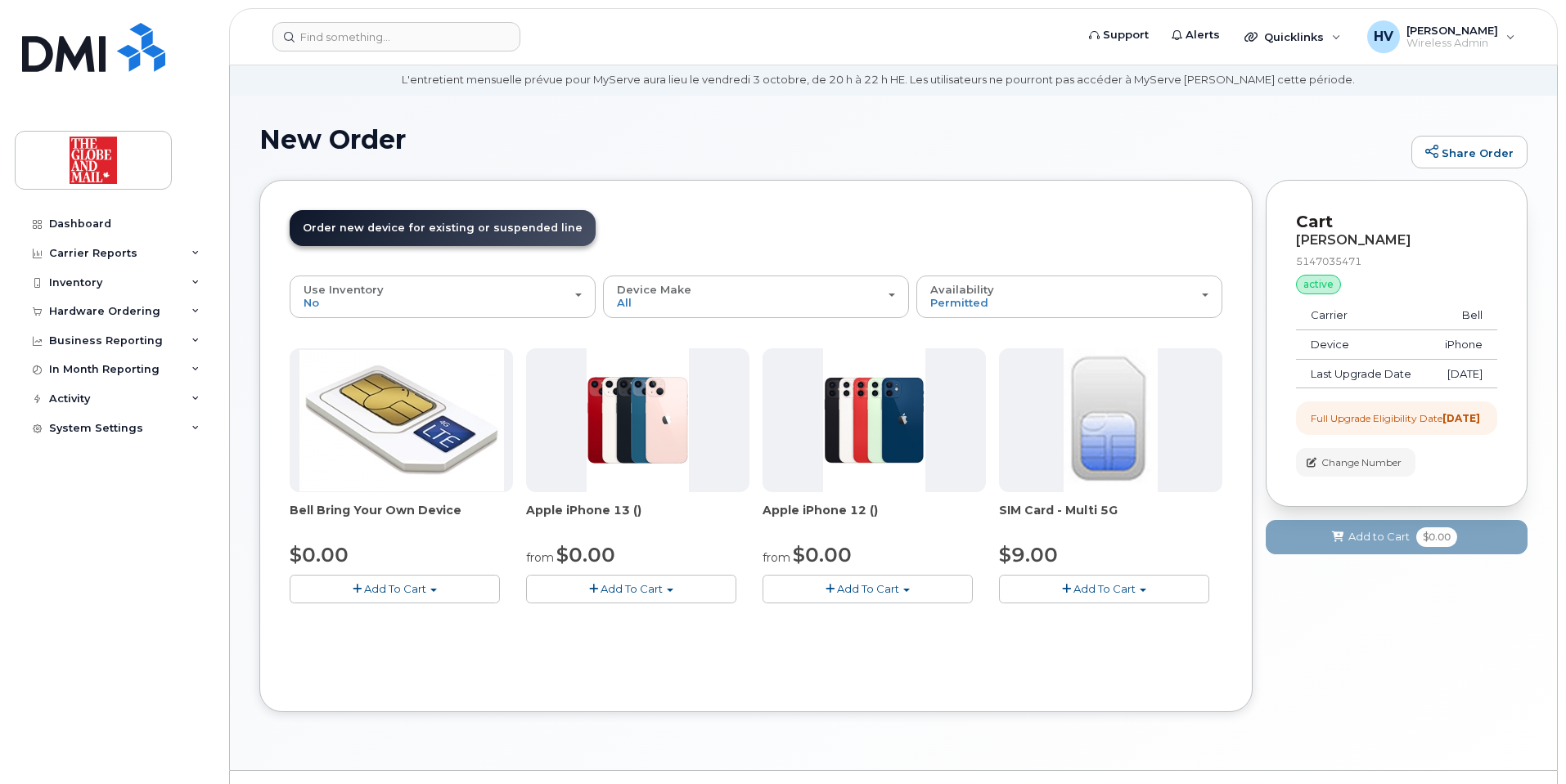
scroll to position [81, 0]
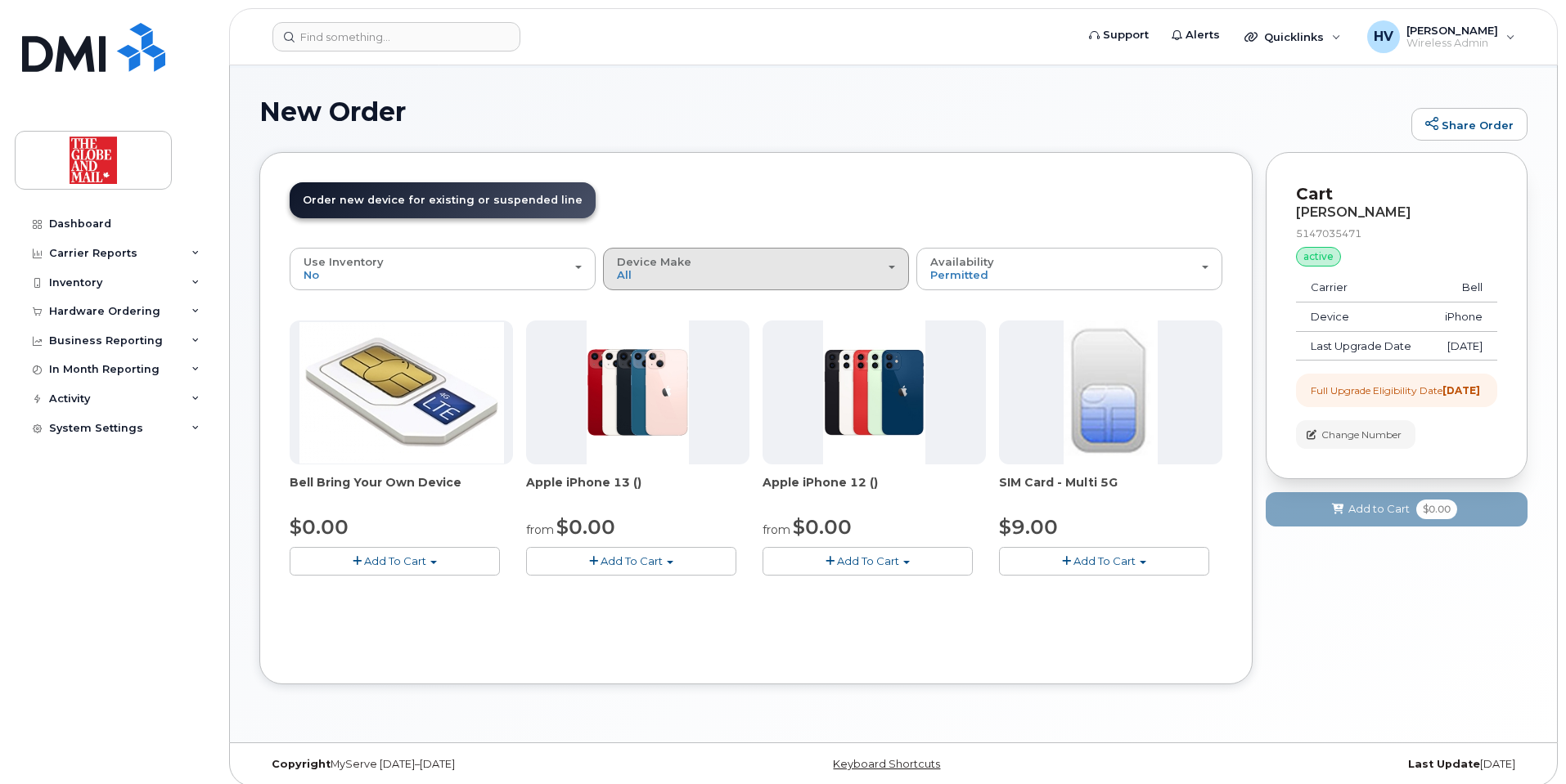
click at [891, 267] on span "button" at bounding box center [892, 267] width 7 height 3
click at [650, 367] on label "iPhone" at bounding box center [637, 369] width 60 height 20
click at [0, 0] on input "iPhone" at bounding box center [0, 0] width 0 height 0
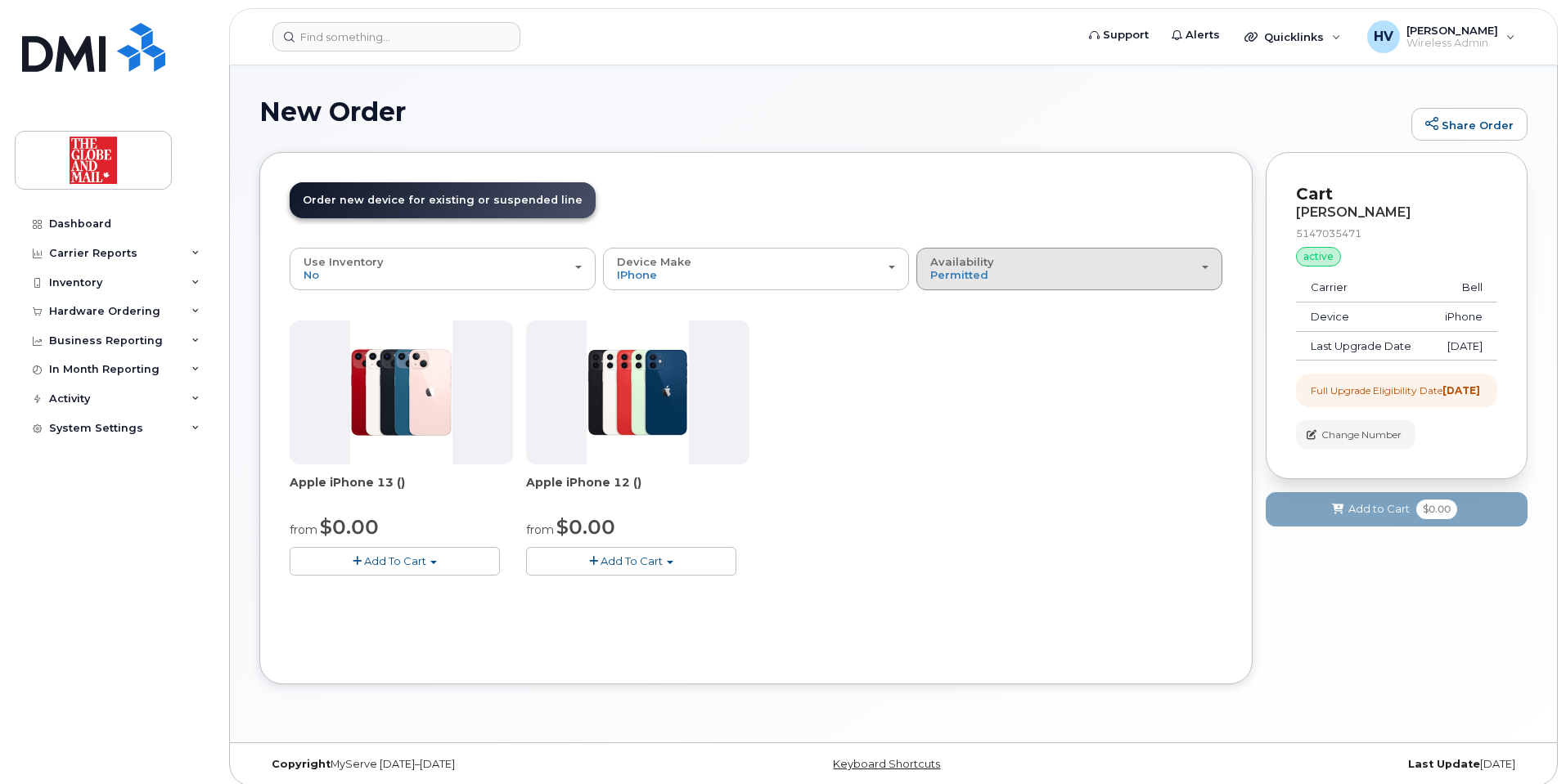
click at [1205, 270] on div "Availability Permitted All" at bounding box center [1069, 269] width 278 height 26
click at [947, 331] on label "All" at bounding box center [937, 333] width 35 height 20
click at [0, 0] on input "All" at bounding box center [0, 0] width 0 height 0
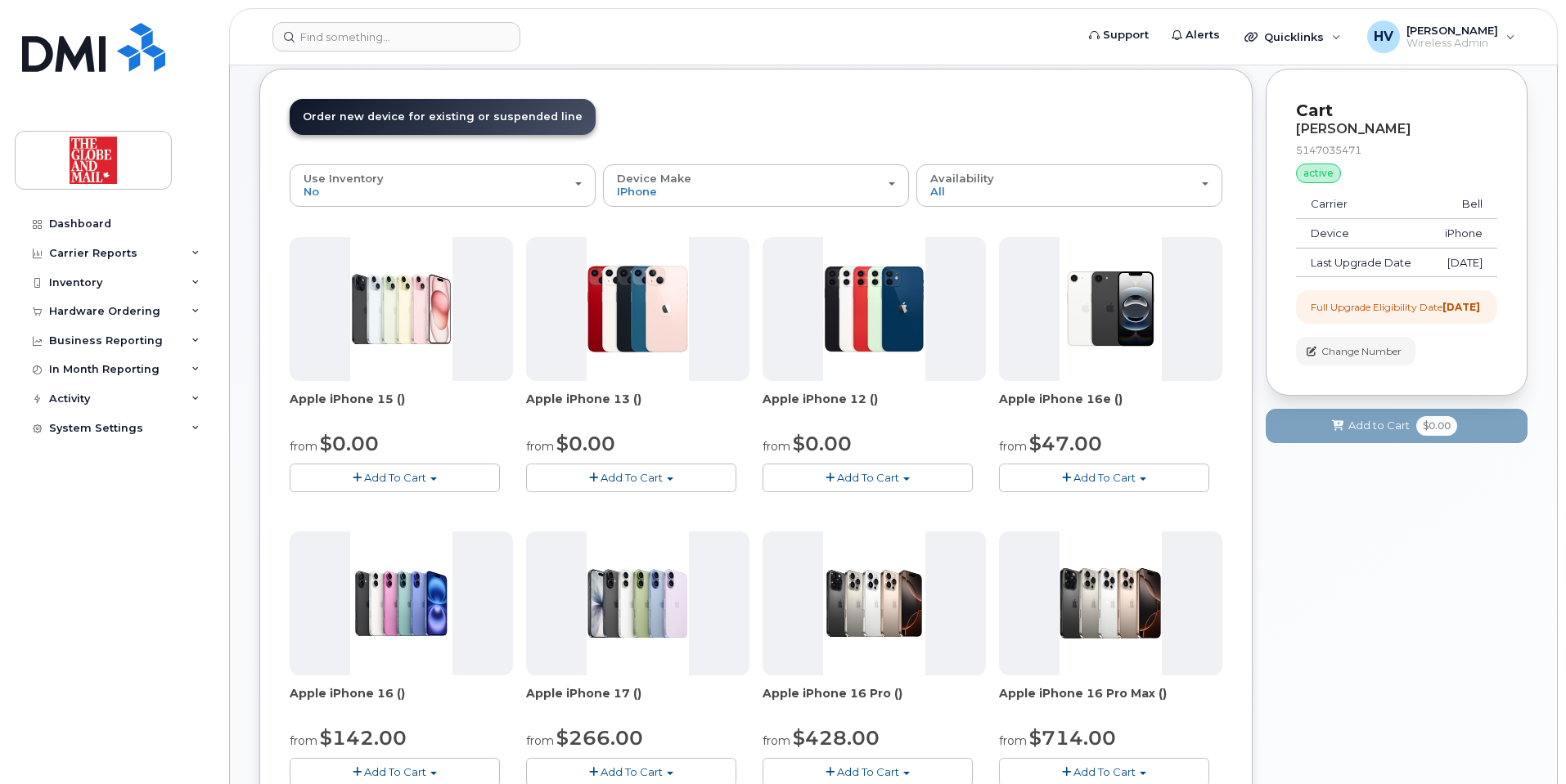
scroll to position [164, 0]
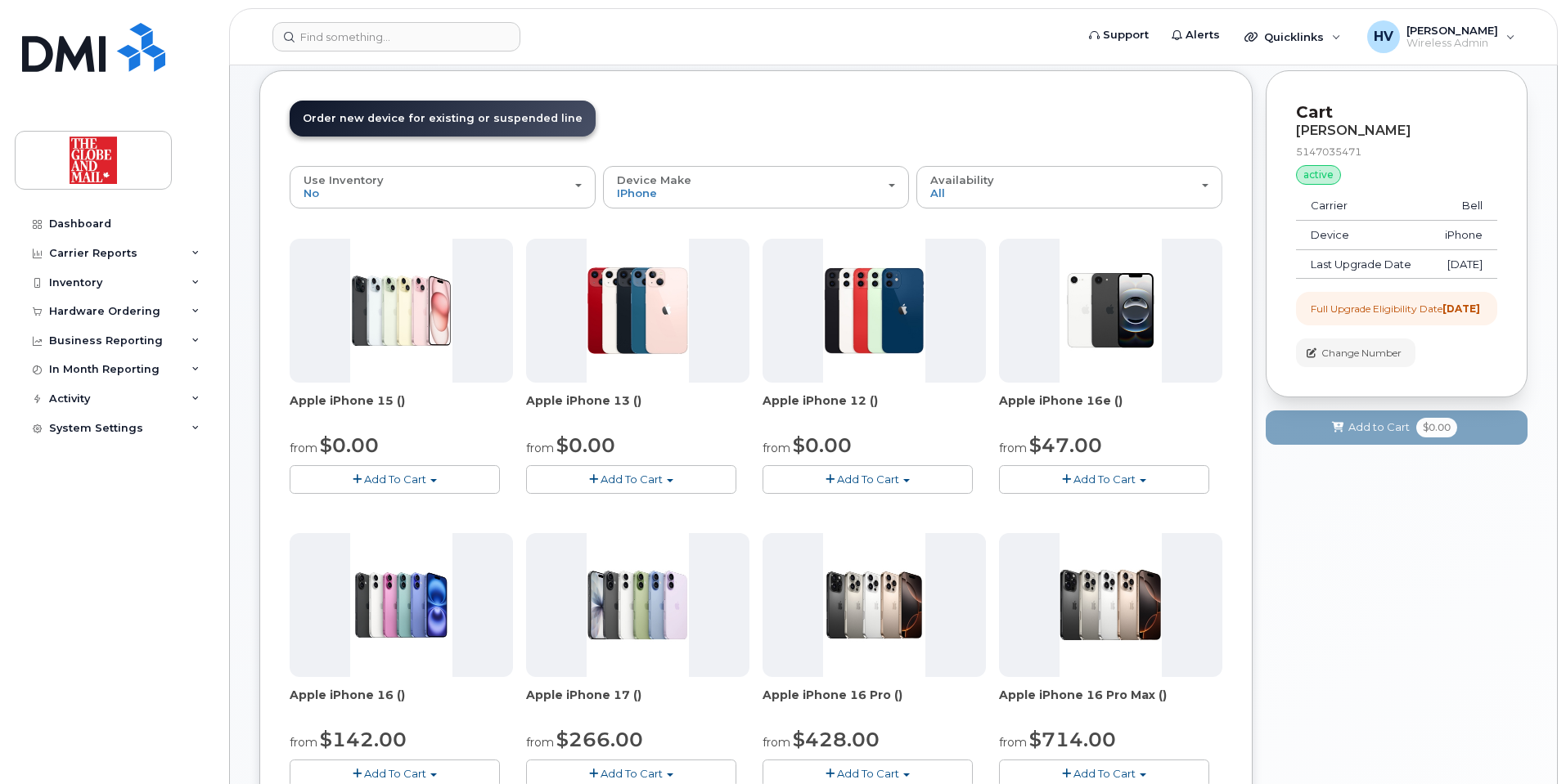
click at [1086, 471] on button "Add To Cart" at bounding box center [1104, 479] width 211 height 29
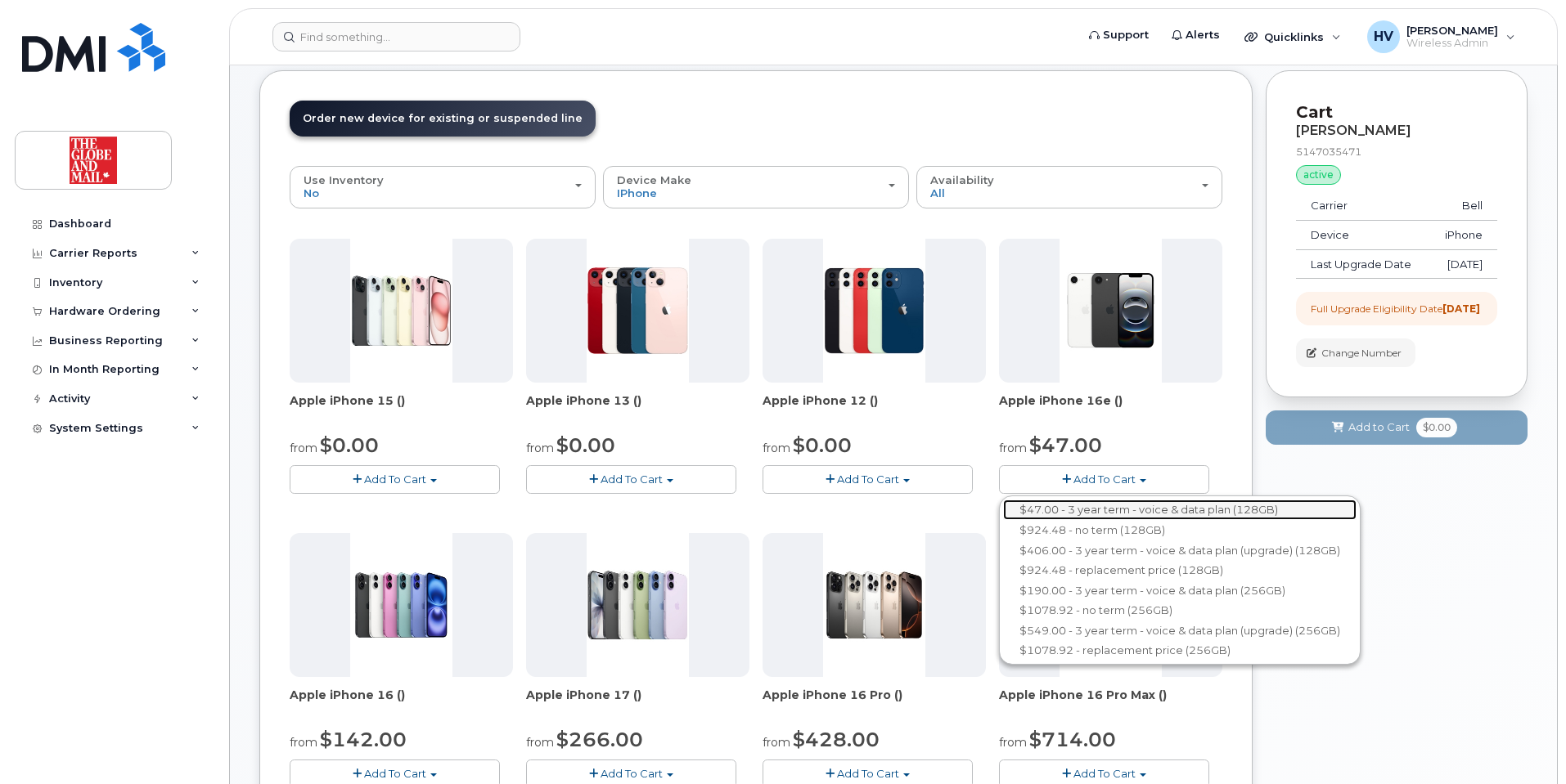
click at [1083, 509] on link "$47.00 - 3 year term - voice & data plan (128GB)" at bounding box center [1180, 510] width 354 height 21
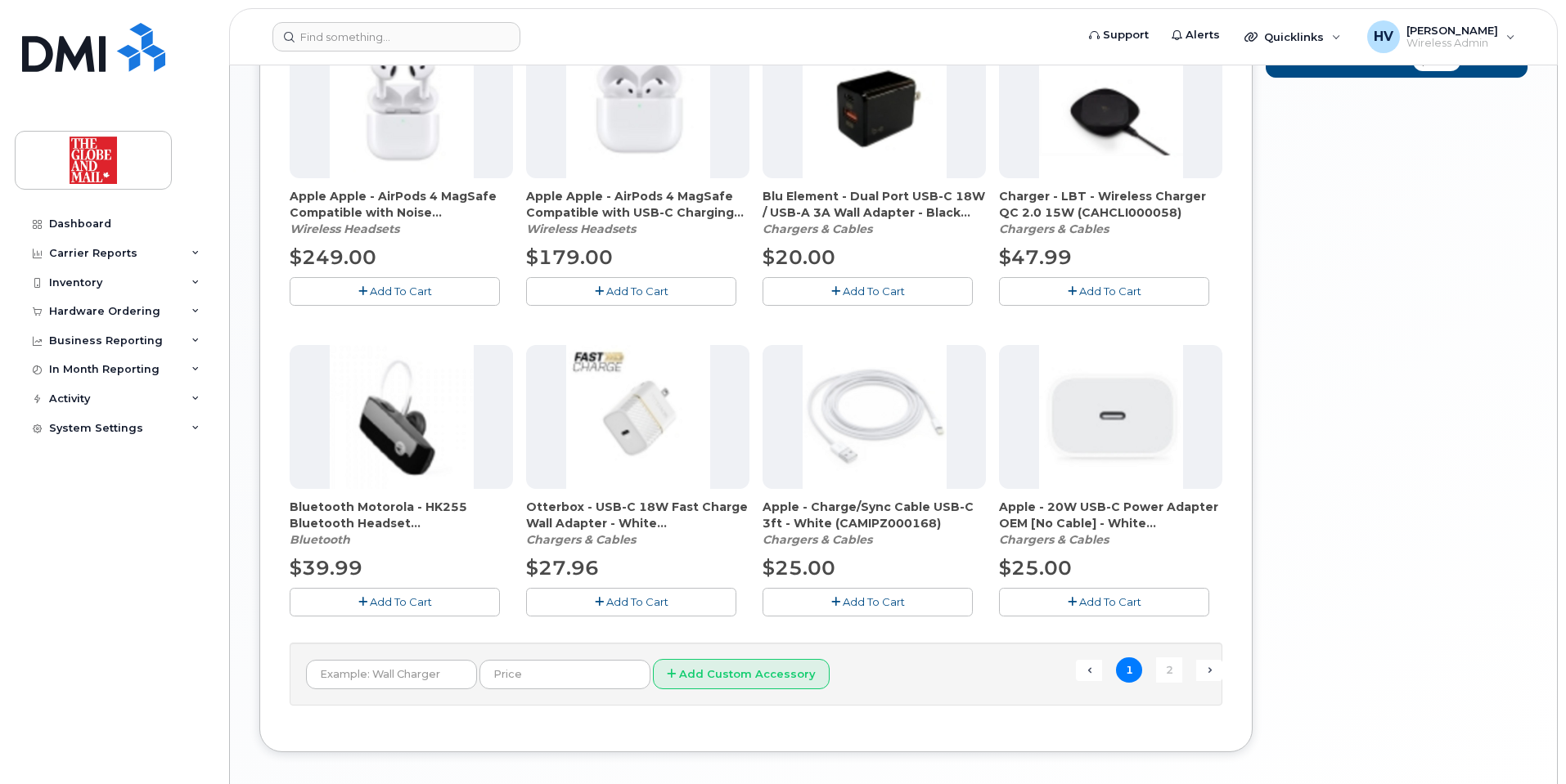
scroll to position [1063, 0]
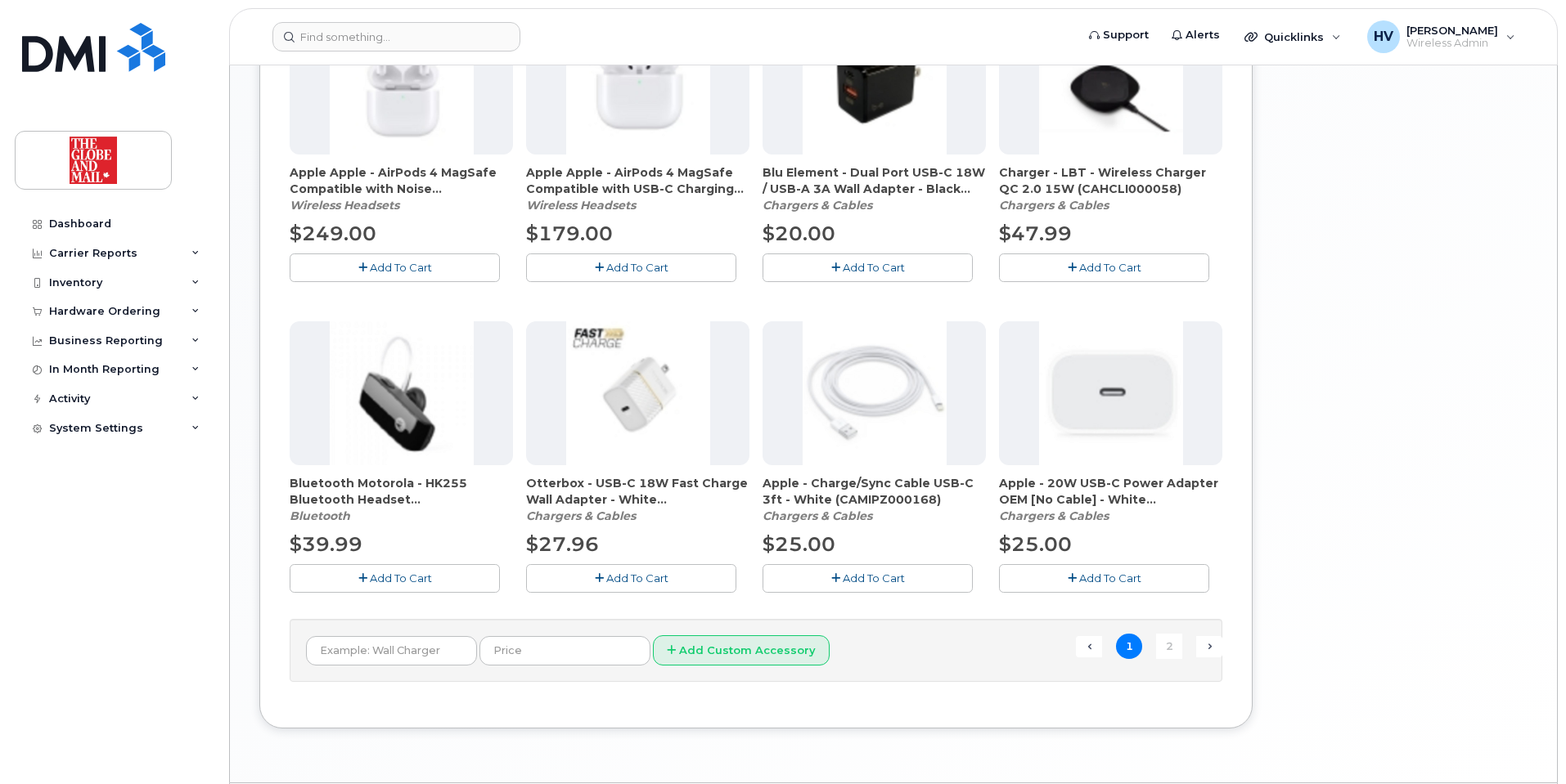
click at [1096, 576] on span "Add To Cart" at bounding box center [1110, 578] width 63 height 13
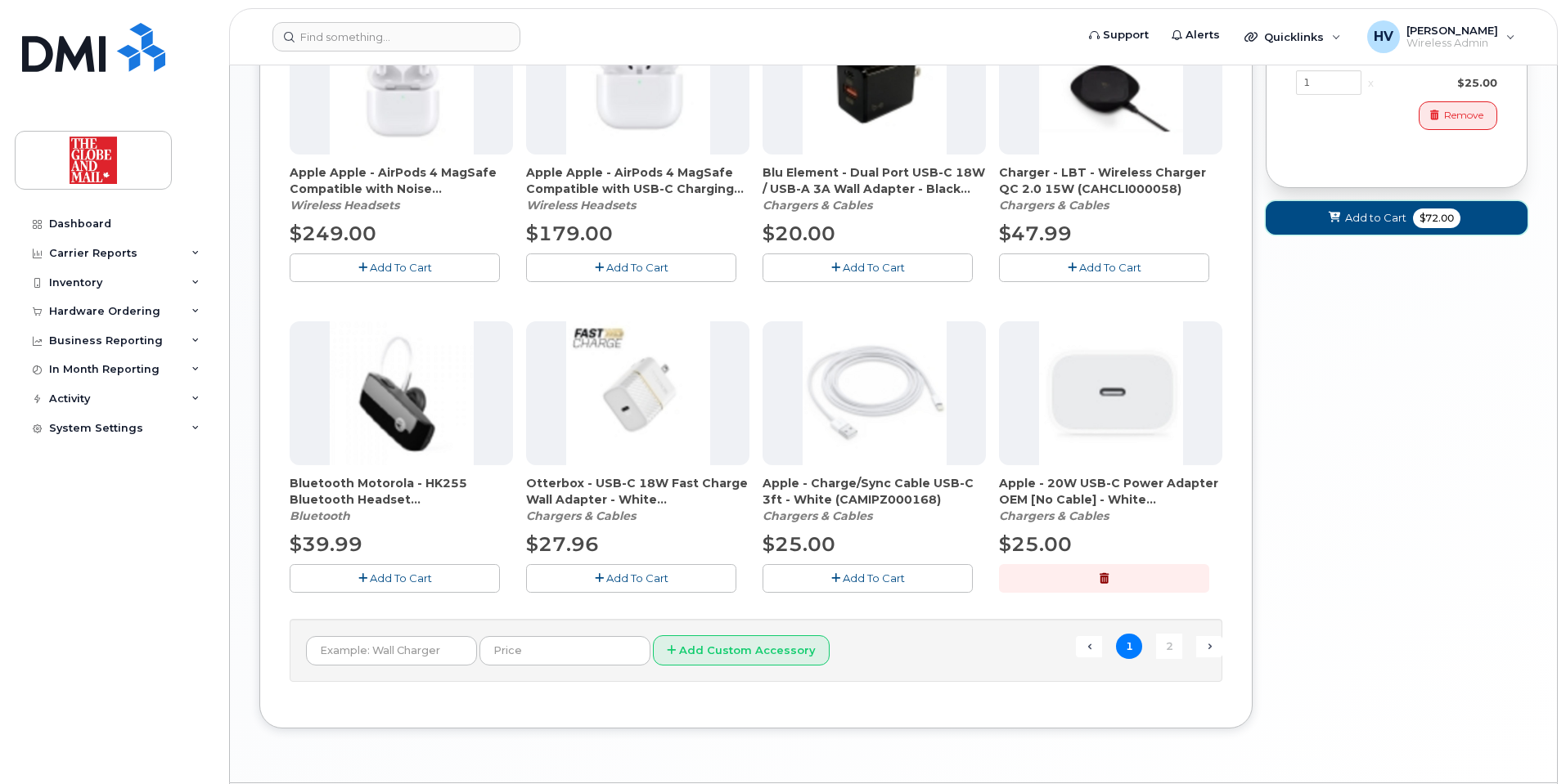
click at [1374, 225] on span "Add to Cart" at bounding box center [1376, 218] width 62 height 16
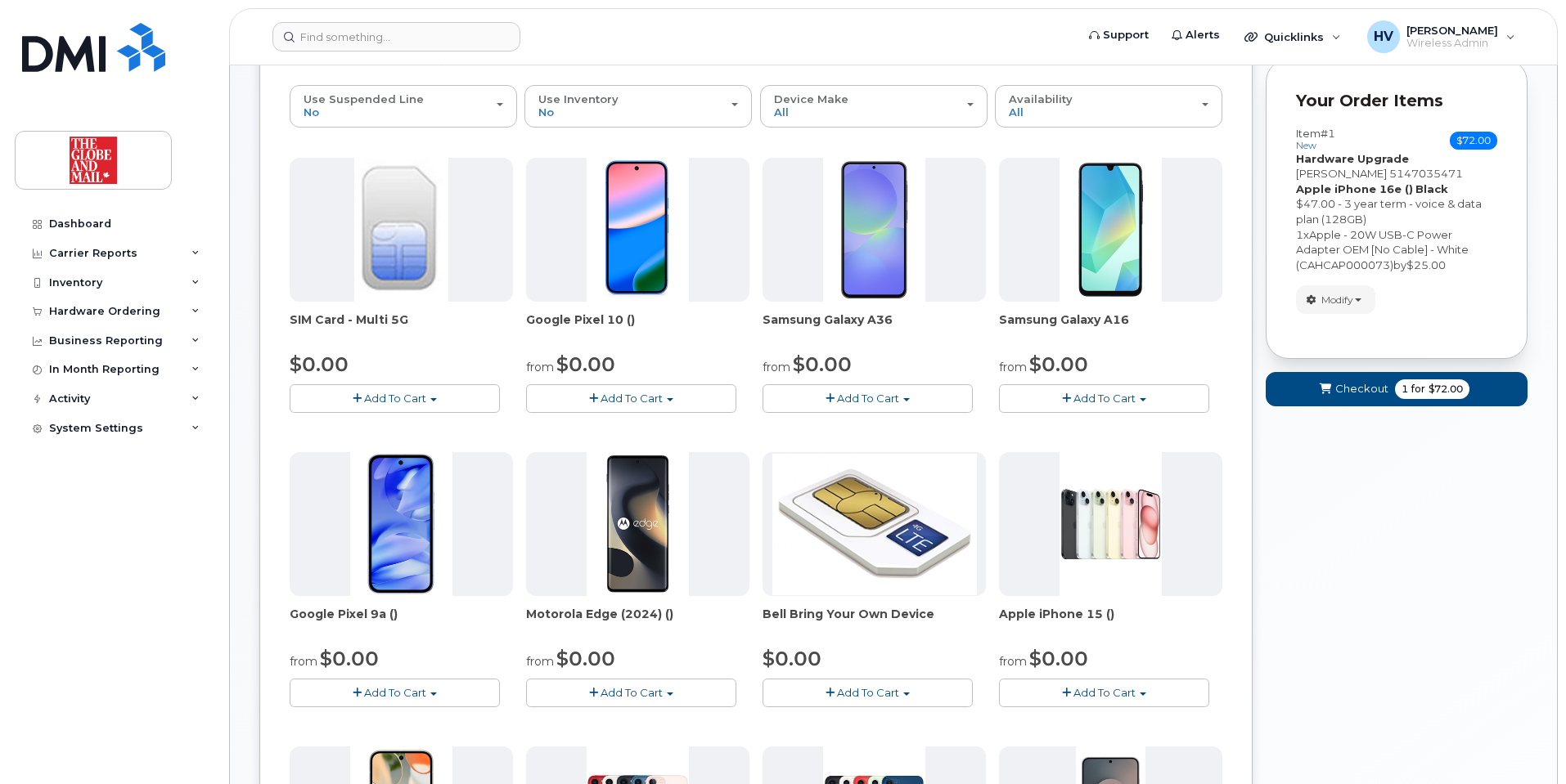
scroll to position [238, 0]
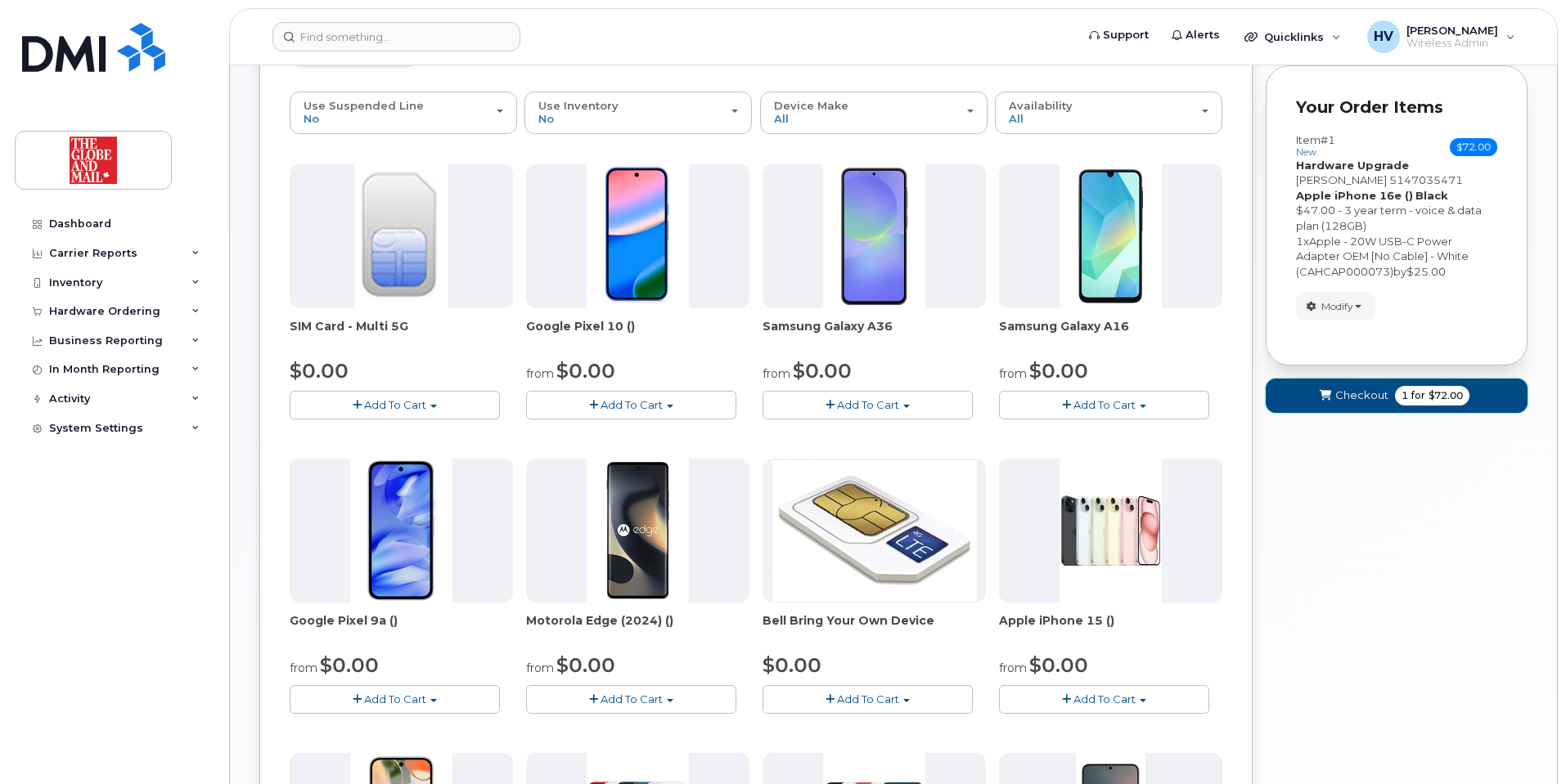
click at [1362, 387] on button "Checkout 1 for $72.00" at bounding box center [1397, 396] width 262 height 34
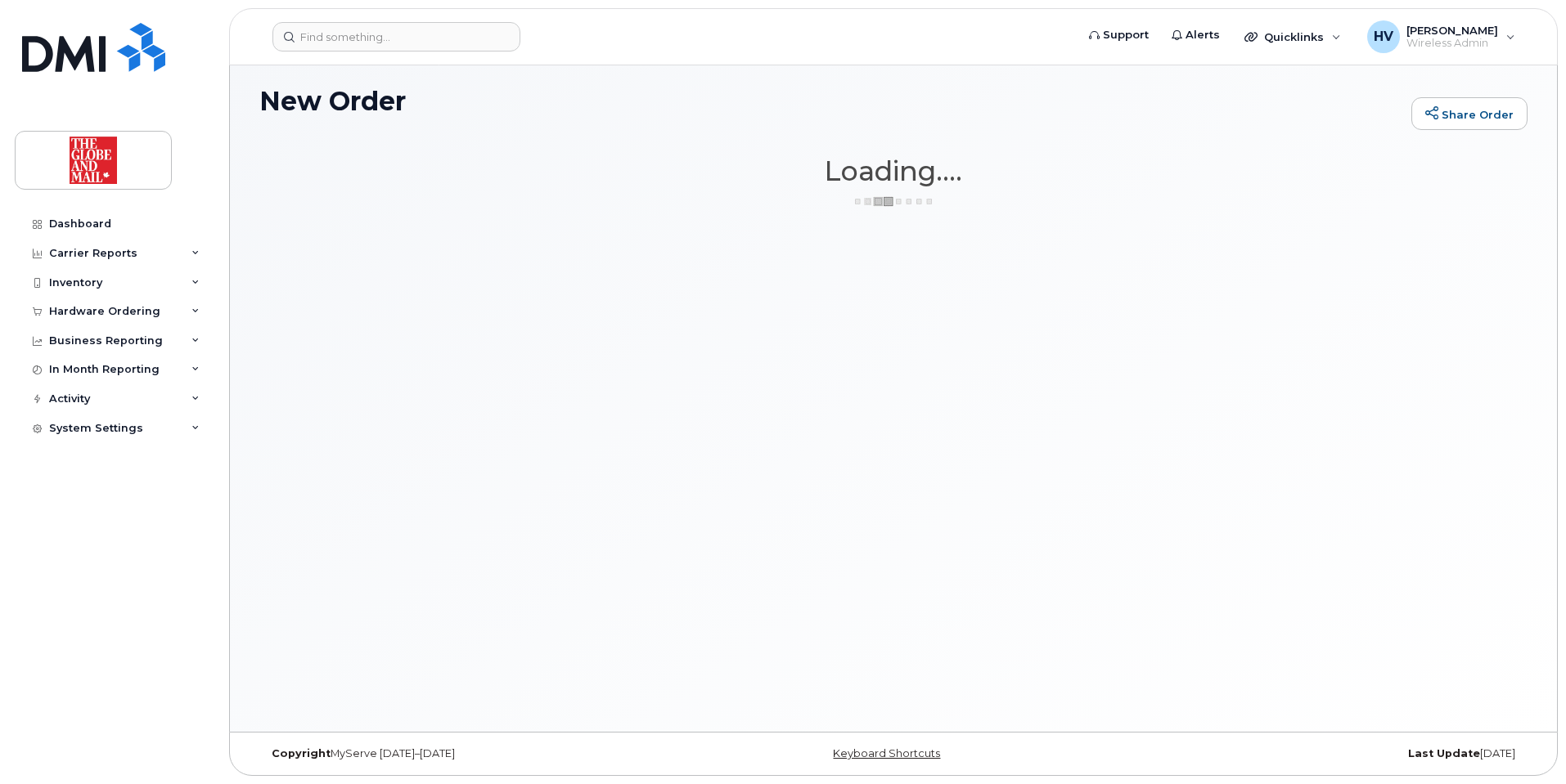
scroll to position [92, 0]
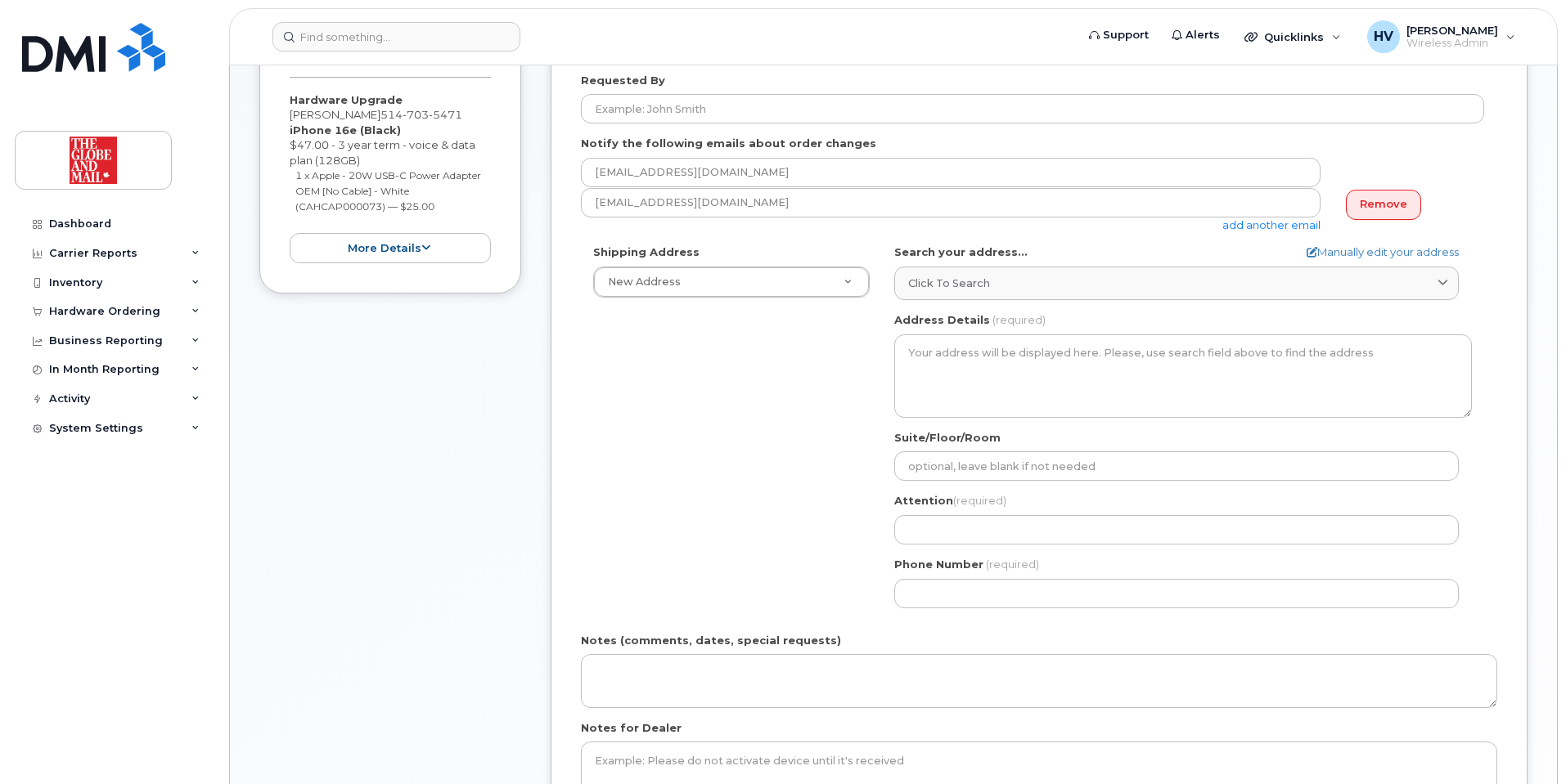
scroll to position [409, 0]
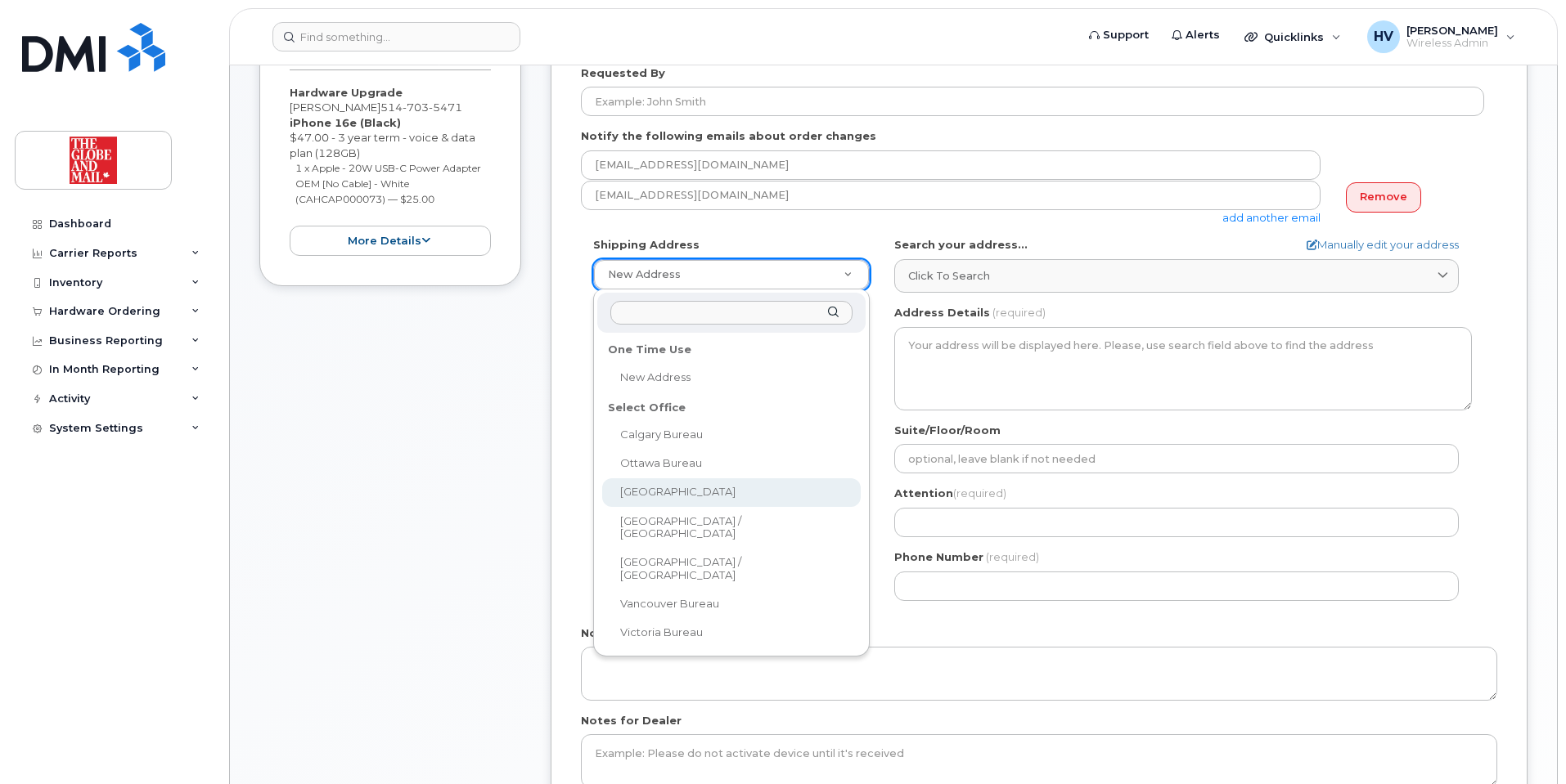
select select
type textarea "[STREET_ADDRESS]"
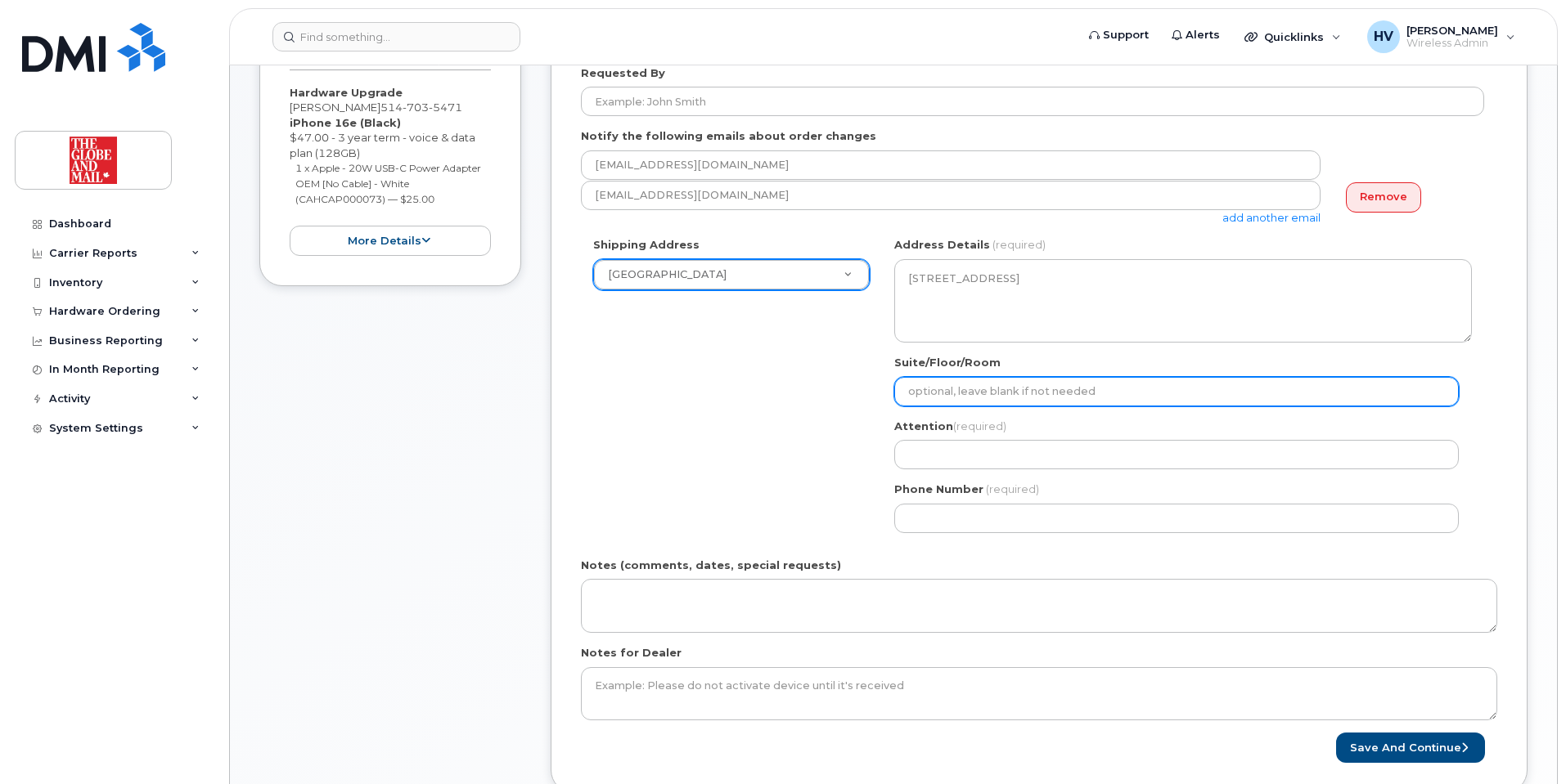
click at [994, 390] on input "Suite/Floor/Room" at bounding box center [1177, 392] width 565 height 30
type input "16 floor"
select select
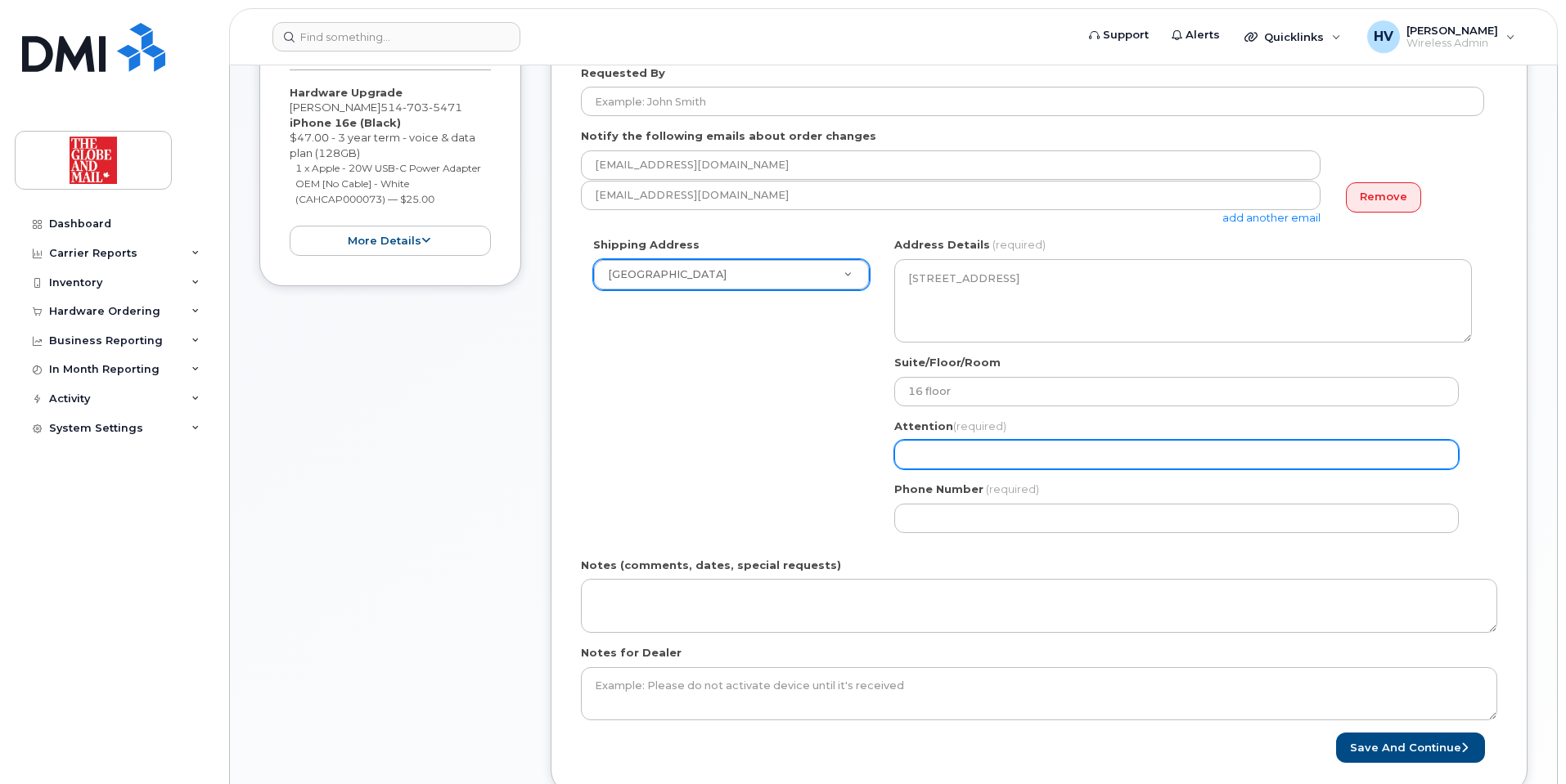
click at [986, 444] on input "Attention (required)" at bounding box center [1177, 455] width 565 height 30
type input "[EMAIL_ADDRESS][DOMAIN_NAME]"
select select
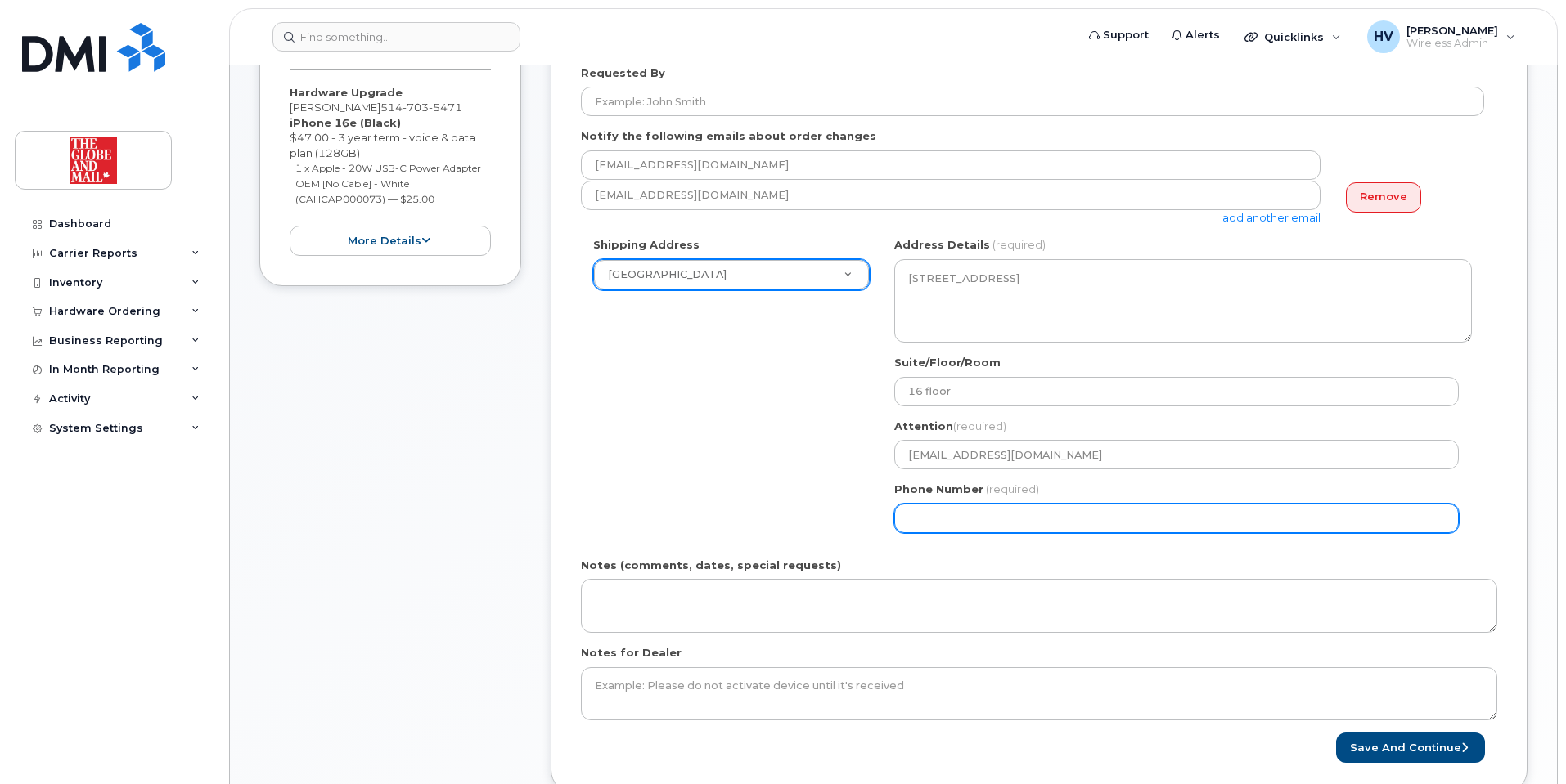
click at [989, 510] on input "Phone Number" at bounding box center [1177, 519] width 565 height 30
type input "4164584251"
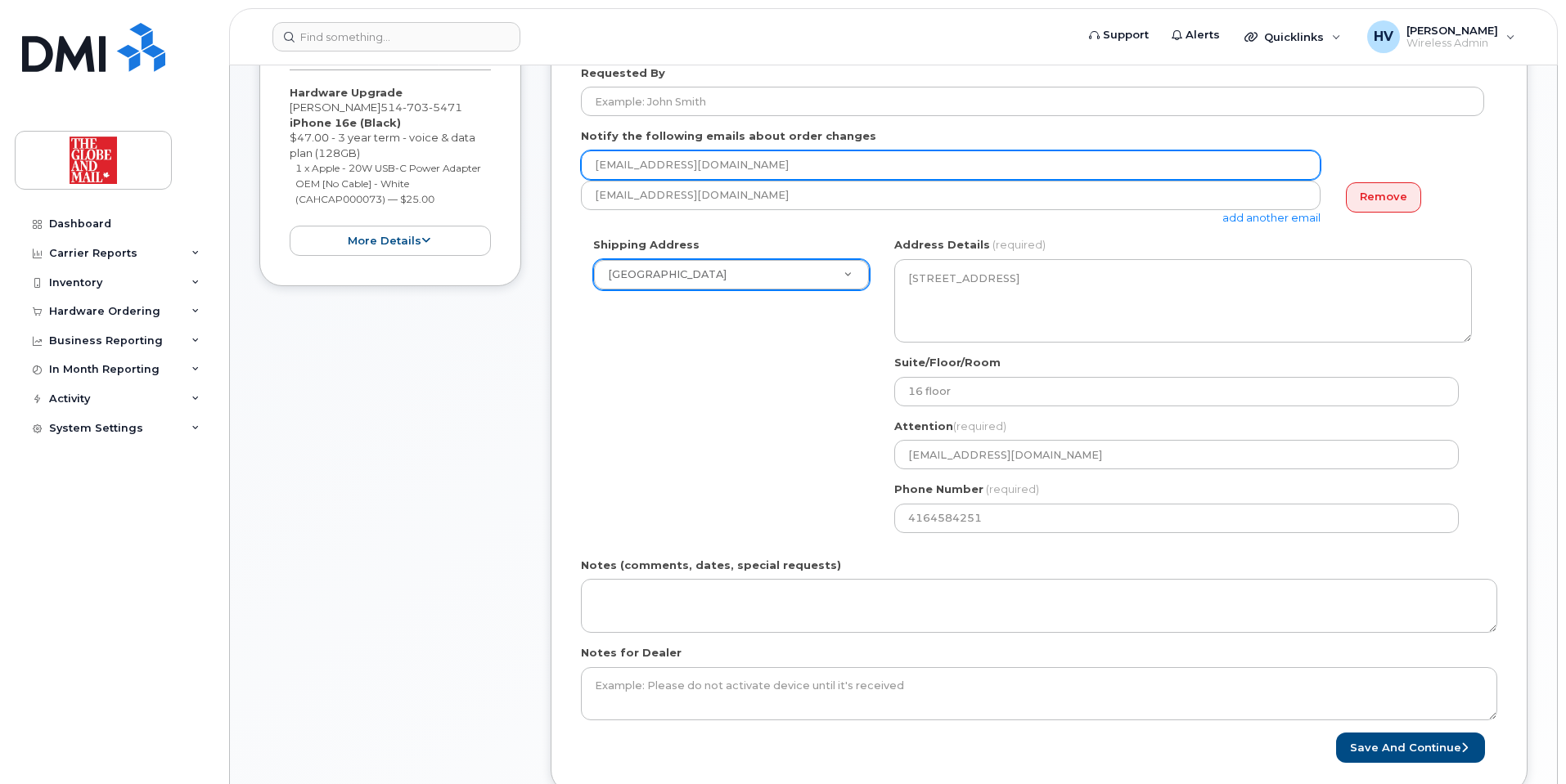
type input "vherrea0777@gmail.com"
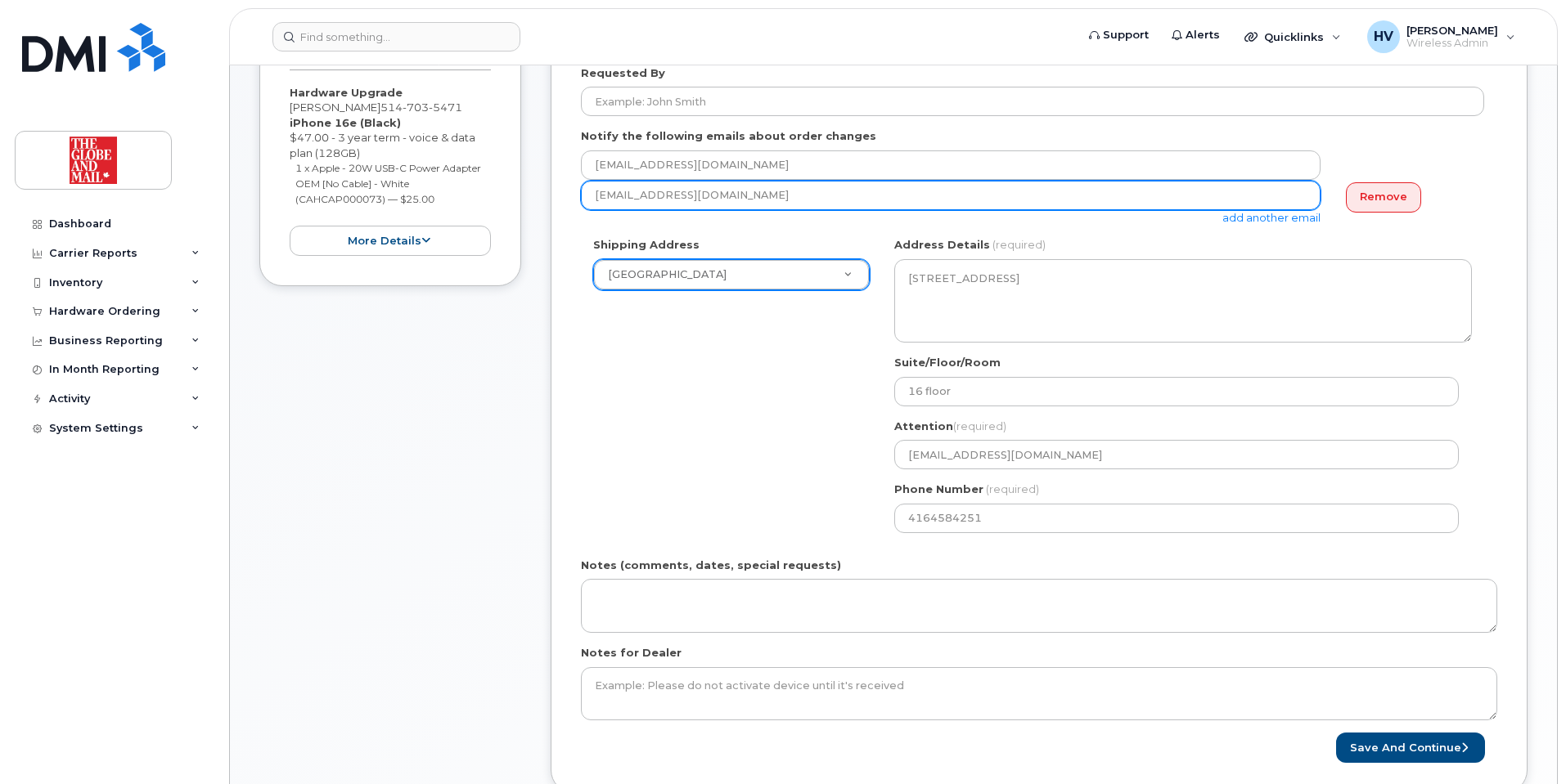
type input "vherrea0777@gmail.com"
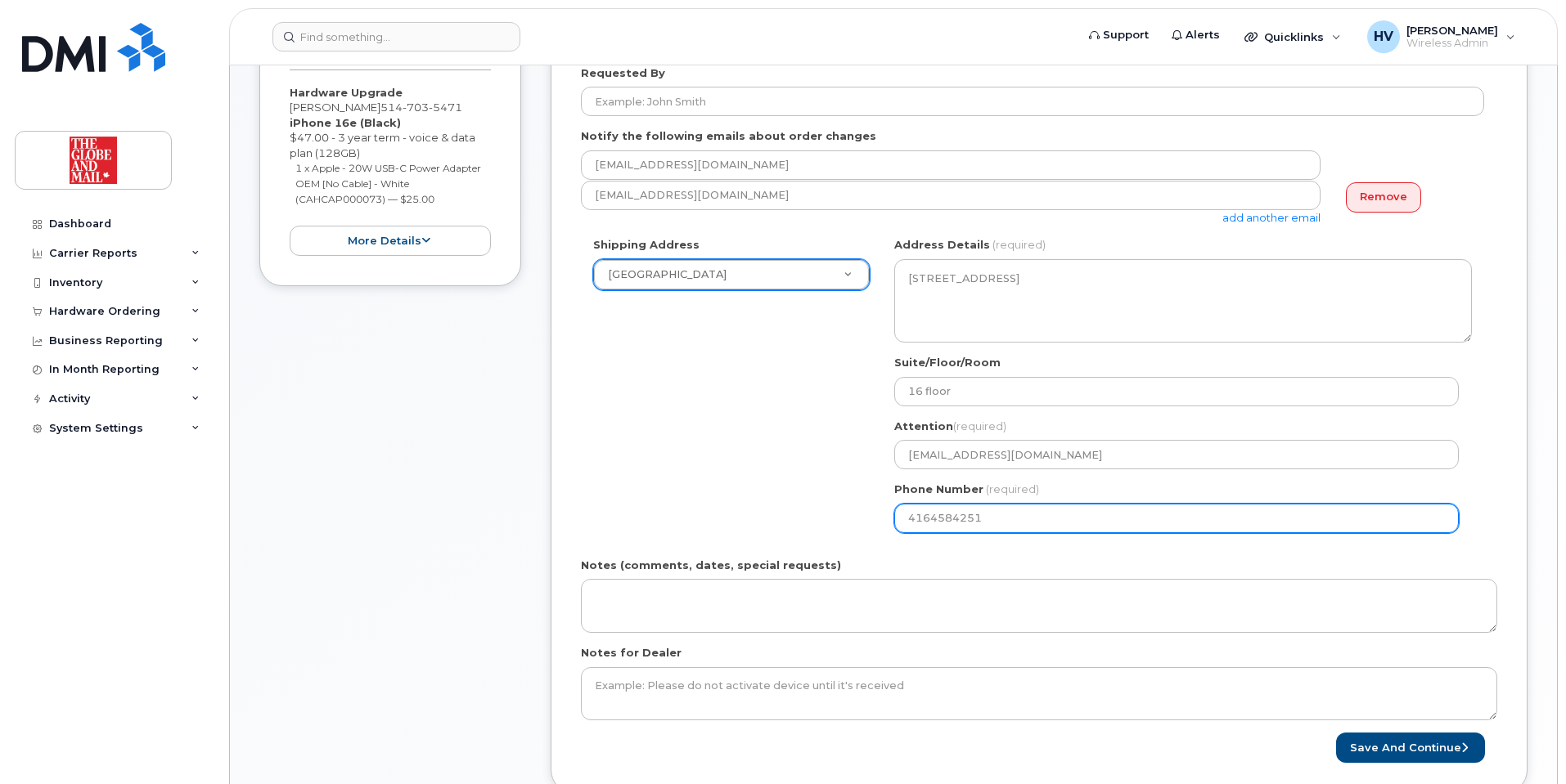
select select
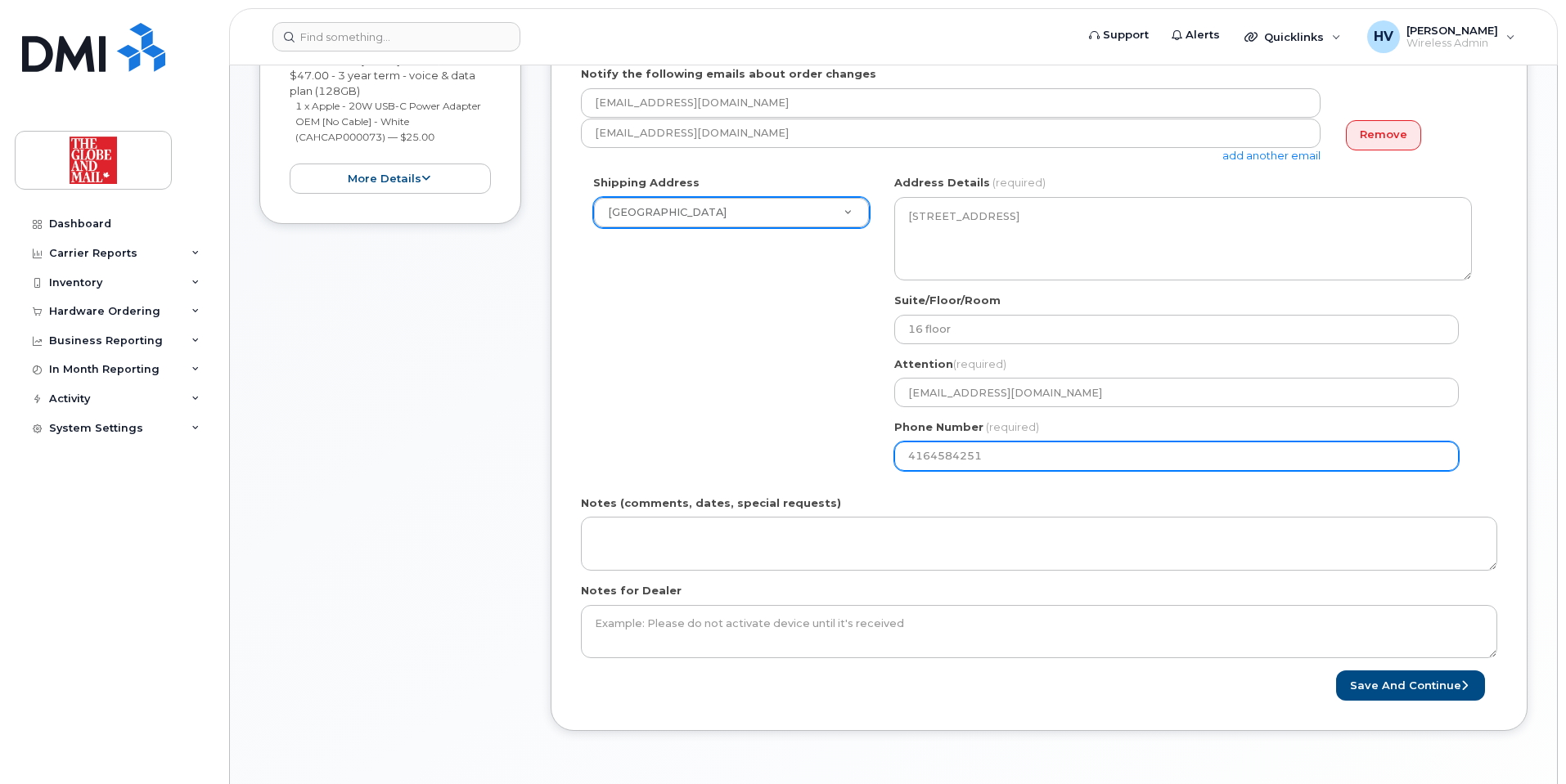
scroll to position [573, 0]
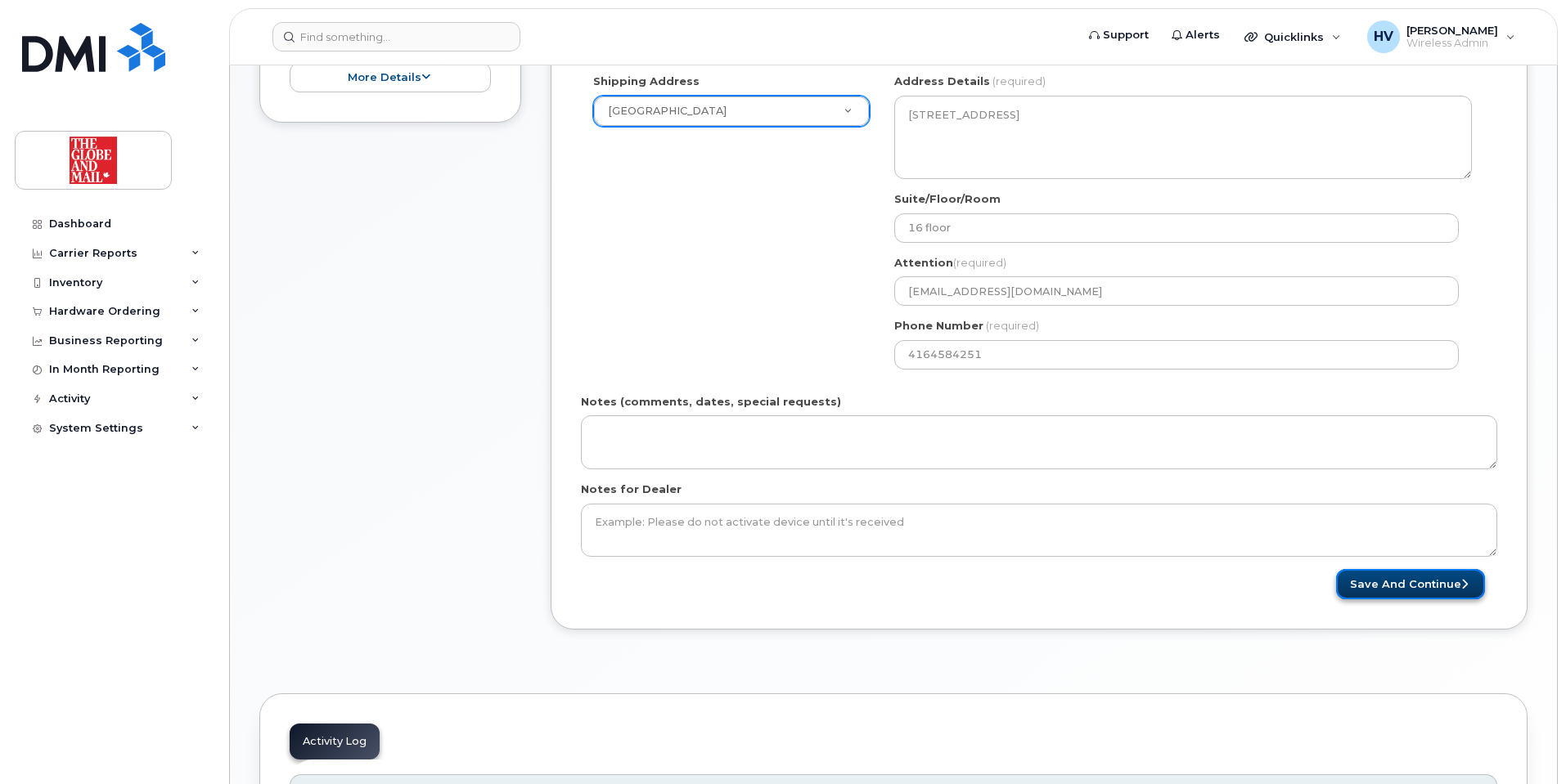
click at [1386, 583] on button "Save and Continue" at bounding box center [1411, 585] width 149 height 30
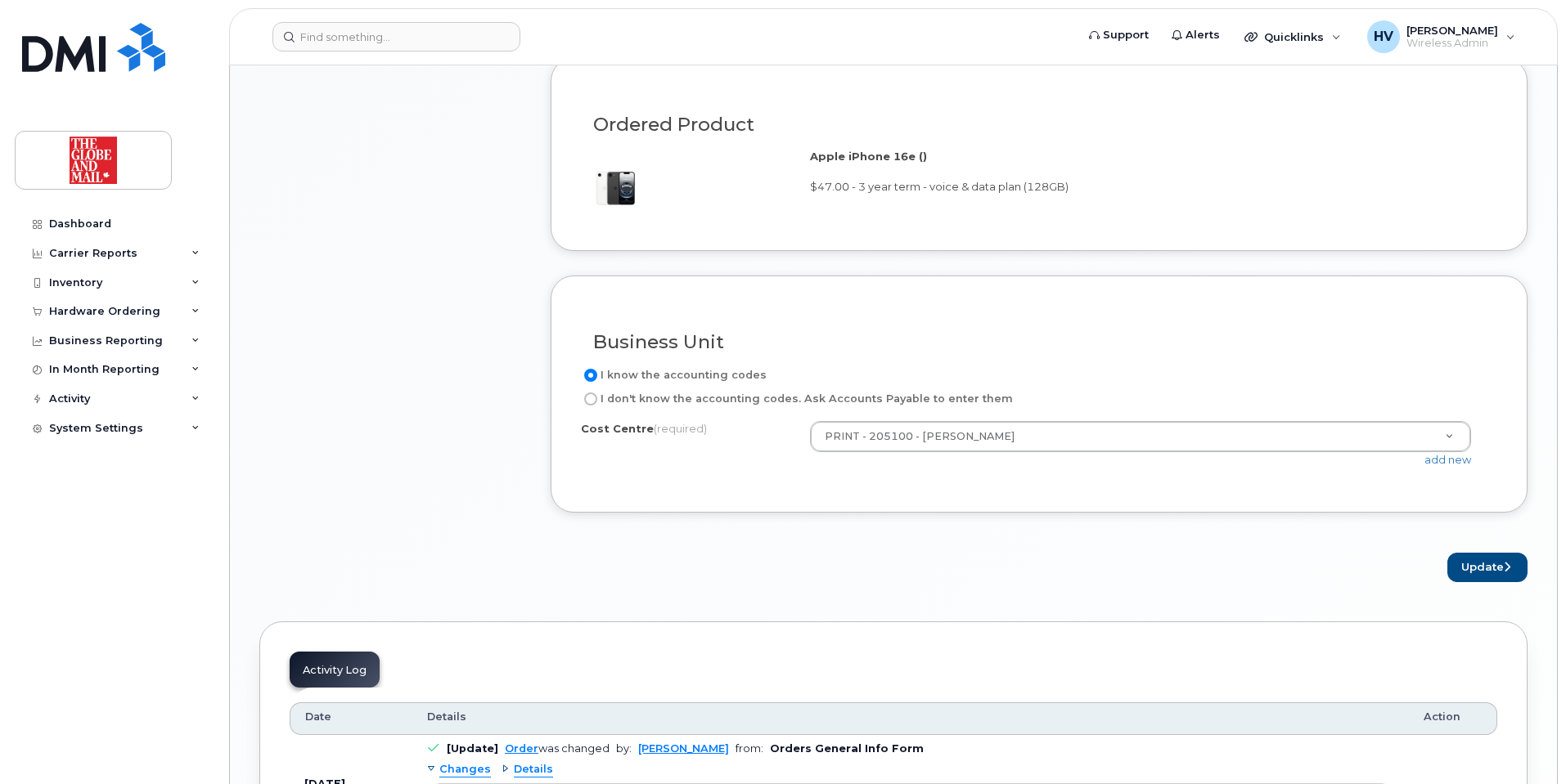
scroll to position [1306, 0]
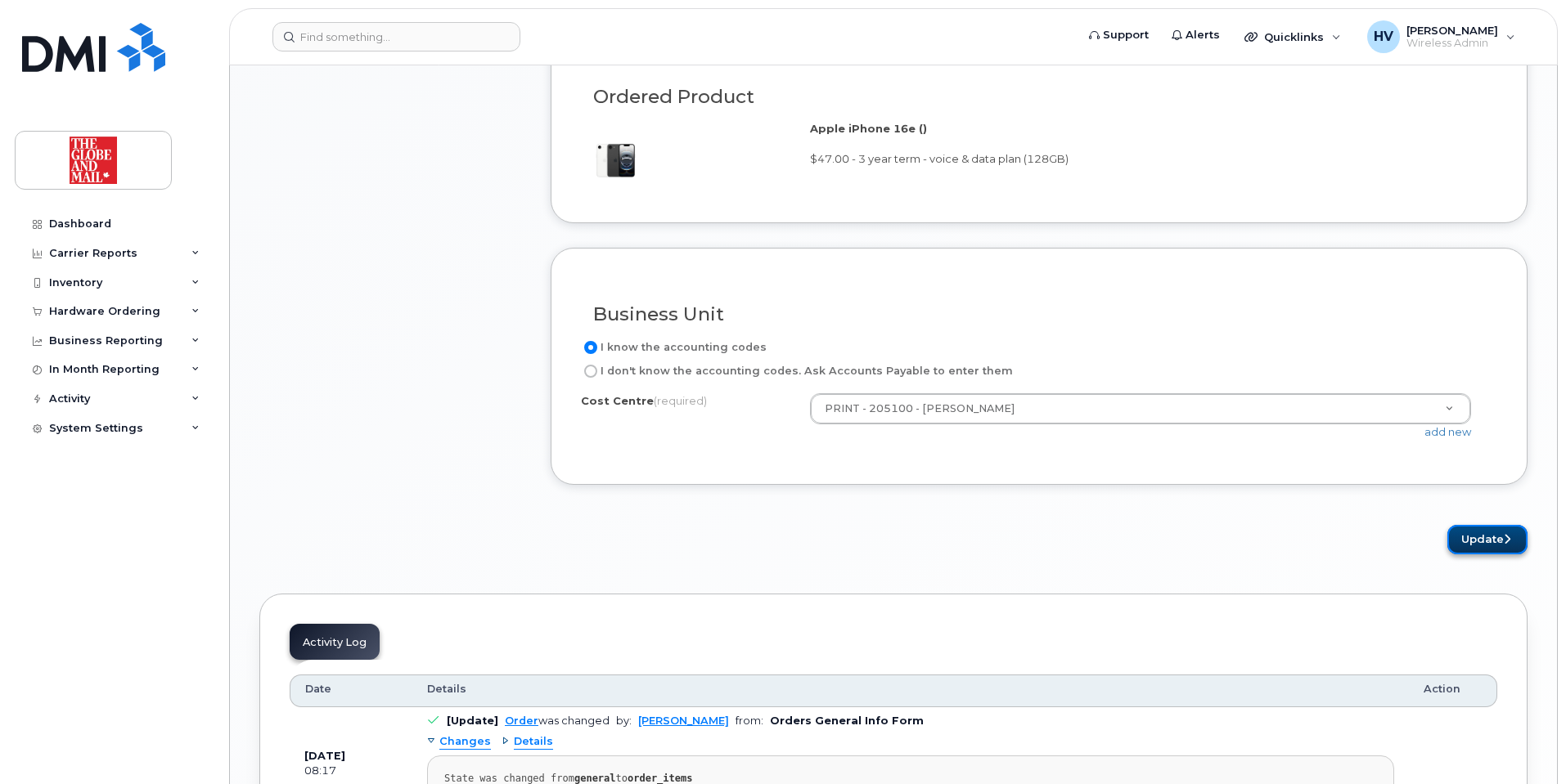
click at [1486, 536] on button "Update" at bounding box center [1488, 540] width 80 height 30
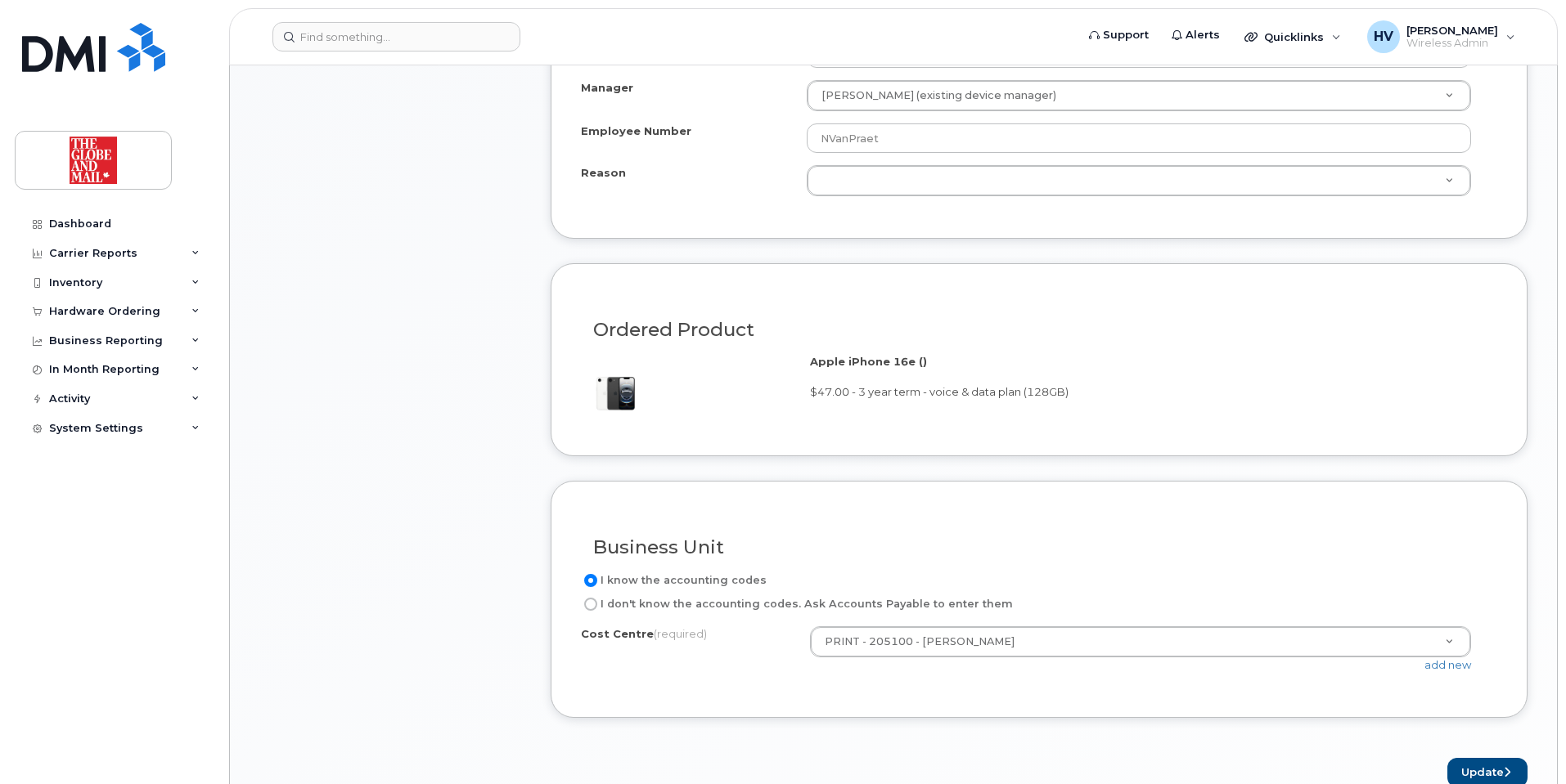
scroll to position [911, 0]
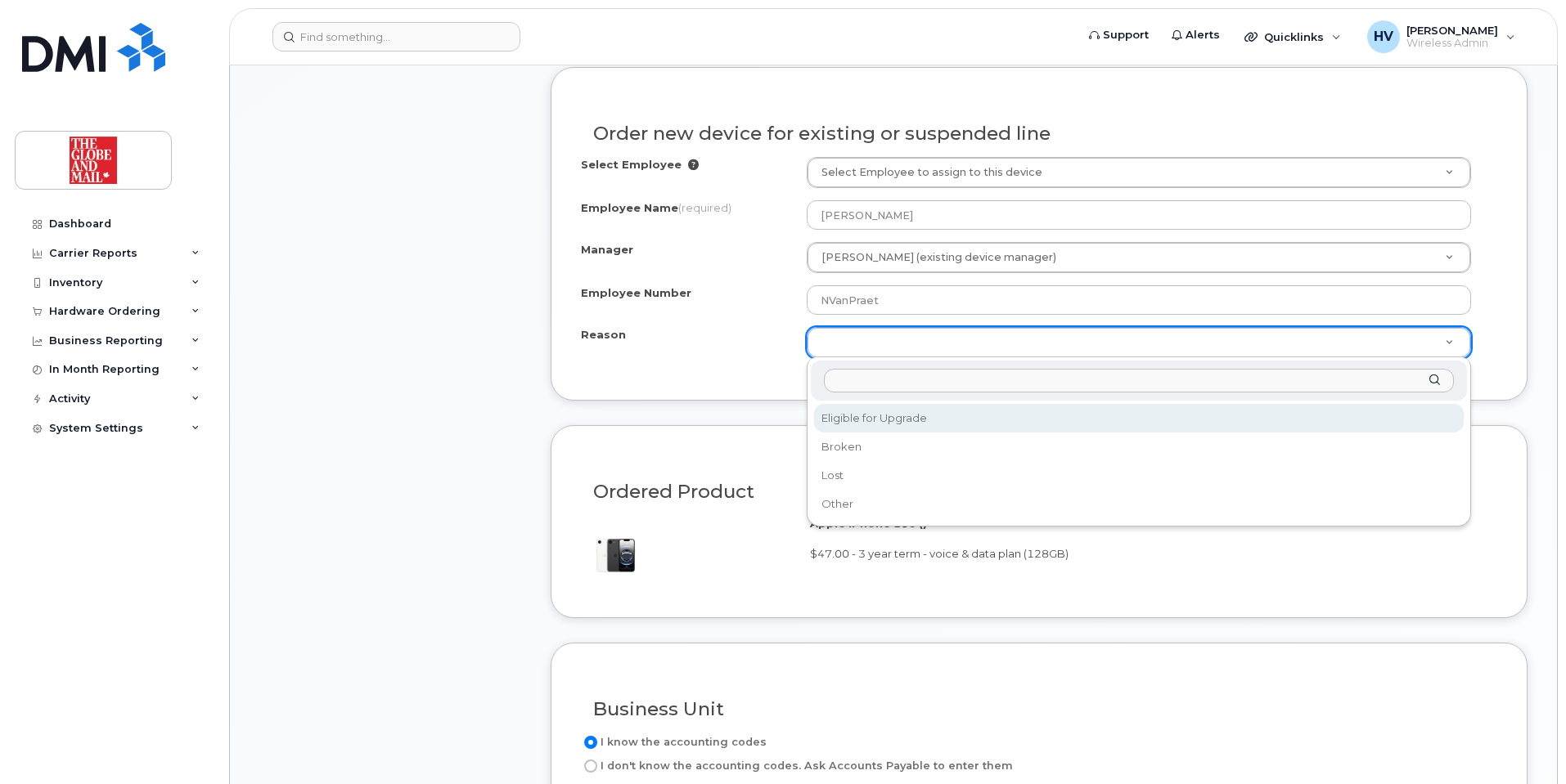
select select "eligible_for_upgrade"
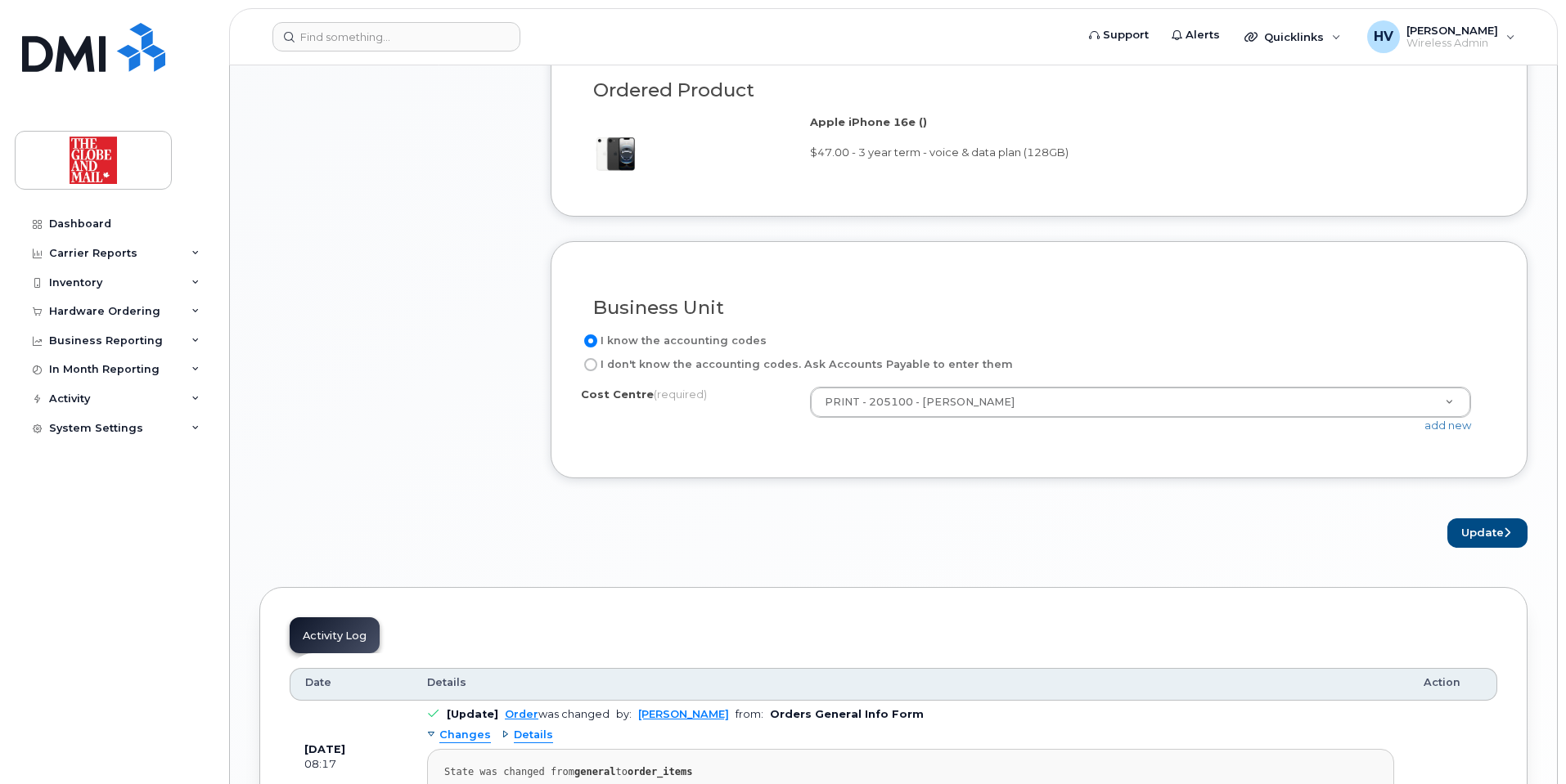
scroll to position [1320, 0]
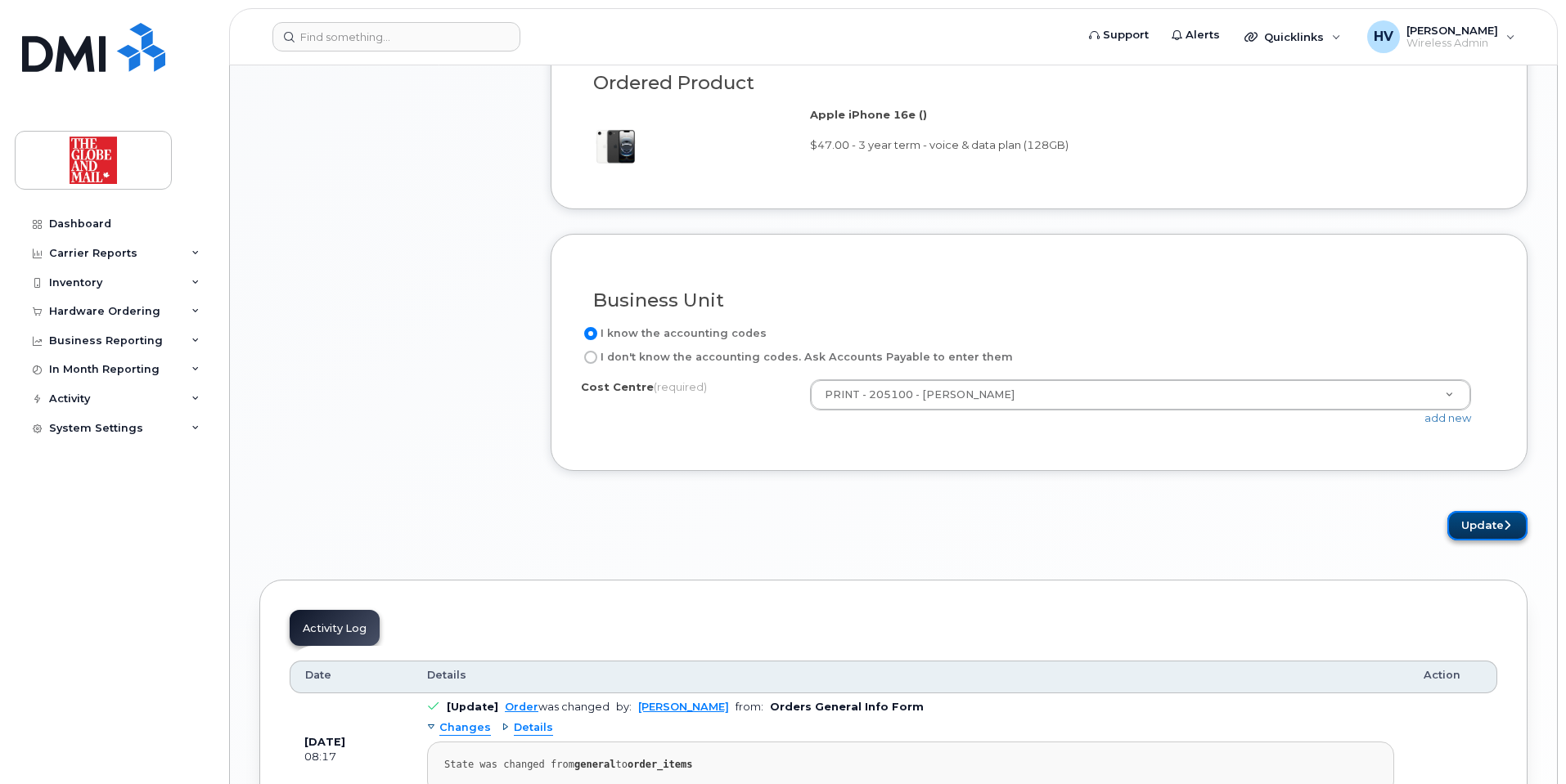
click at [1491, 524] on button "Update" at bounding box center [1488, 526] width 80 height 30
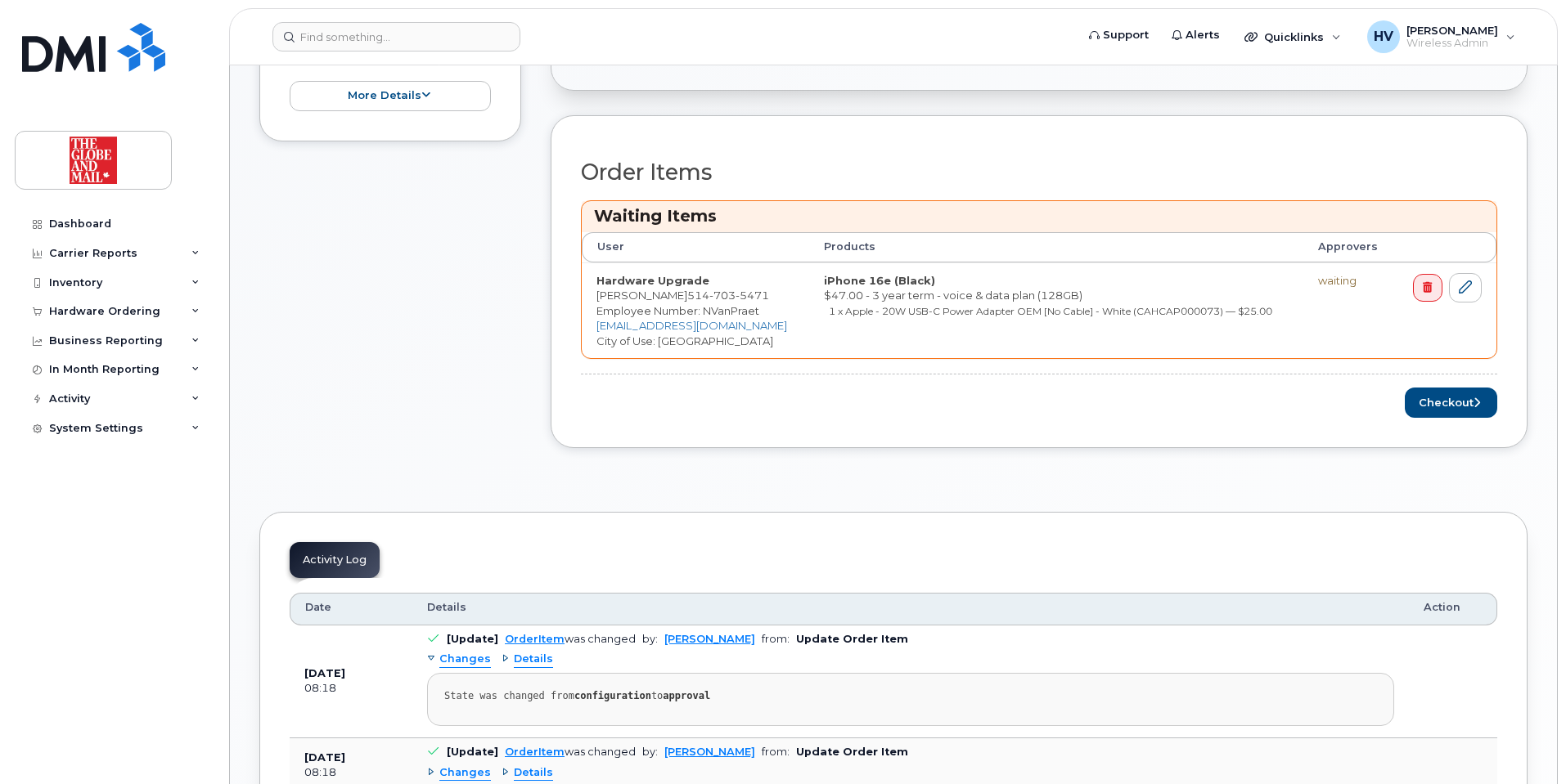
scroll to position [654, 0]
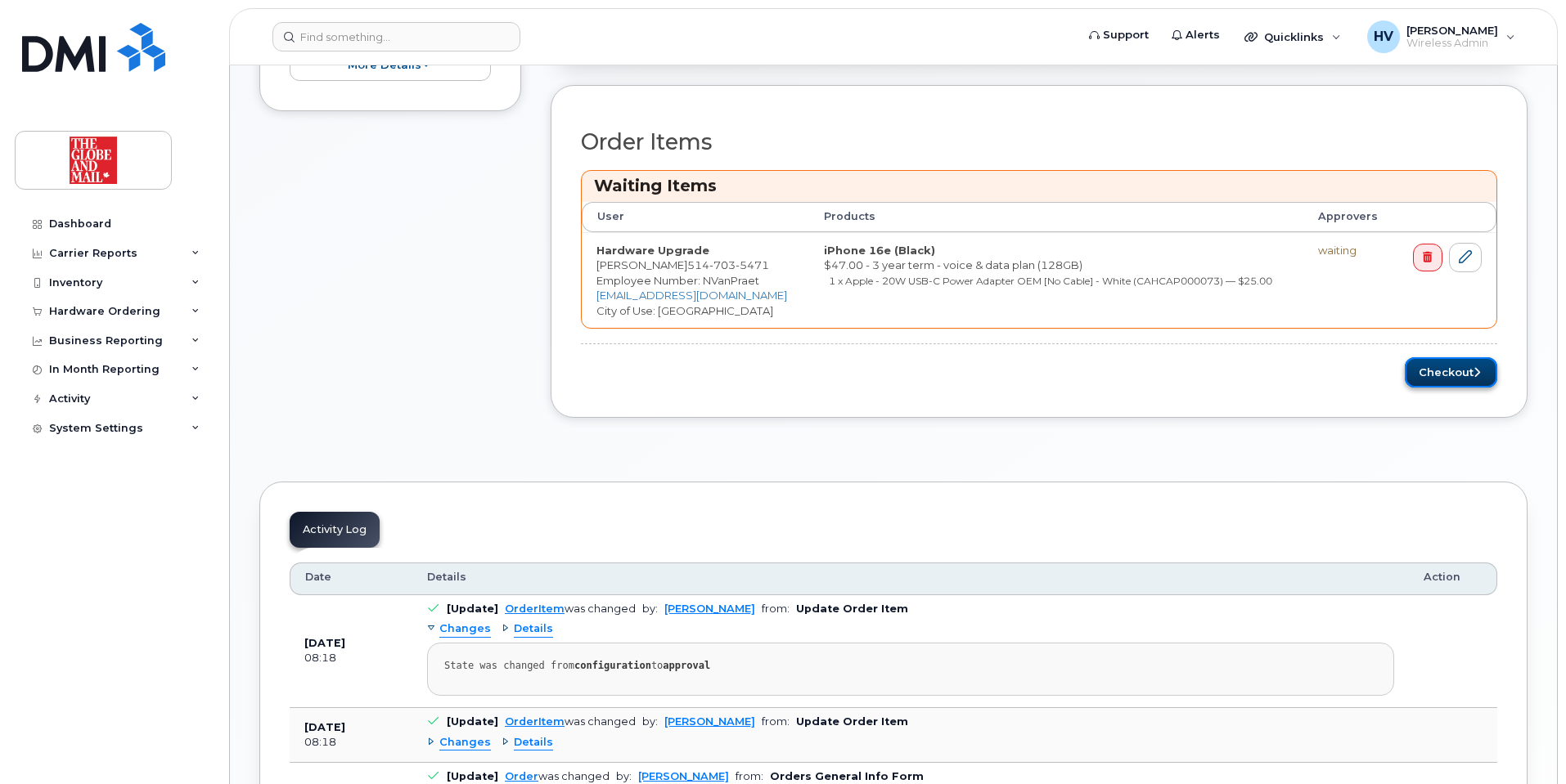
click at [1445, 366] on button "Checkout" at bounding box center [1451, 372] width 92 height 30
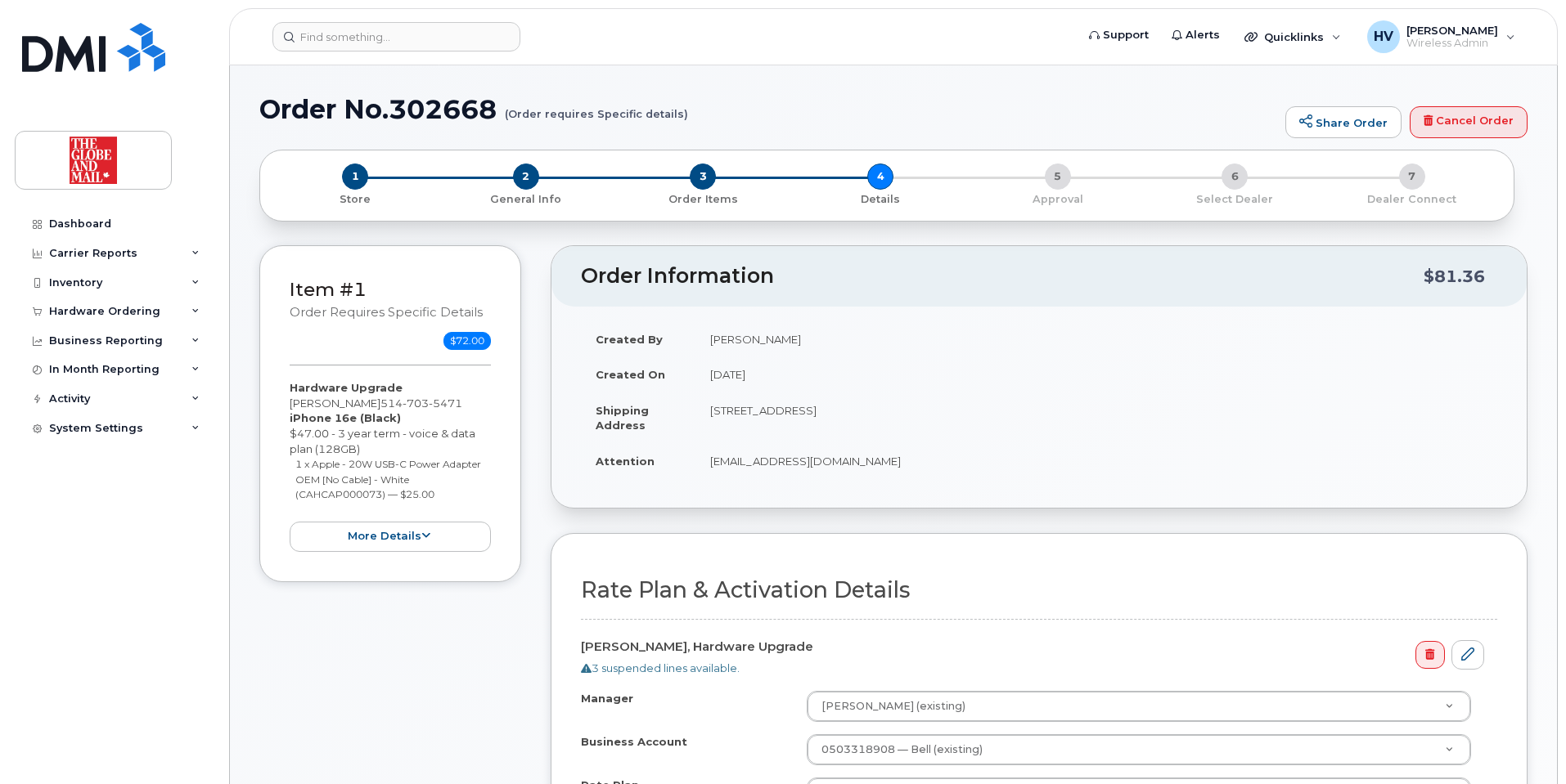
select select
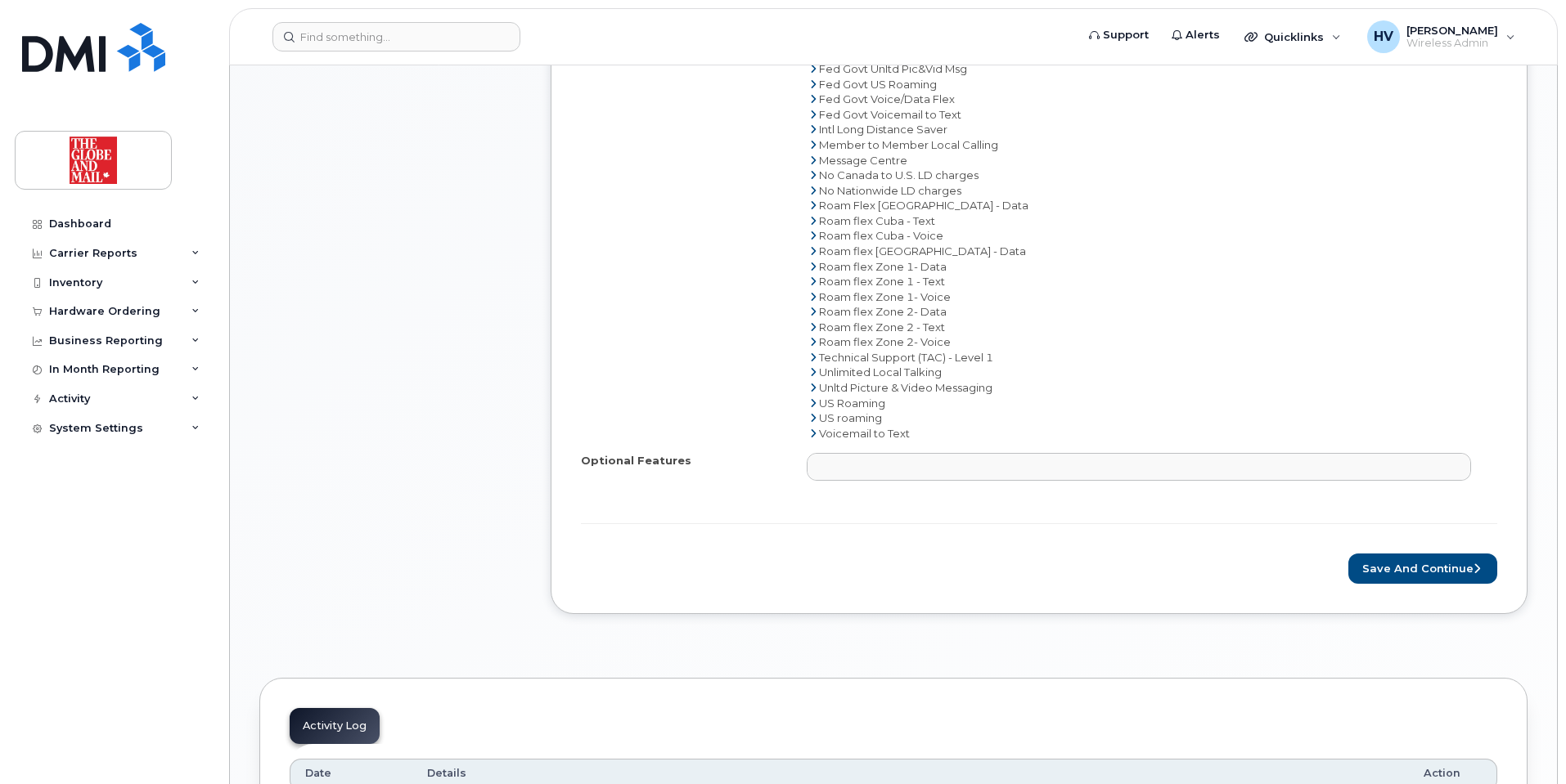
scroll to position [1227, 0]
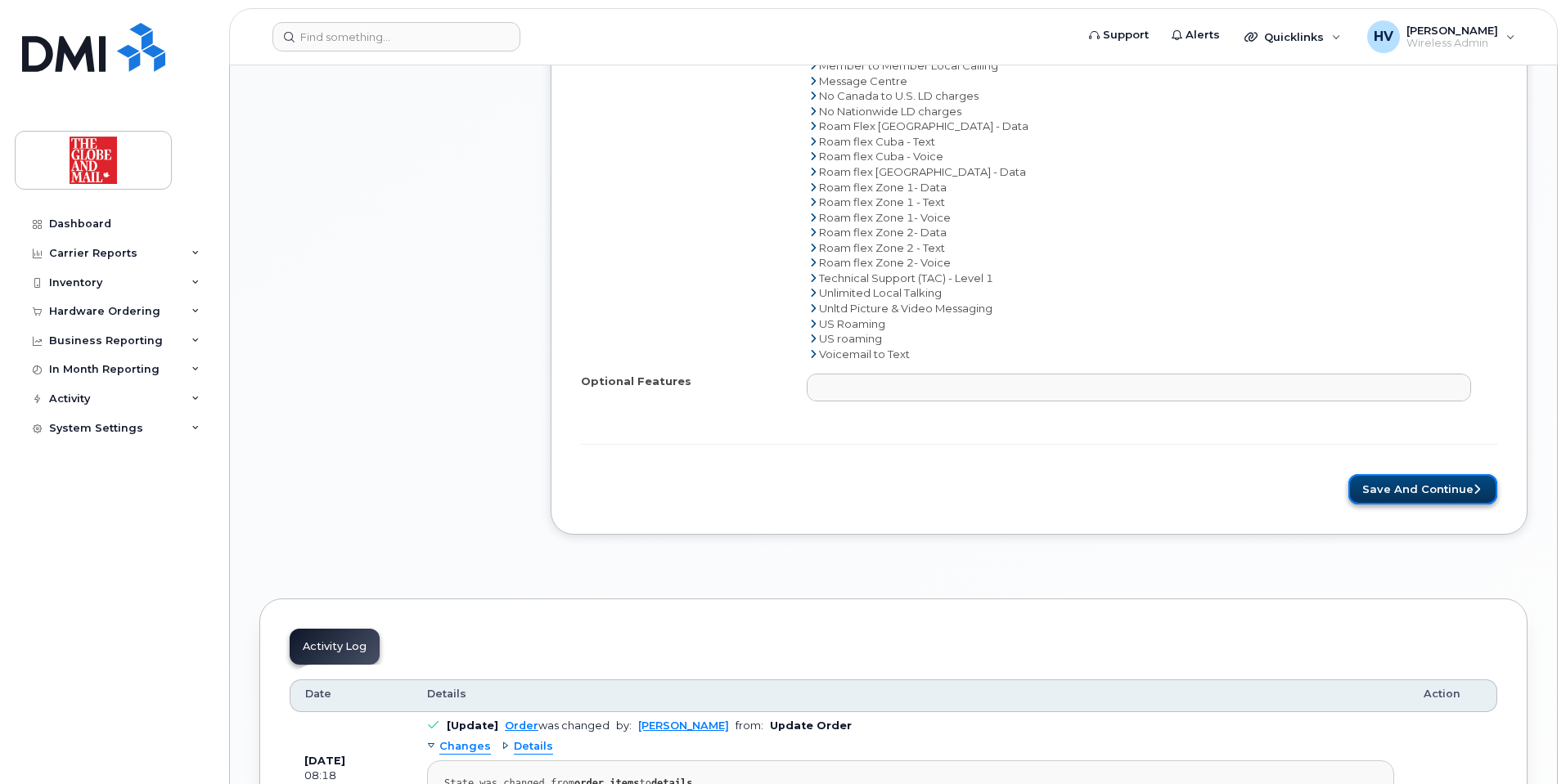
click at [1430, 486] on button "Save and Continue" at bounding box center [1423, 489] width 149 height 30
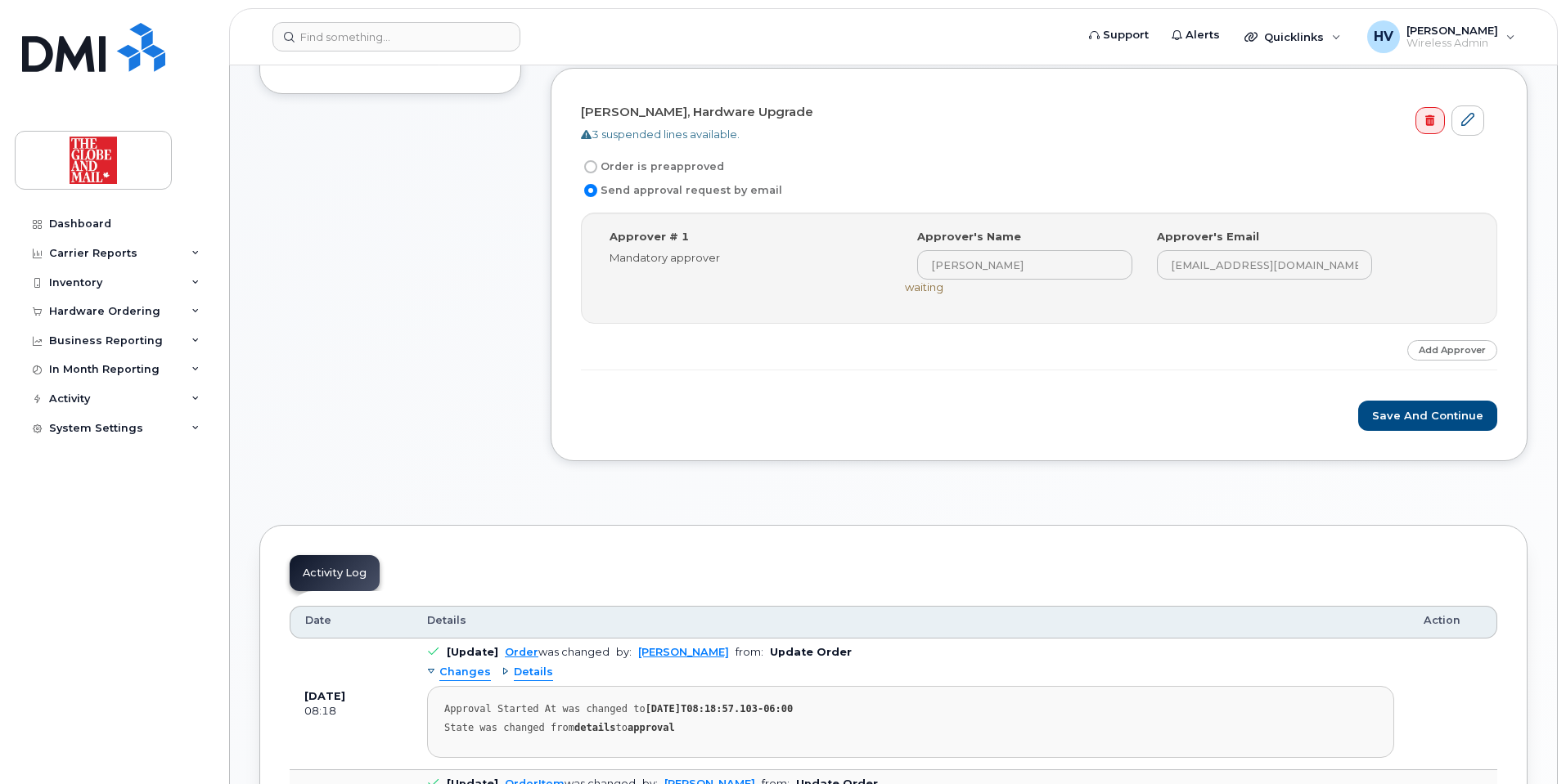
scroll to position [573, 0]
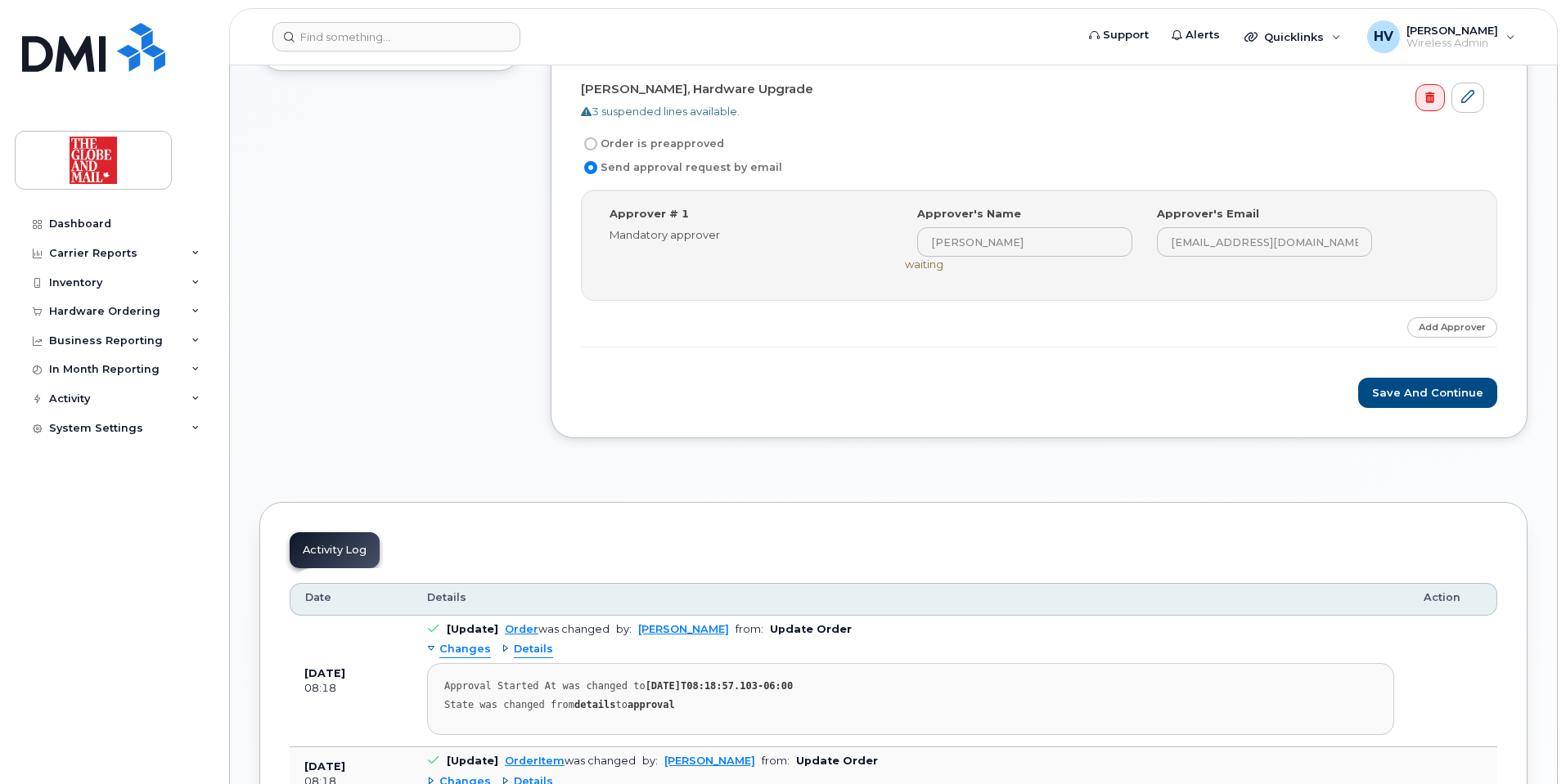
click at [591, 146] on input "Order is preapproved" at bounding box center [590, 143] width 13 height 13
radio input "true"
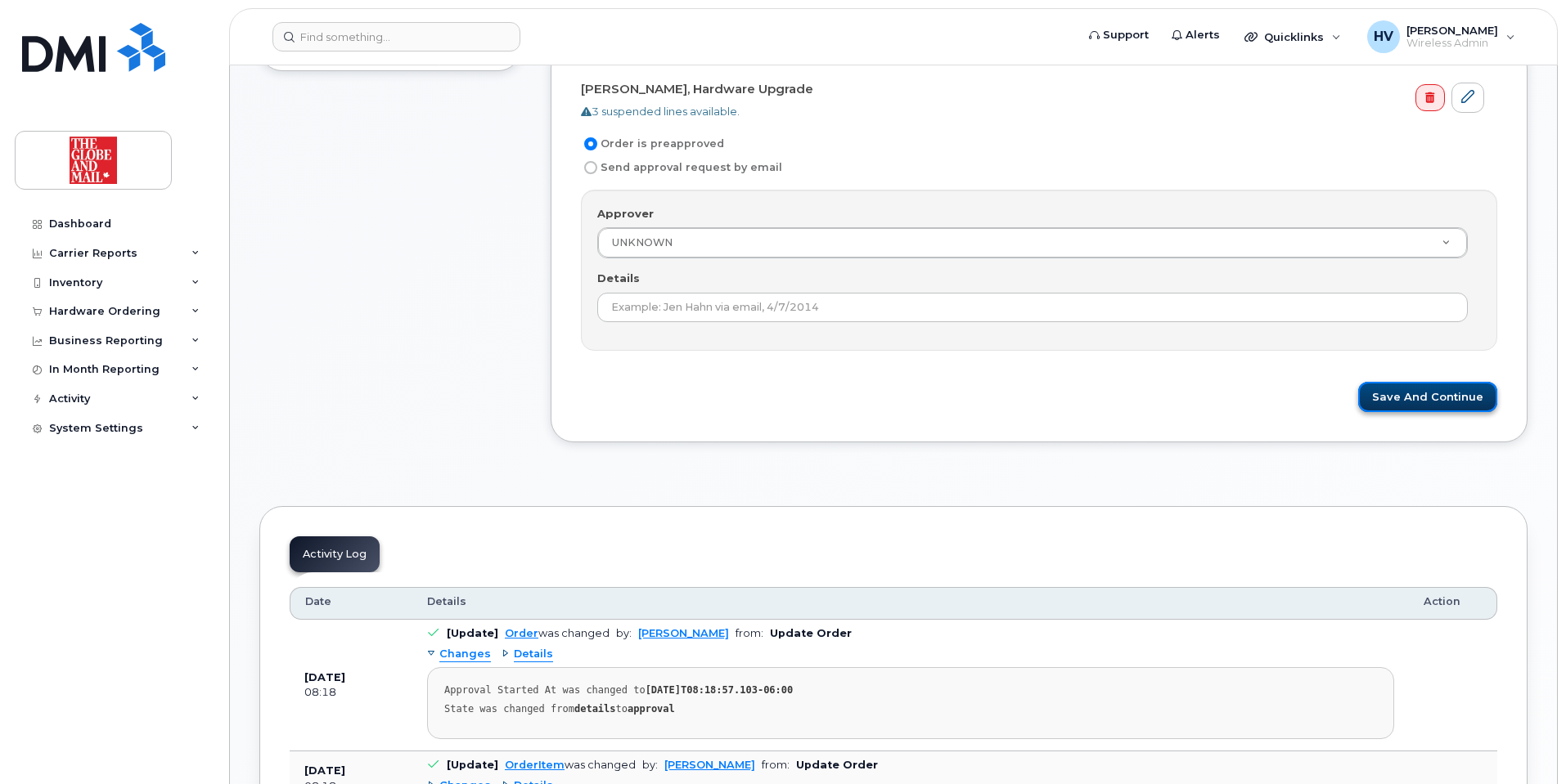
click at [1437, 394] on button "Save and Continue" at bounding box center [1428, 397] width 139 height 30
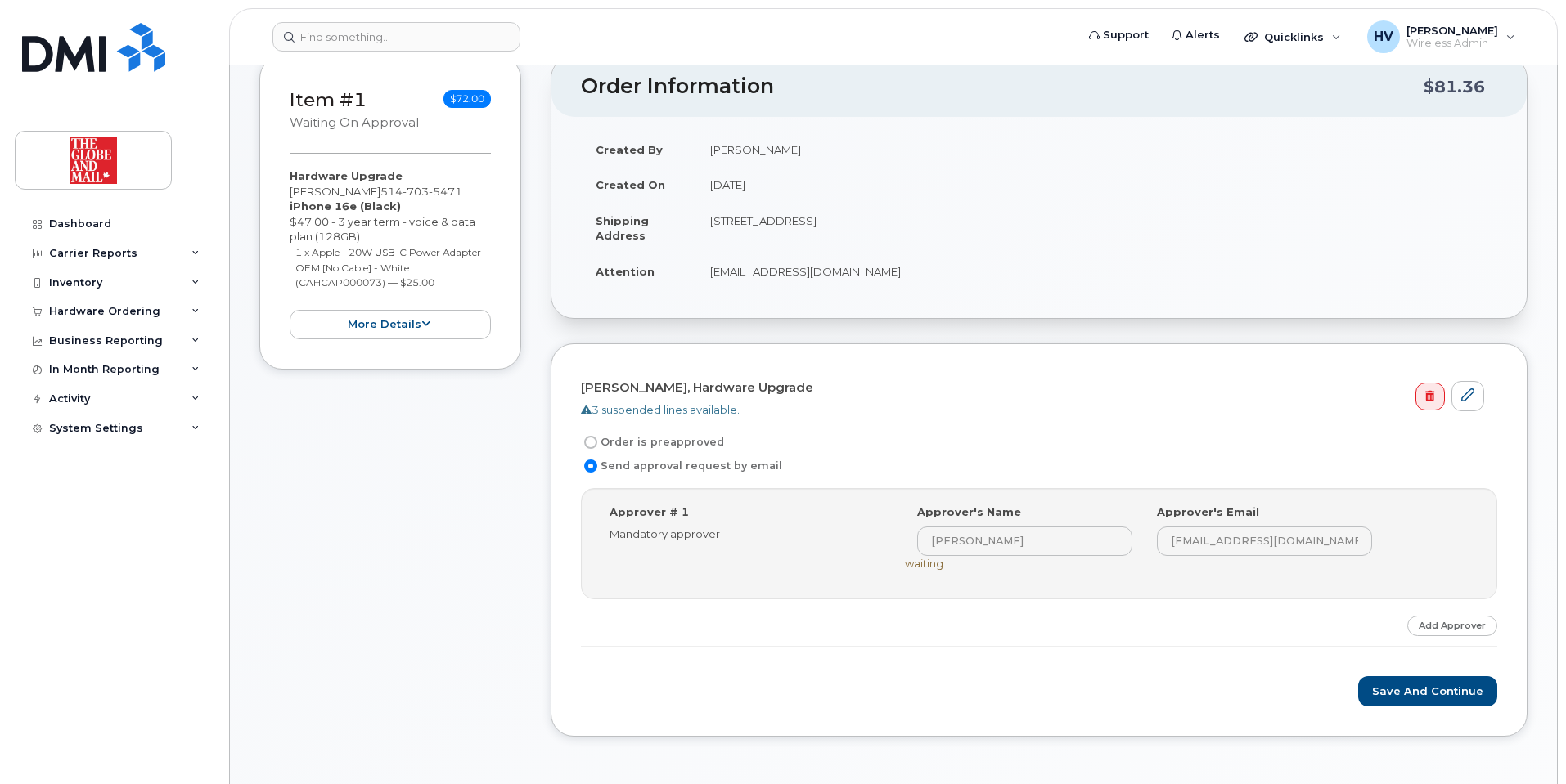
scroll to position [409, 0]
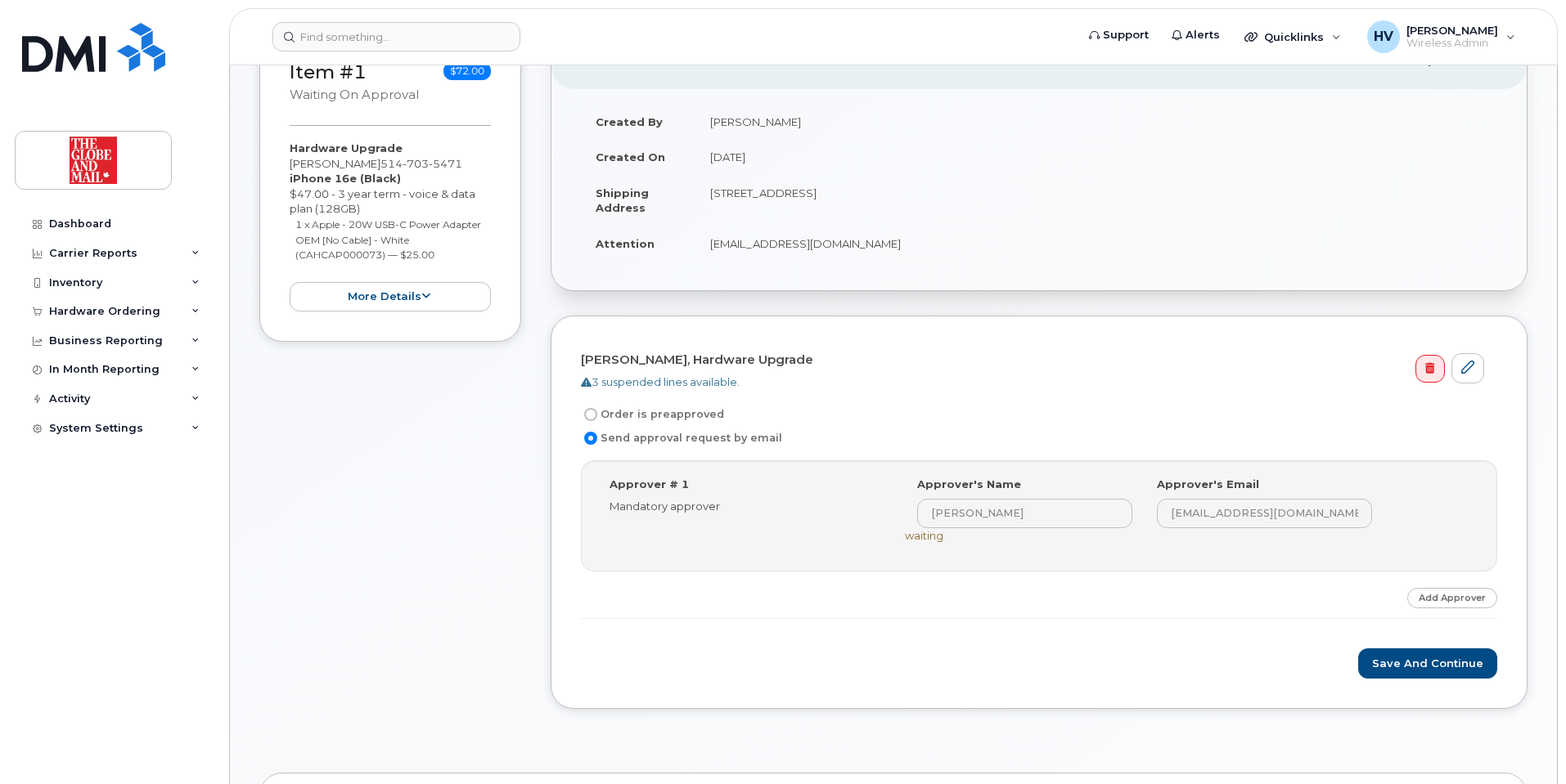
click at [598, 417] on label "Order is preapproved" at bounding box center [652, 415] width 143 height 20
click at [598, 417] on input "Order is preapproved" at bounding box center [590, 414] width 13 height 13
radio input "true"
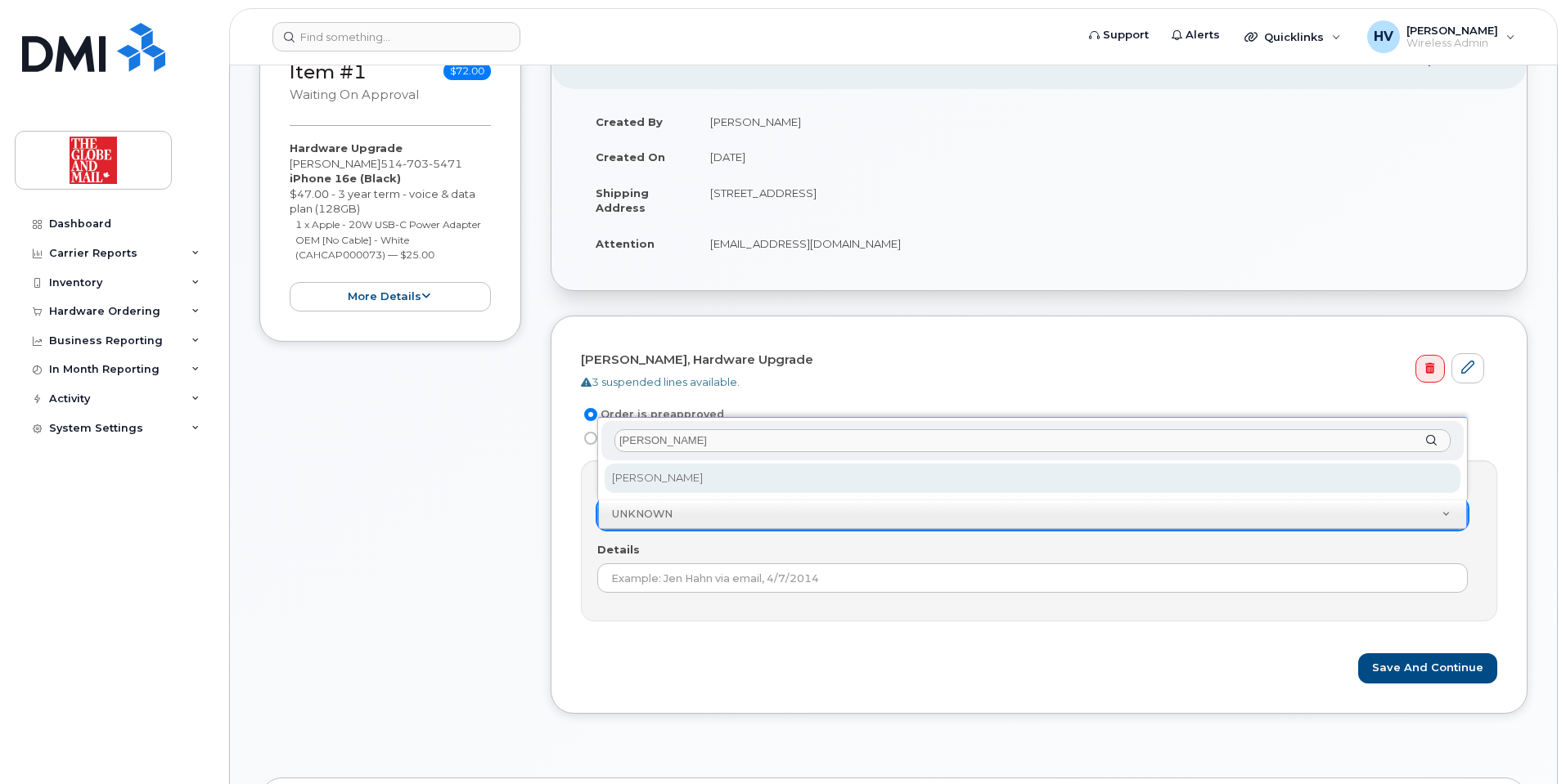
type input "[PERSON_NAME]"
select select "90381"
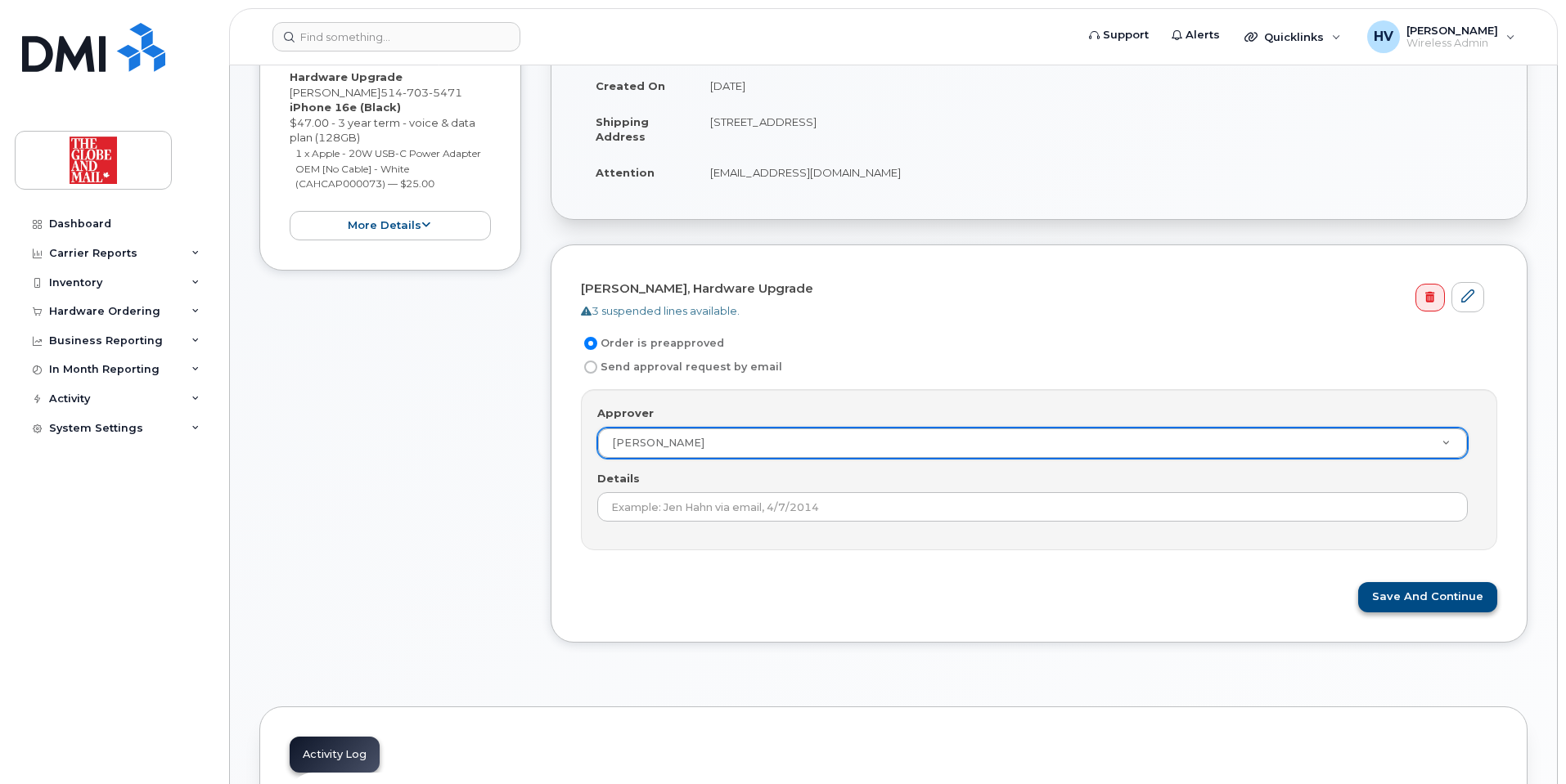
scroll to position [573, 0]
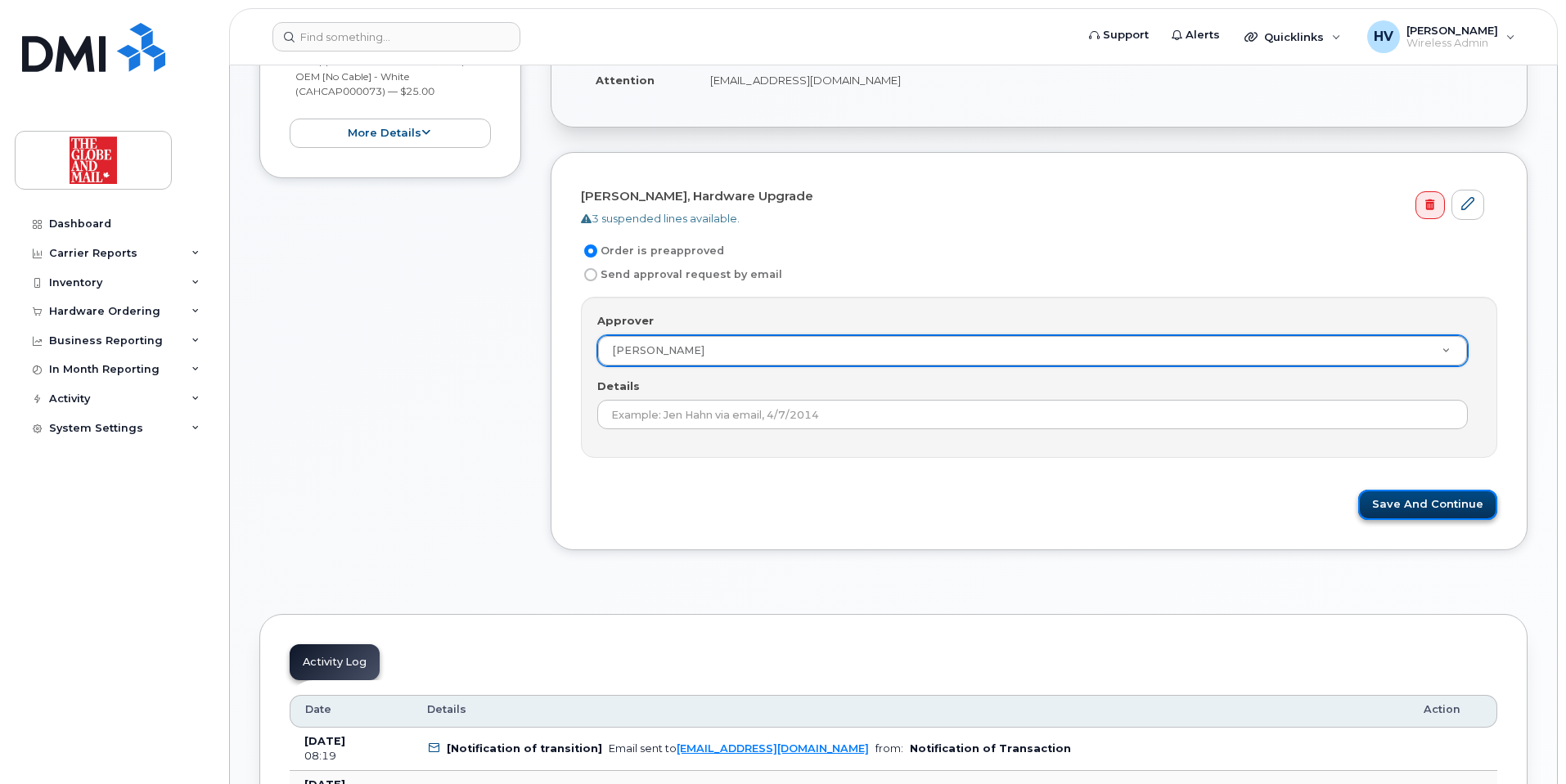
click at [1419, 507] on button "Save and Continue" at bounding box center [1428, 505] width 139 height 30
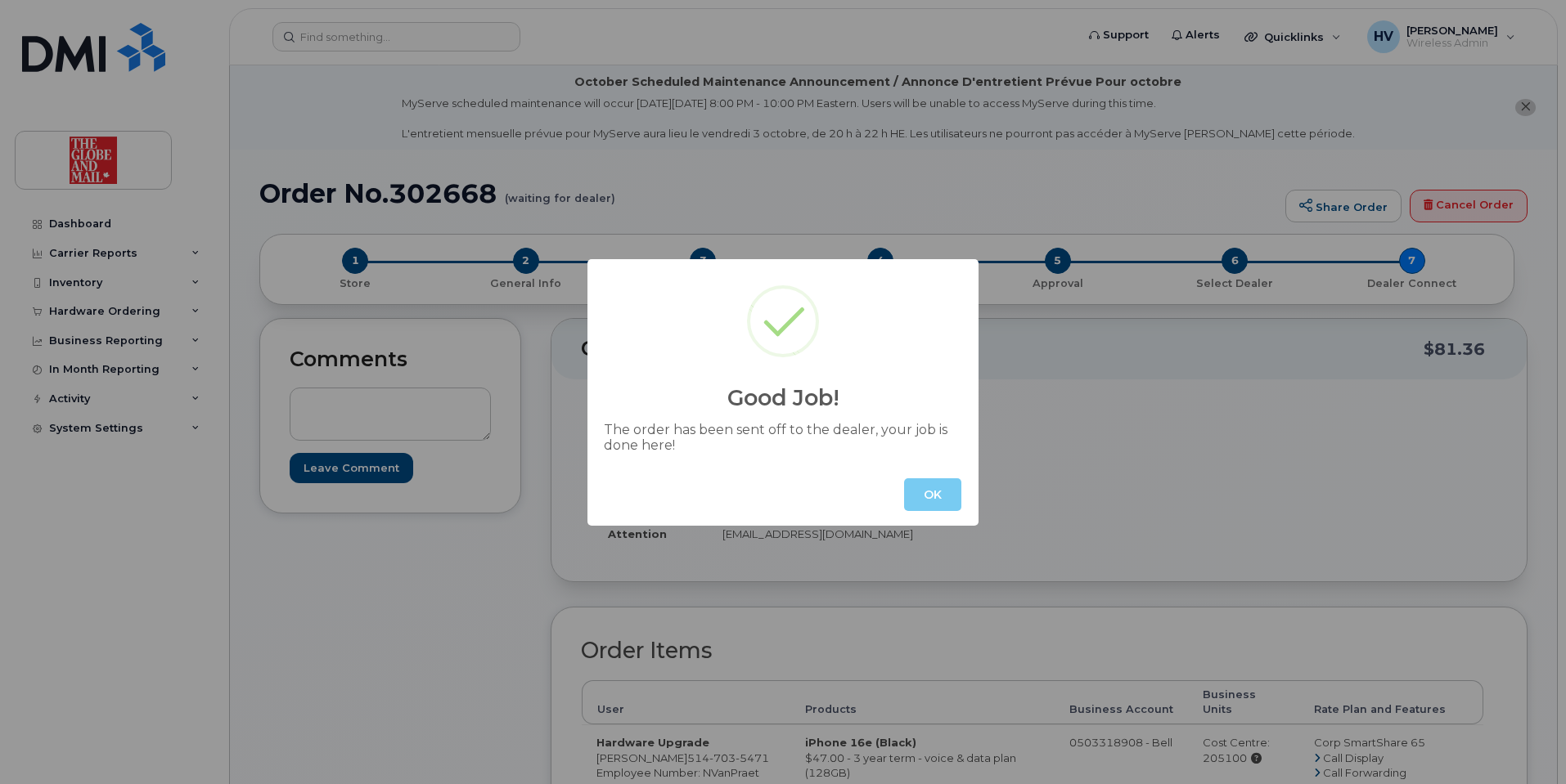
click at [946, 497] on button "OK" at bounding box center [933, 494] width 58 height 33
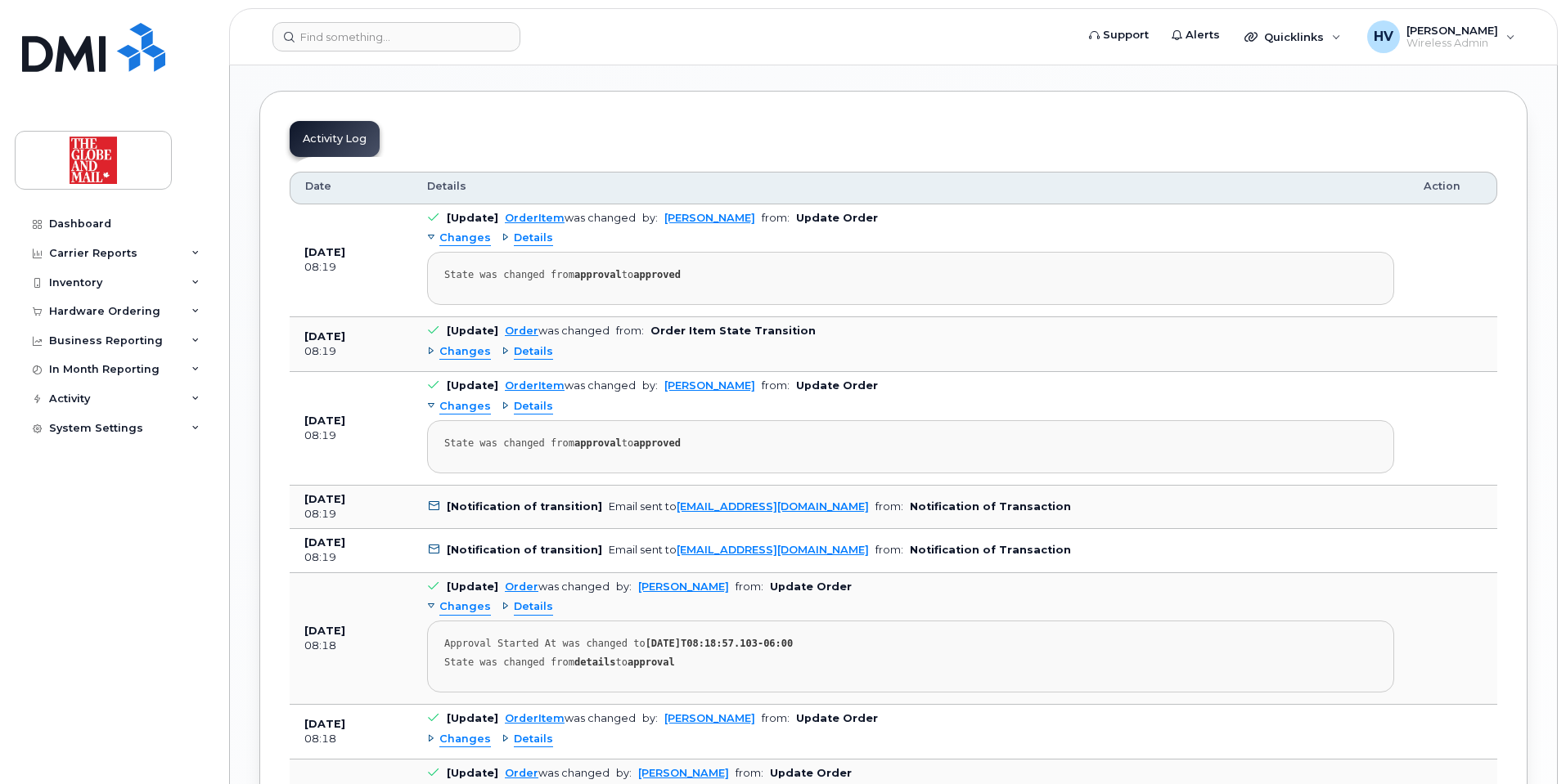
scroll to position [1963, 0]
